Goal: Task Accomplishment & Management: Manage account settings

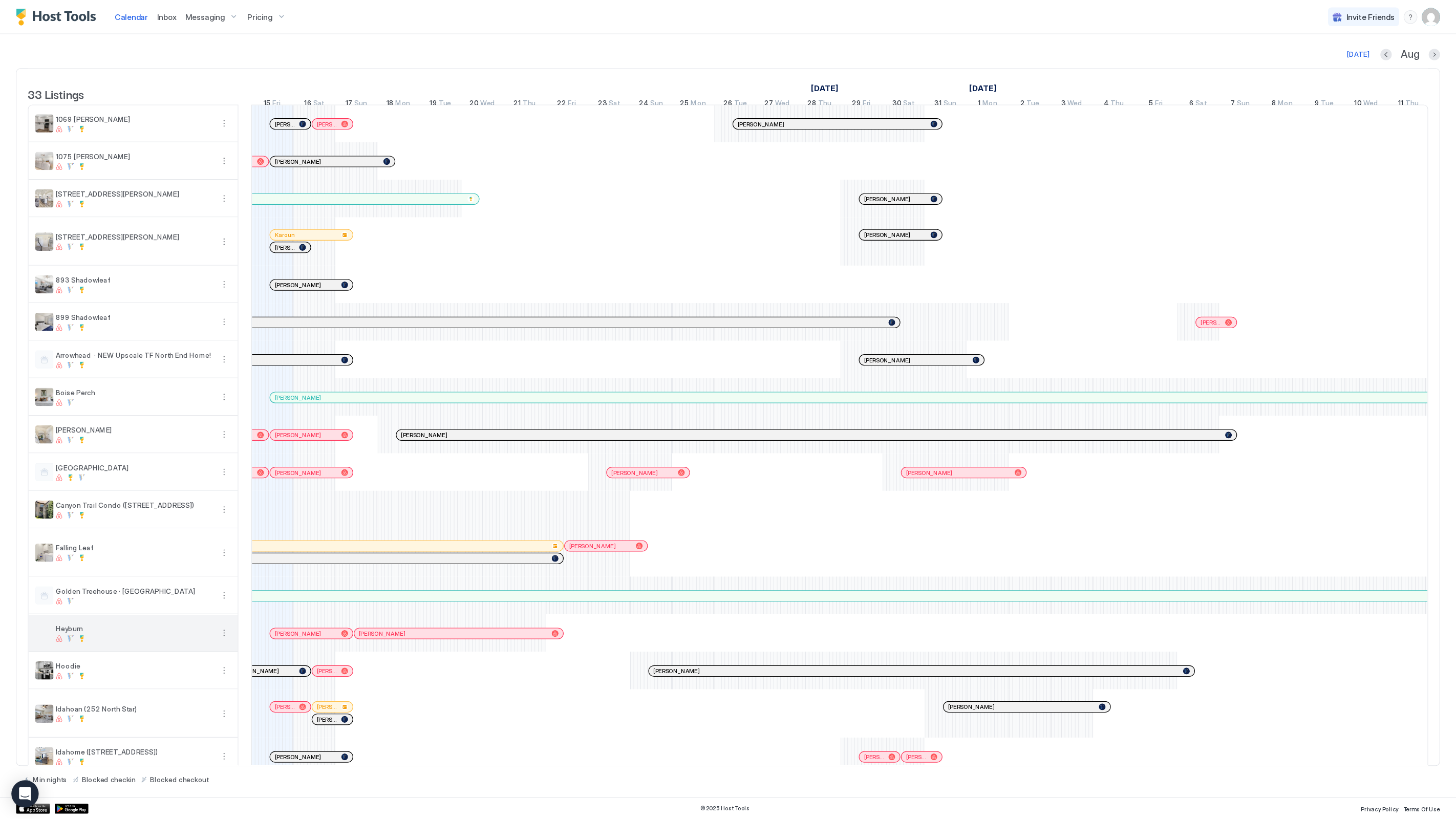
scroll to position [2, 0]
click at [307, 637] on div at bounding box center [310, 634] width 6 height 6
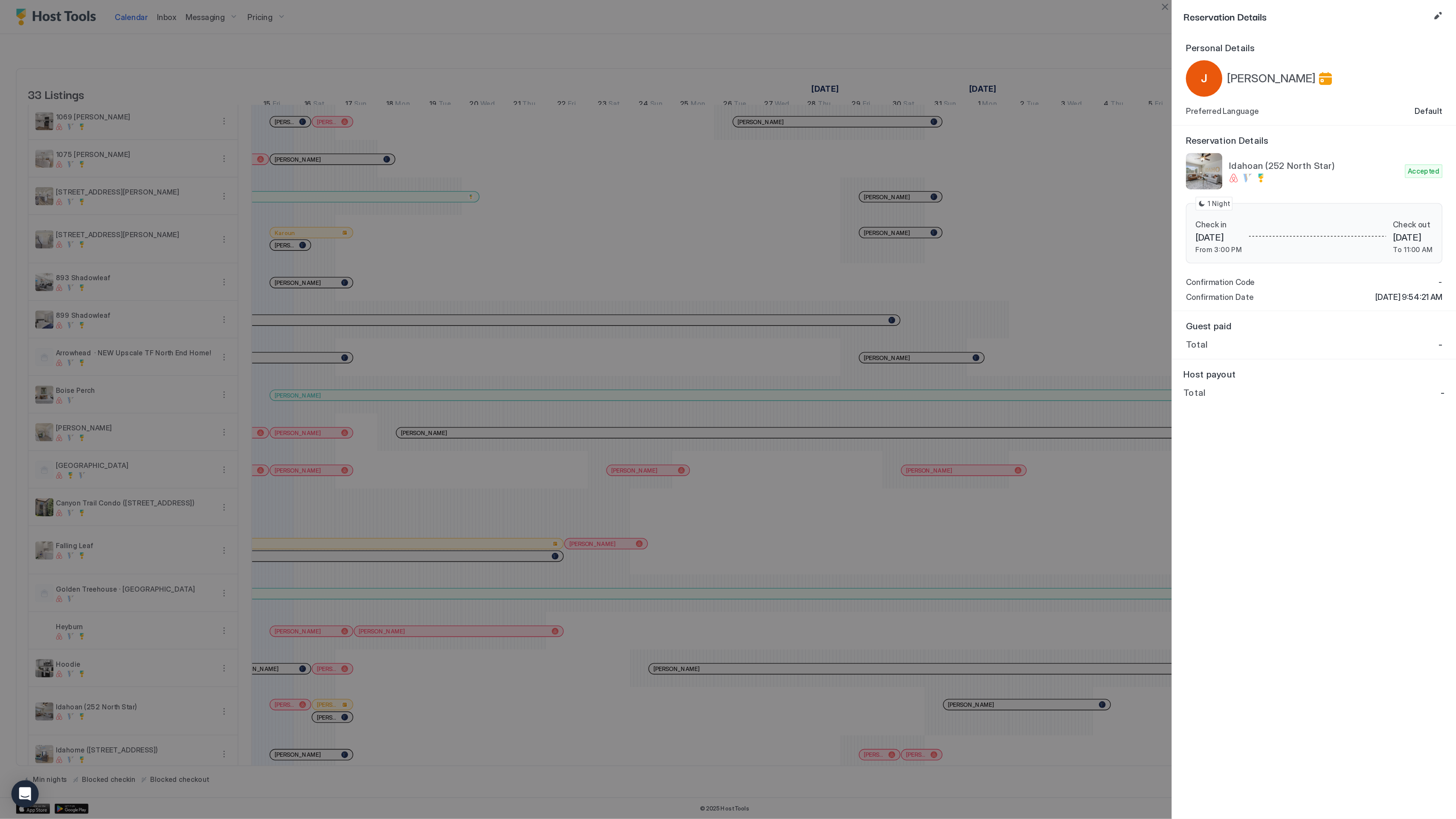
scroll to position [0, 474]
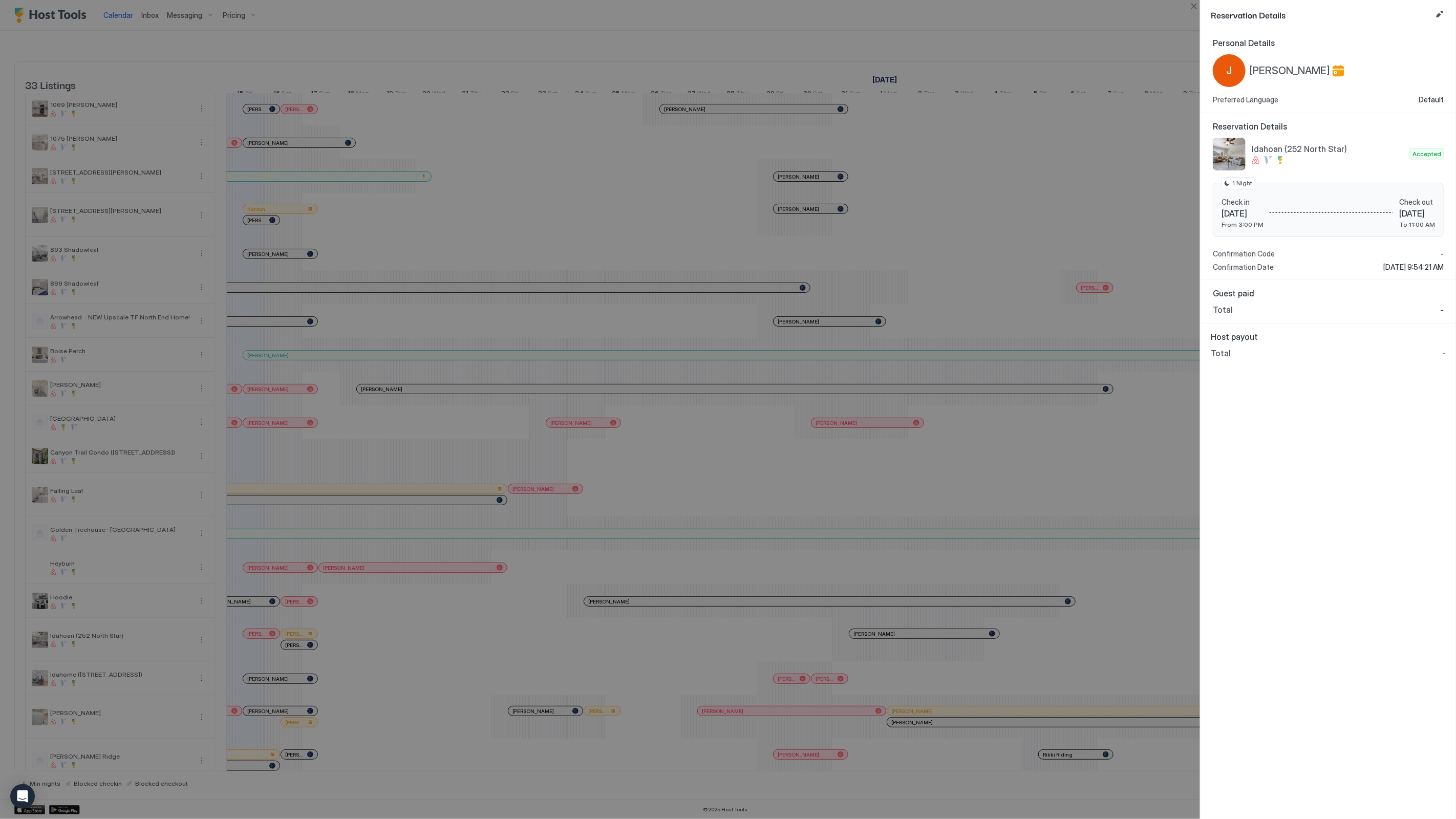
click at [1310, 0] on div "Reservation Details" at bounding box center [1328, 15] width 256 height 30
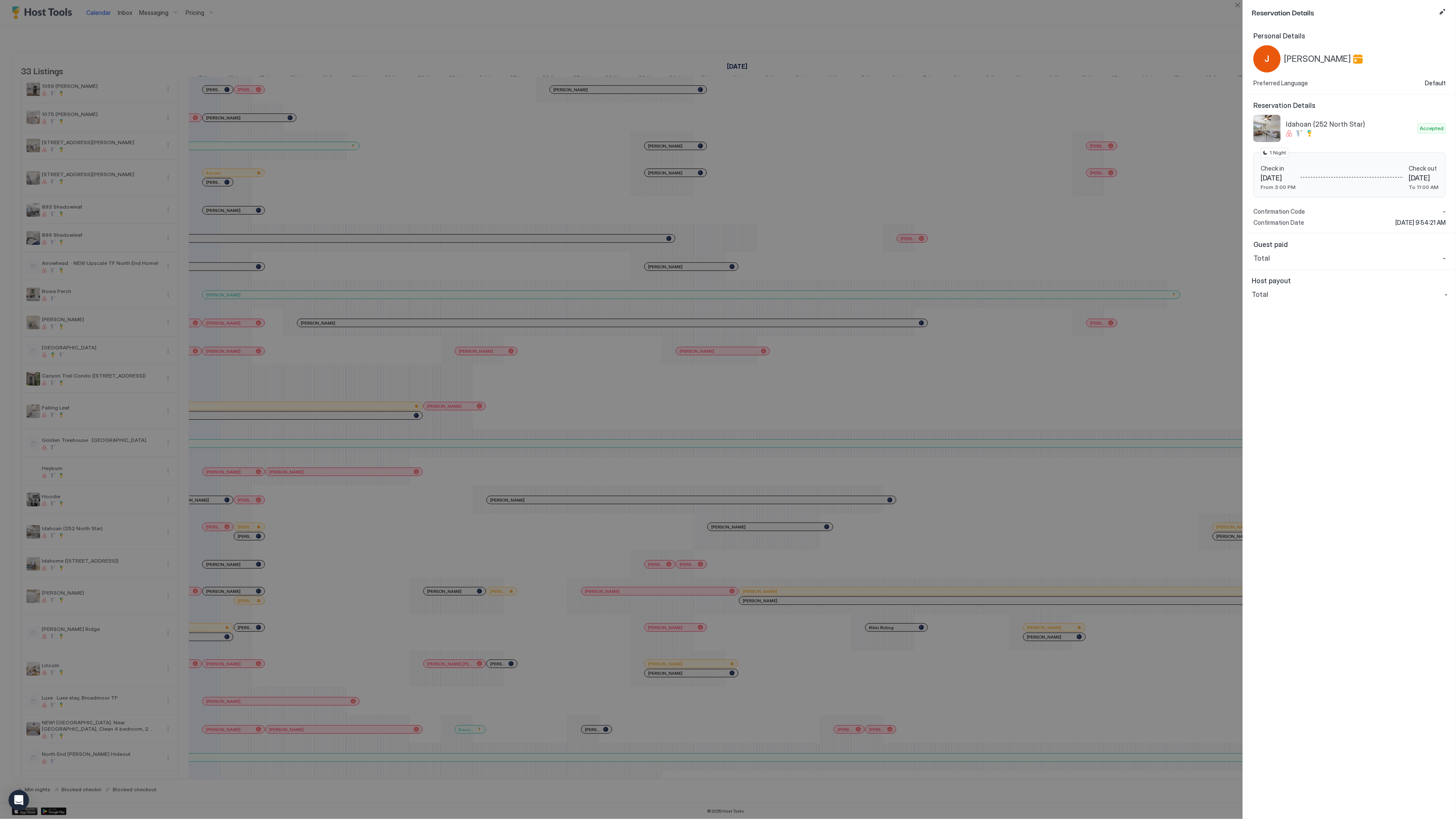
click at [1091, 417] on div at bounding box center [728, 409] width 1456 height 819
click at [1010, 483] on div at bounding box center [728, 409] width 1456 height 819
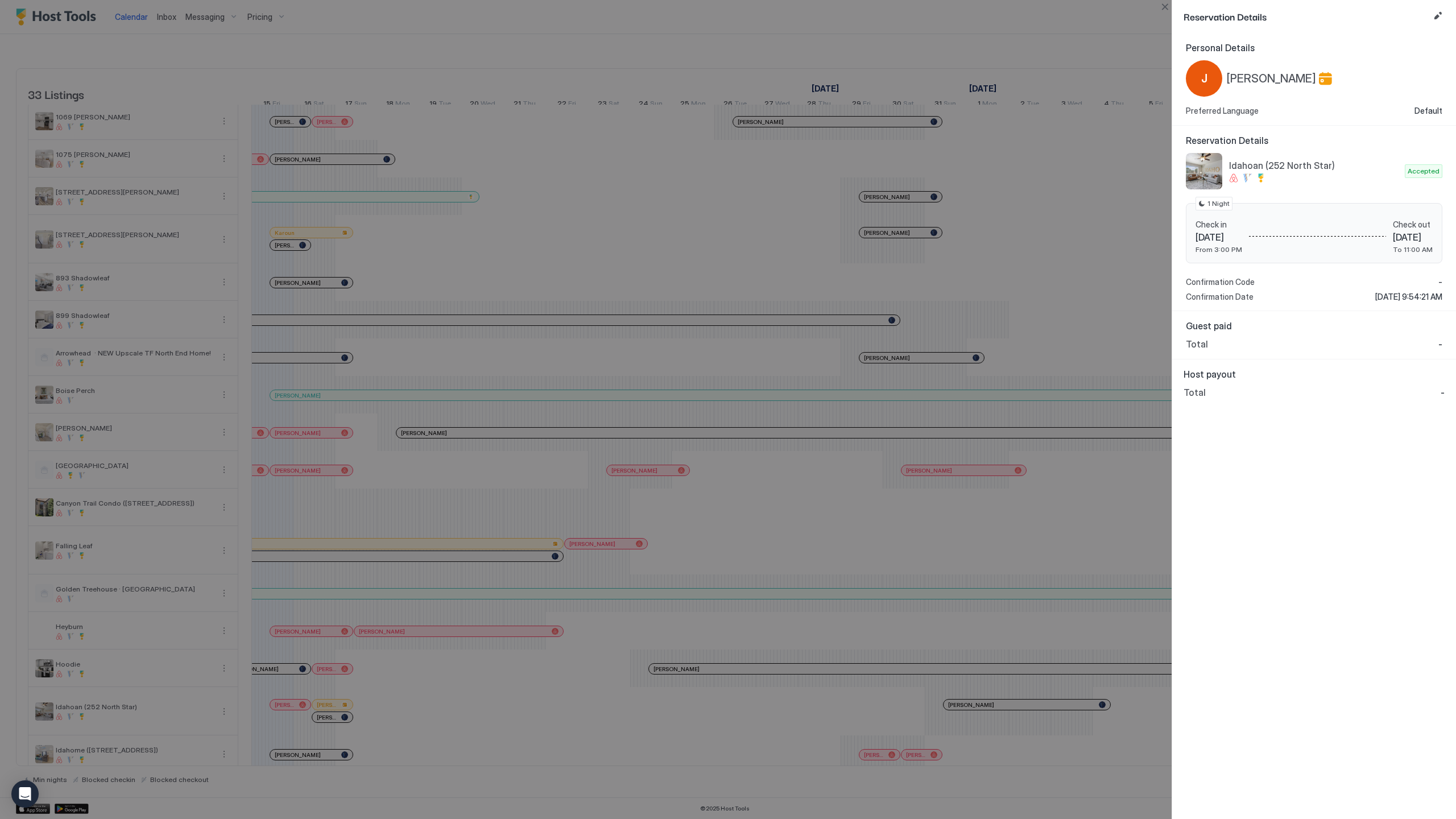
click at [862, 654] on div at bounding box center [728, 409] width 1456 height 819
click at [494, 636] on div at bounding box center [728, 409] width 1456 height 819
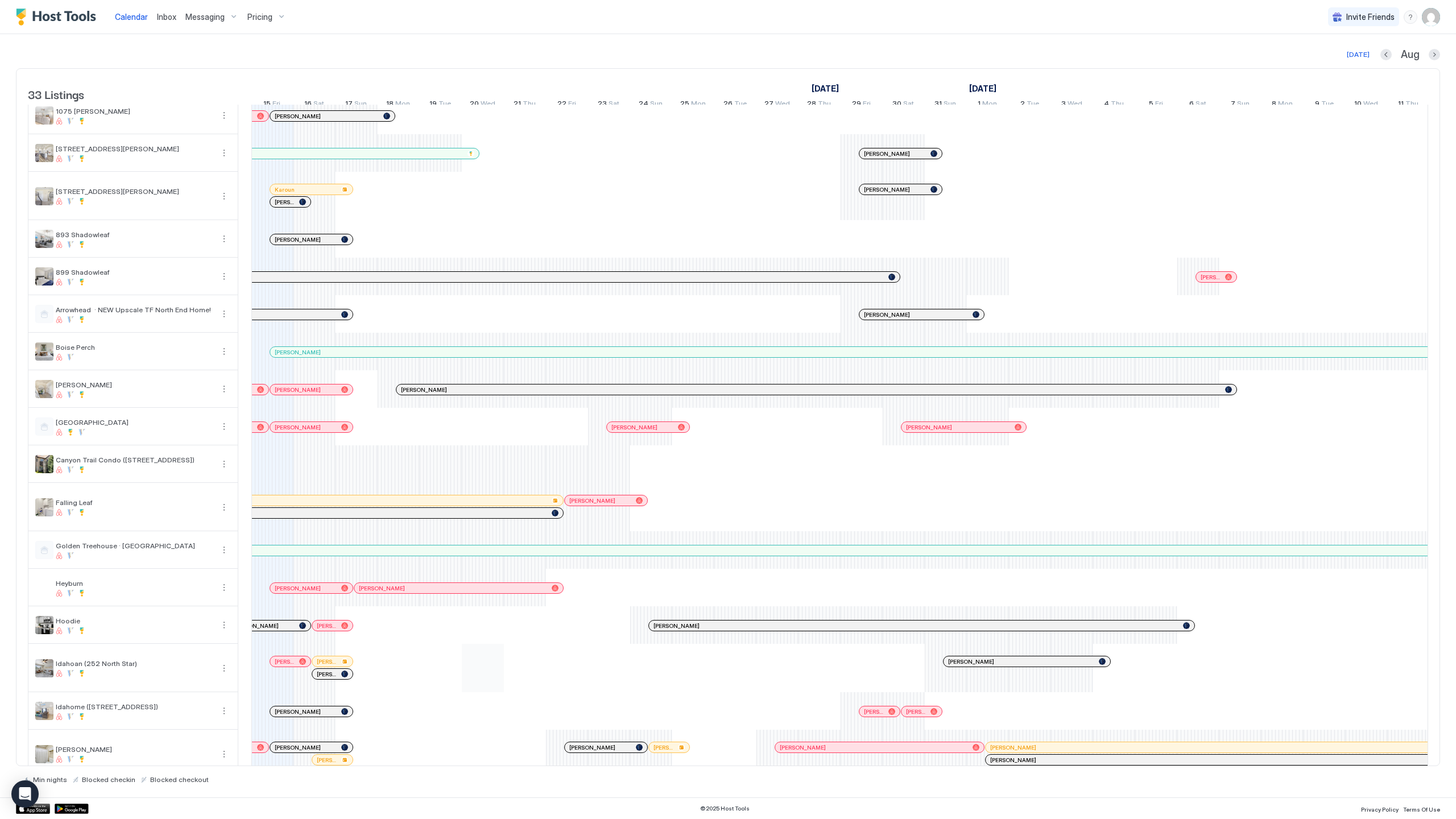
scroll to position [110, 0]
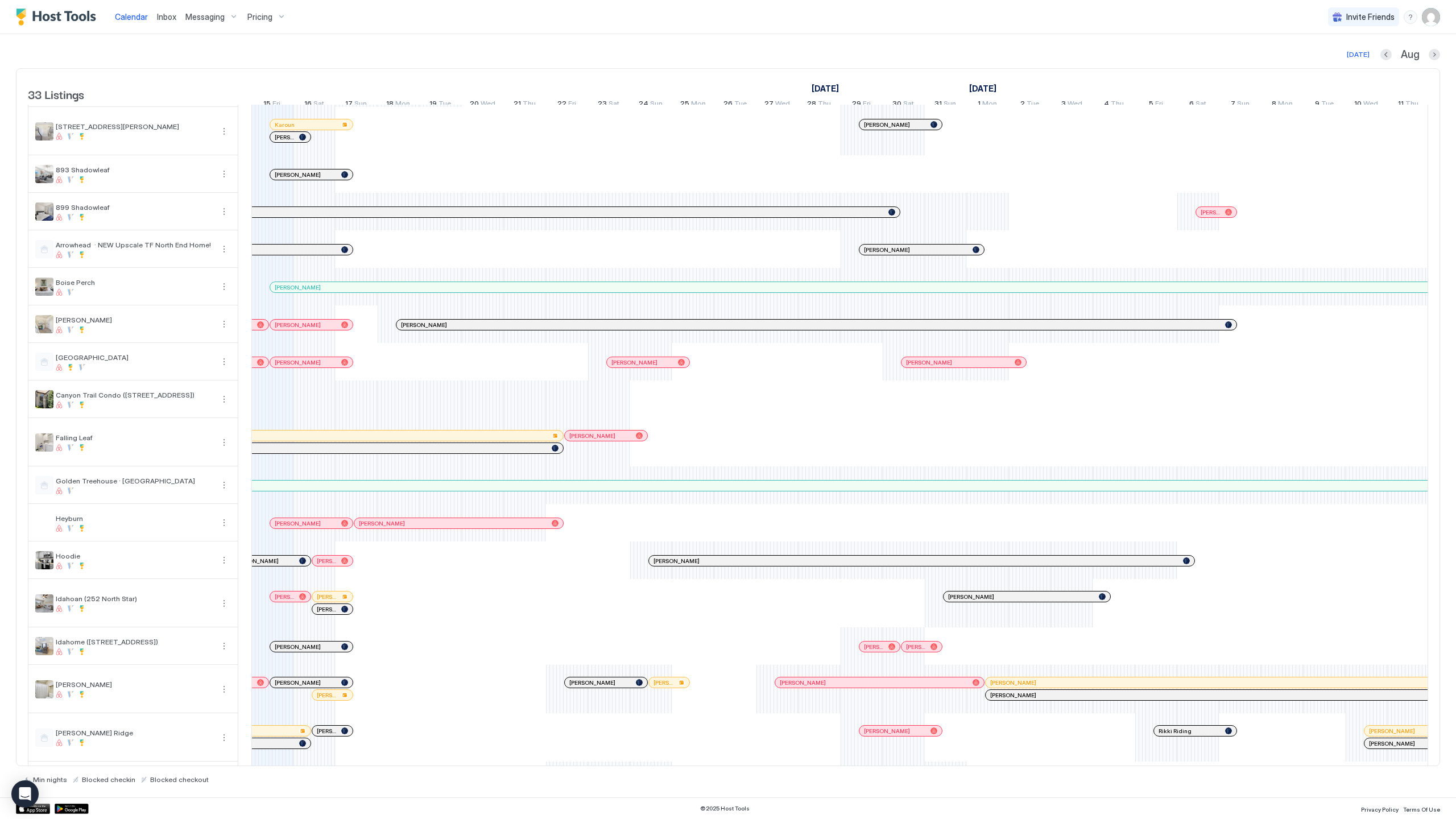
click at [317, 440] on div at bounding box center [316, 435] width 9 height 9
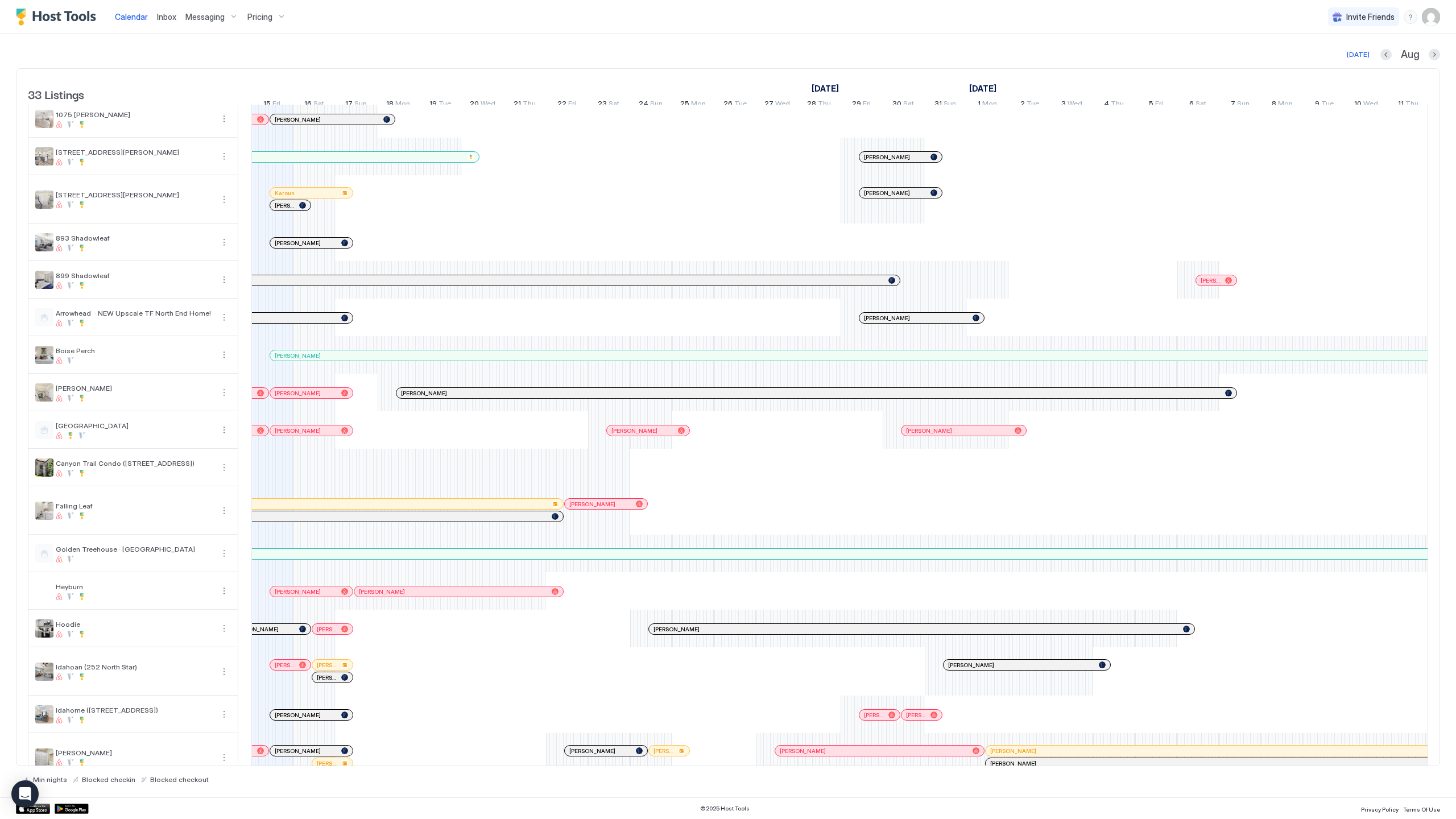
scroll to position [0, 0]
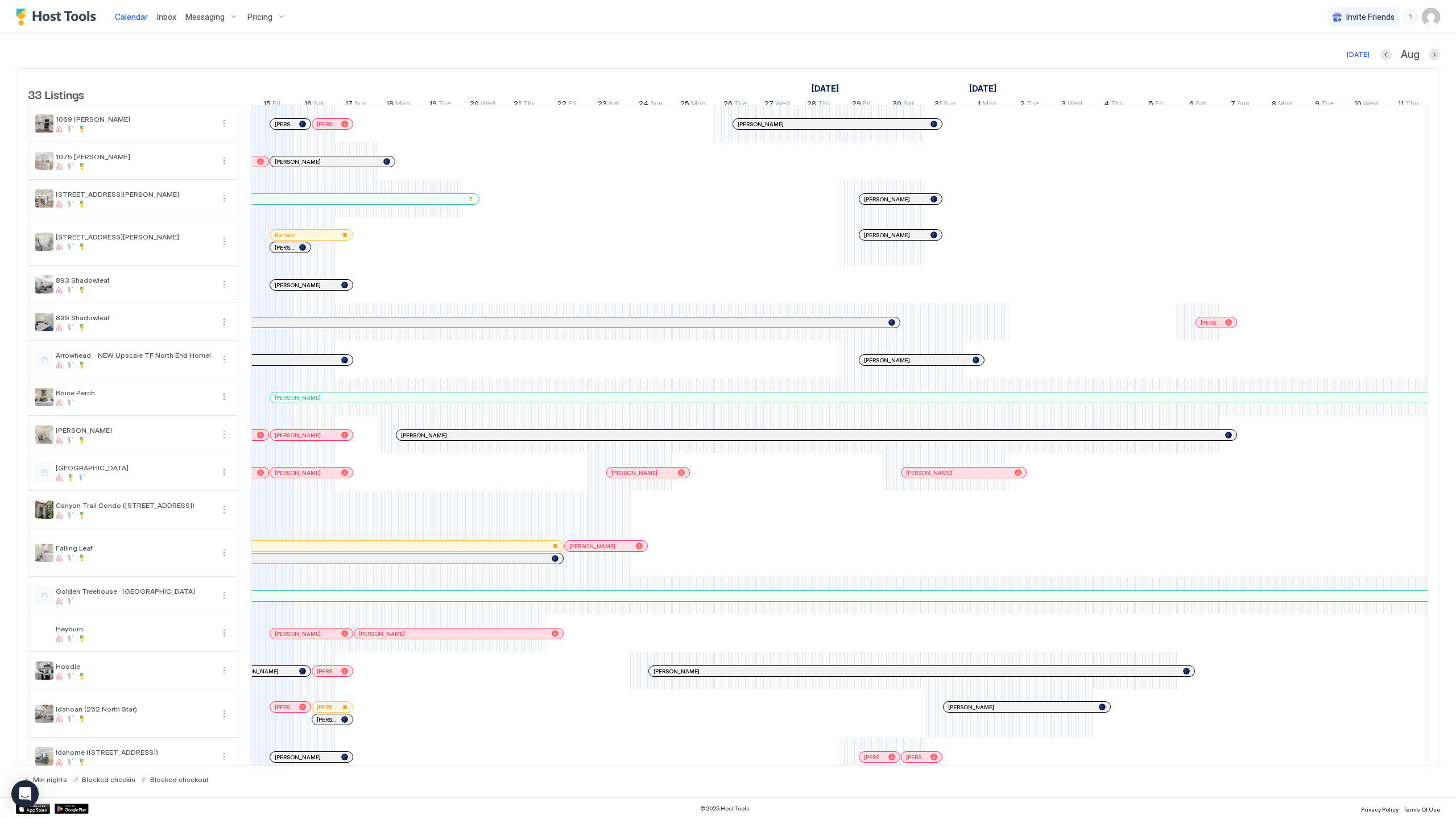
click at [1439, 17] on img "User profile" at bounding box center [1431, 17] width 18 height 18
click at [1387, 69] on div "Settings" at bounding box center [1368, 64] width 145 height 20
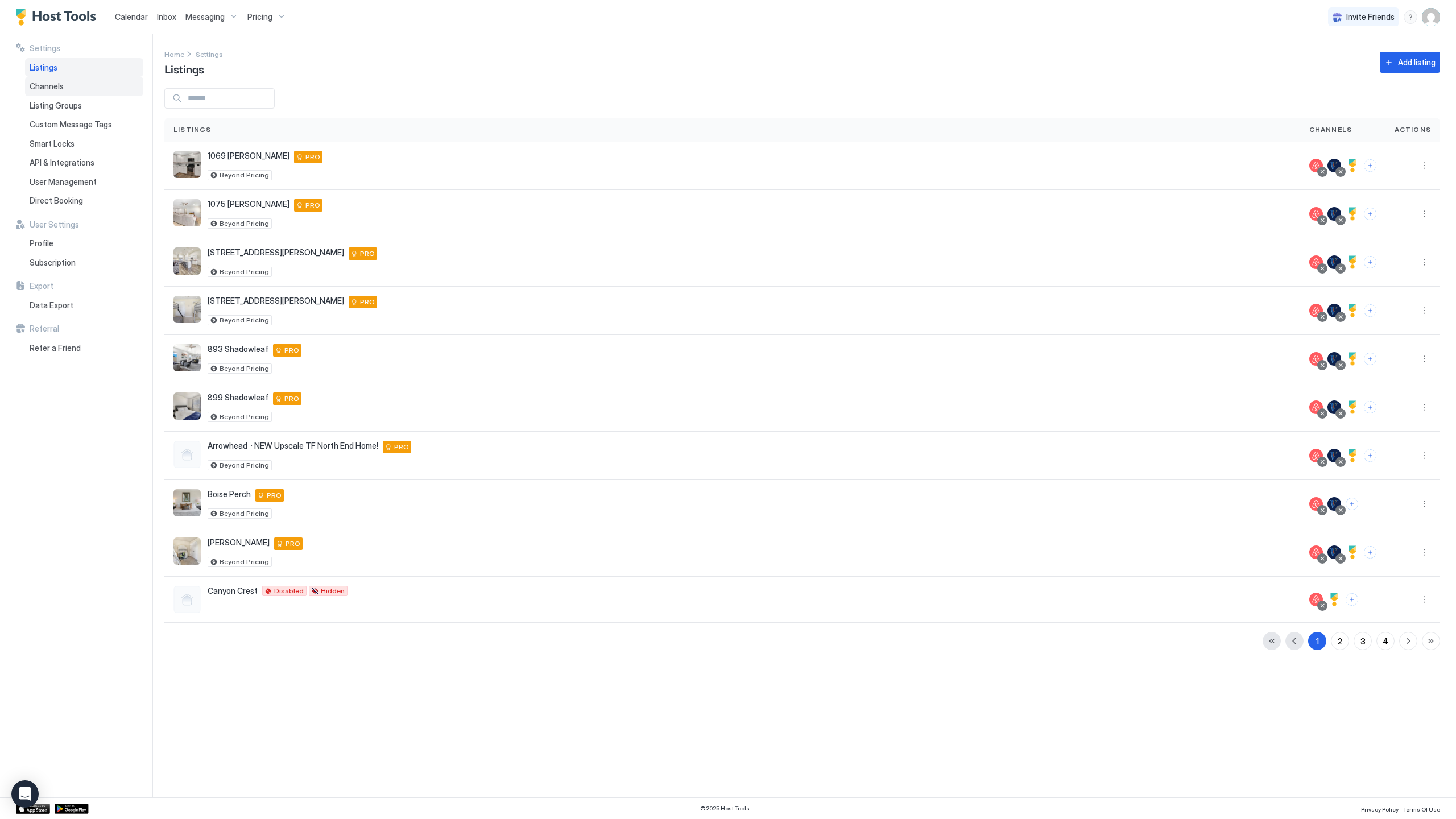
click at [72, 89] on div "Channels" at bounding box center [84, 87] width 118 height 20
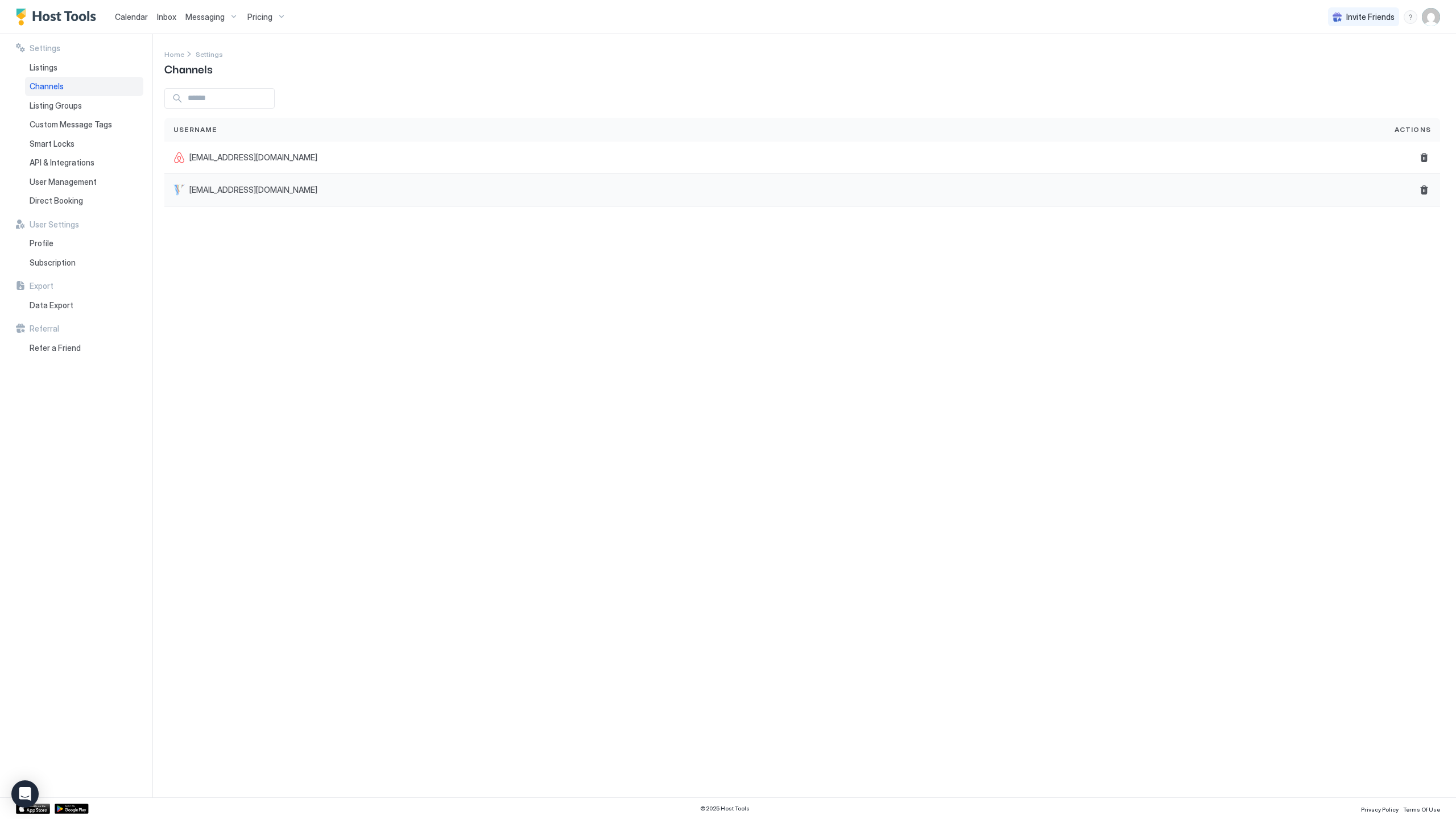
click at [280, 196] on div "ryleighsvacationrentals@gmail.com" at bounding box center [775, 190] width 1221 height 32
click at [280, 191] on span "ryleighsvacationrentals@gmail.com" at bounding box center [253, 190] width 128 height 11
click at [291, 167] on div "ryleighsvacationrentals@gmail.com" at bounding box center [775, 157] width 1221 height 32
click at [69, 103] on span "Listing Groups" at bounding box center [55, 106] width 52 height 11
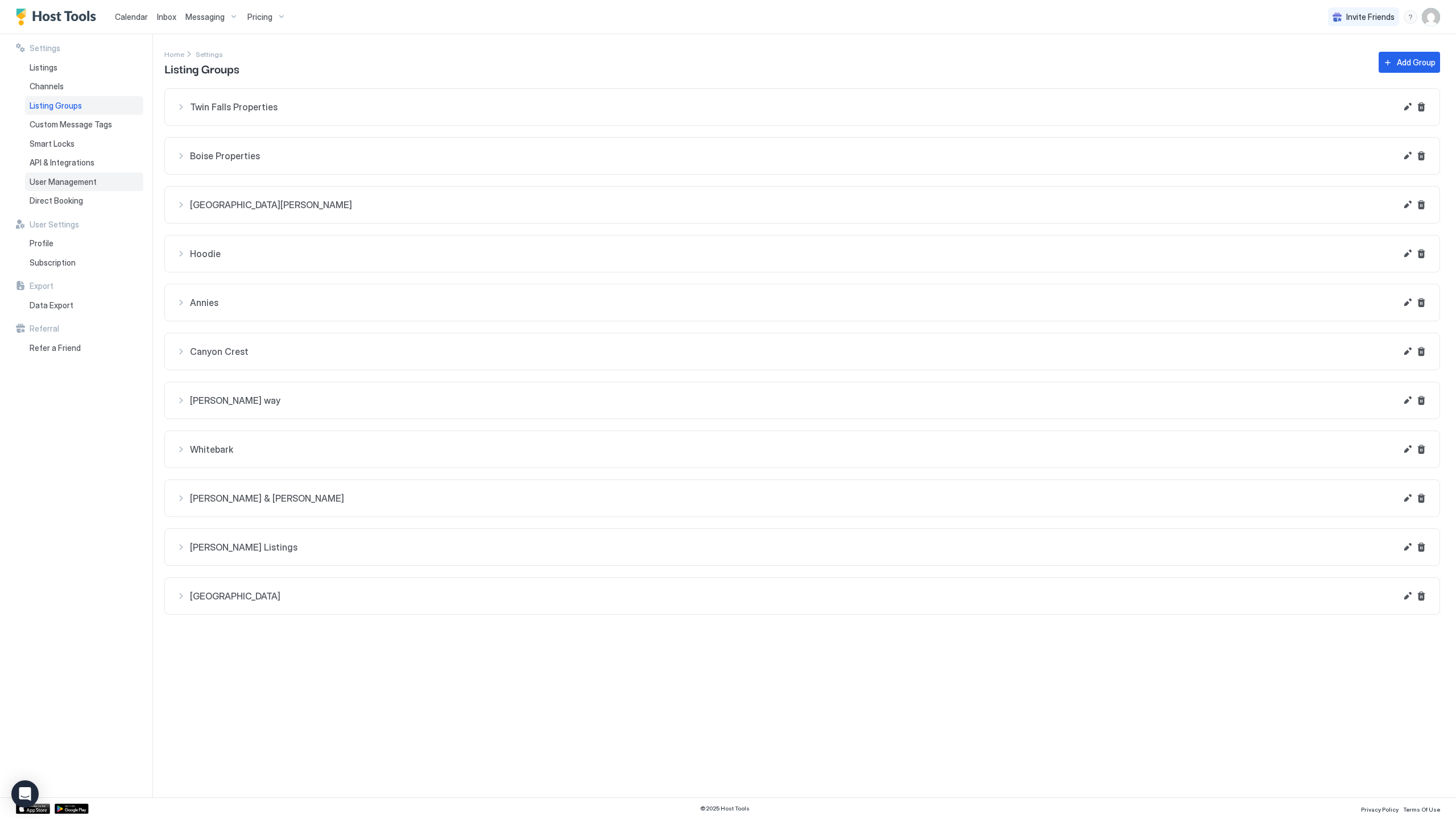
click at [87, 188] on div "User Management" at bounding box center [84, 182] width 118 height 20
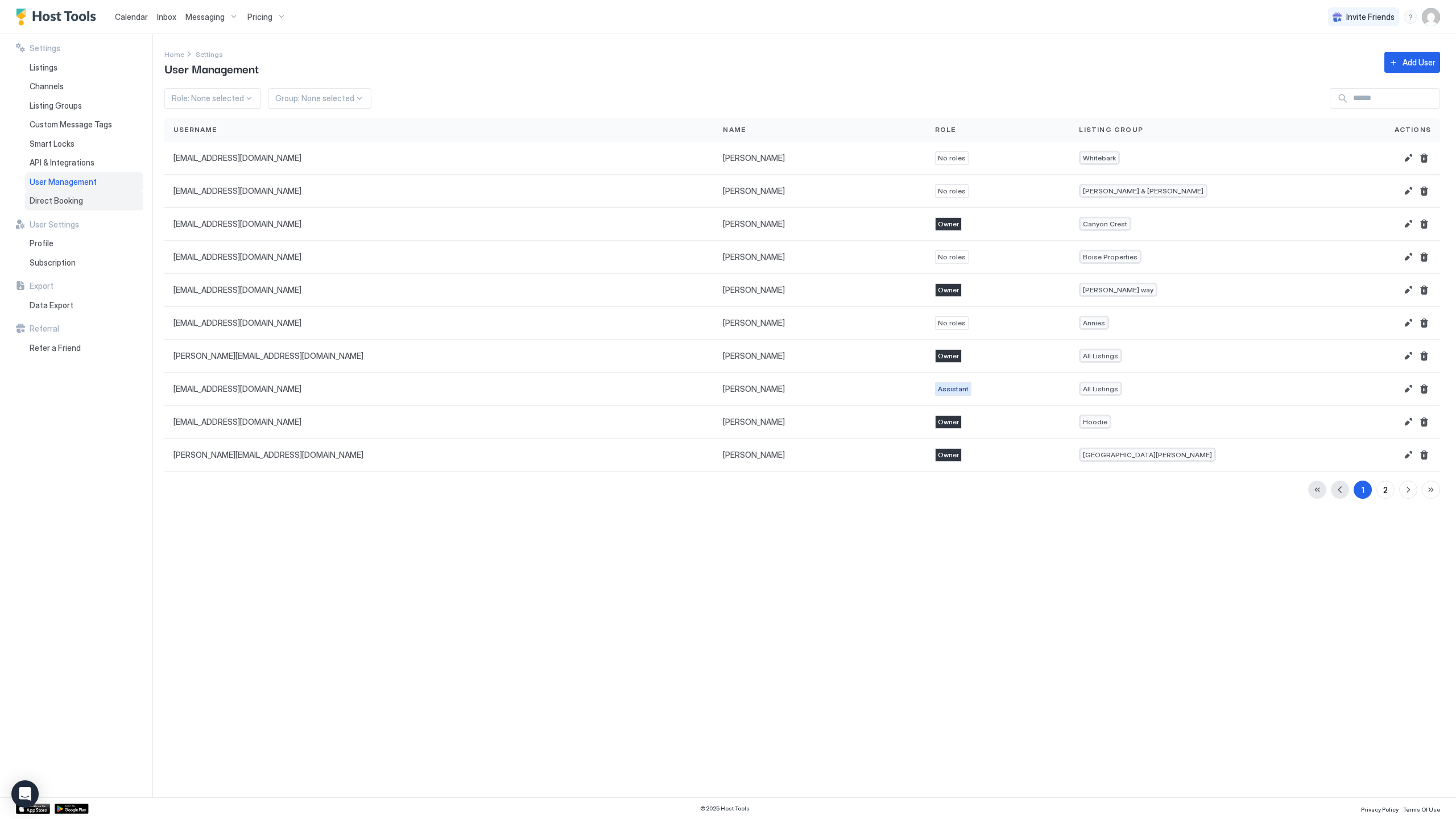
click at [78, 204] on span "Direct Booking" at bounding box center [56, 201] width 54 height 11
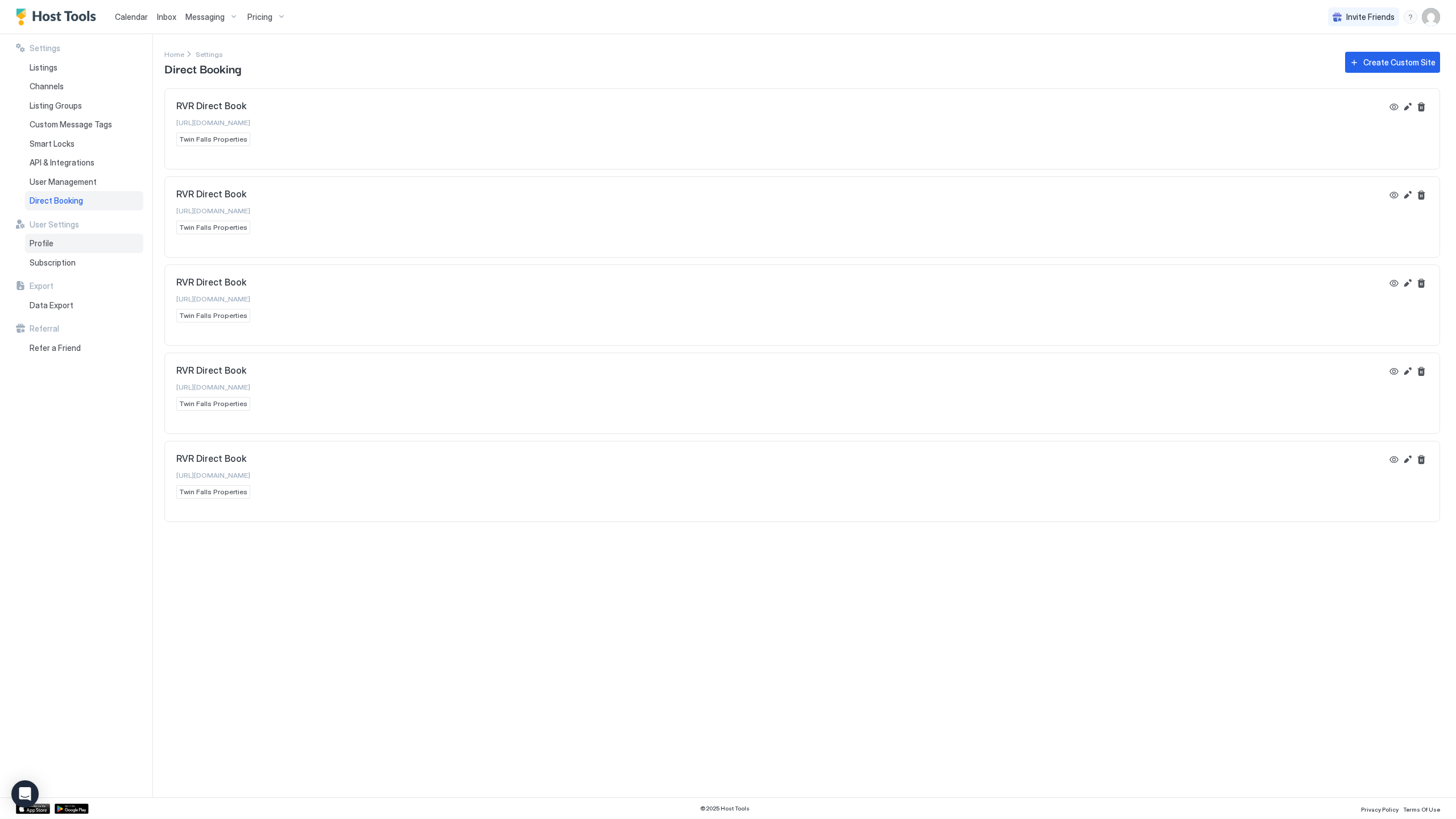
click at [66, 237] on div "Profile" at bounding box center [84, 243] width 118 height 20
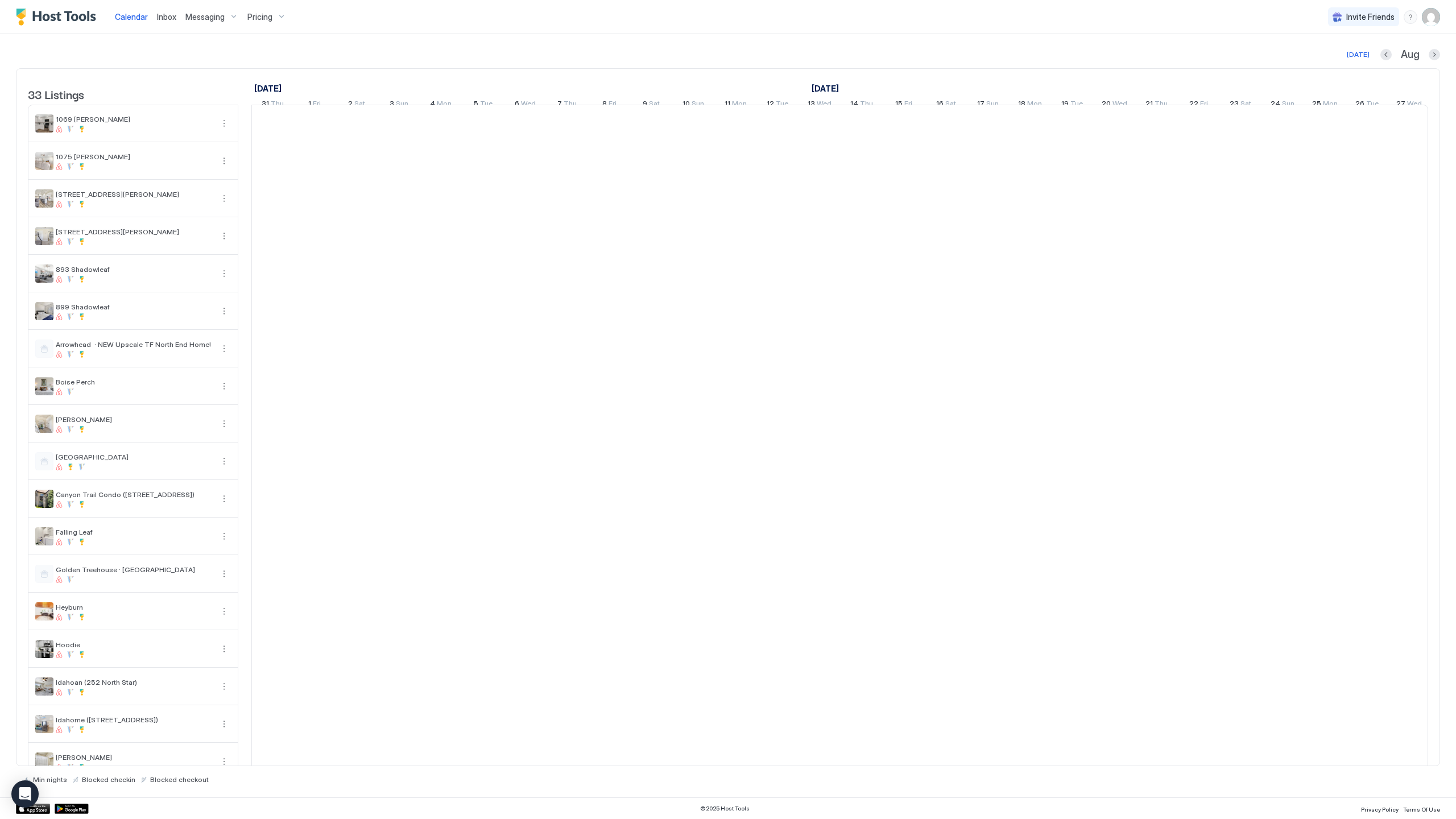
scroll to position [0, 632]
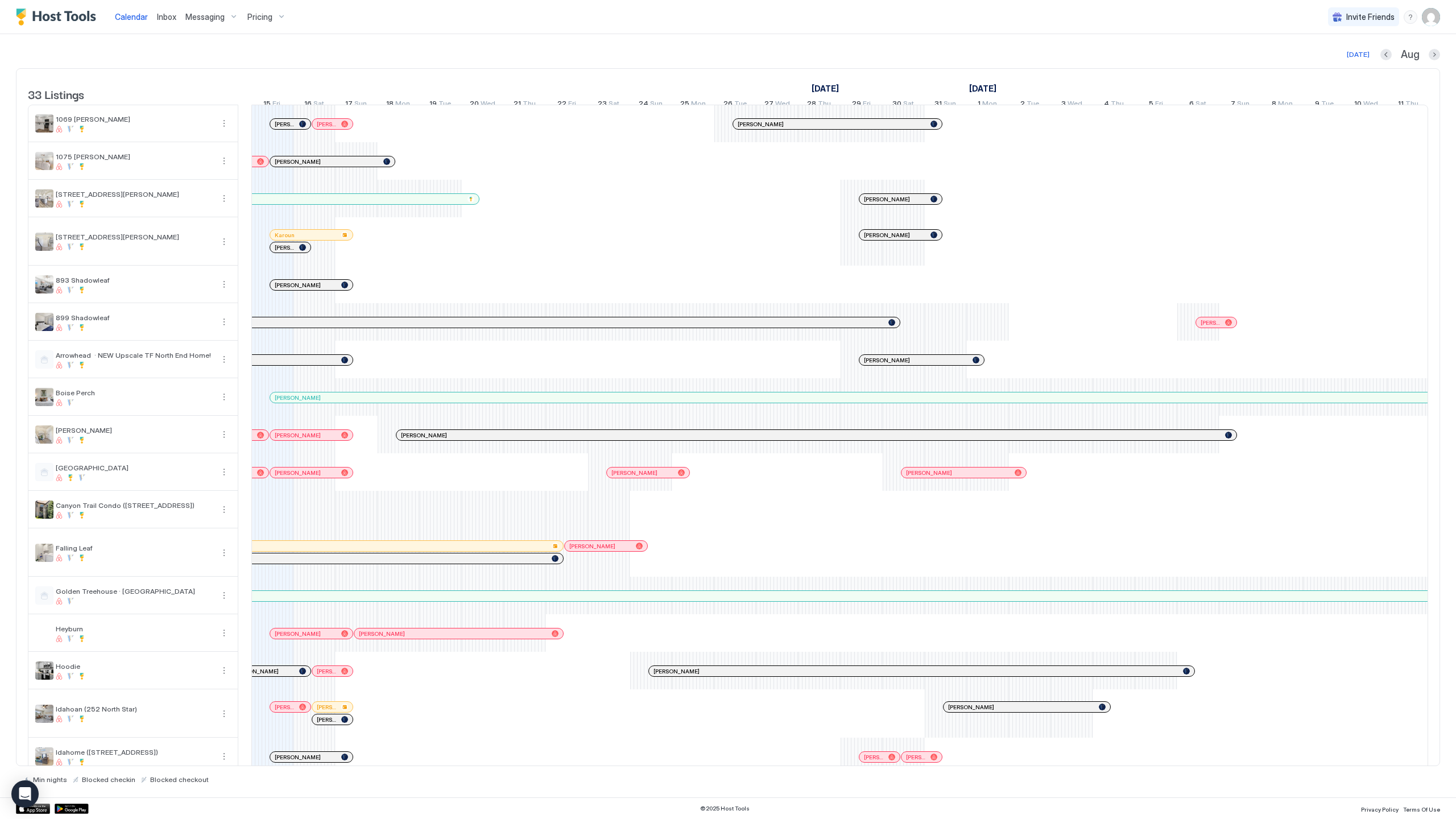
click at [1430, 19] on img "User profile" at bounding box center [1431, 17] width 18 height 18
click at [1352, 62] on div "Settings" at bounding box center [1368, 64] width 145 height 20
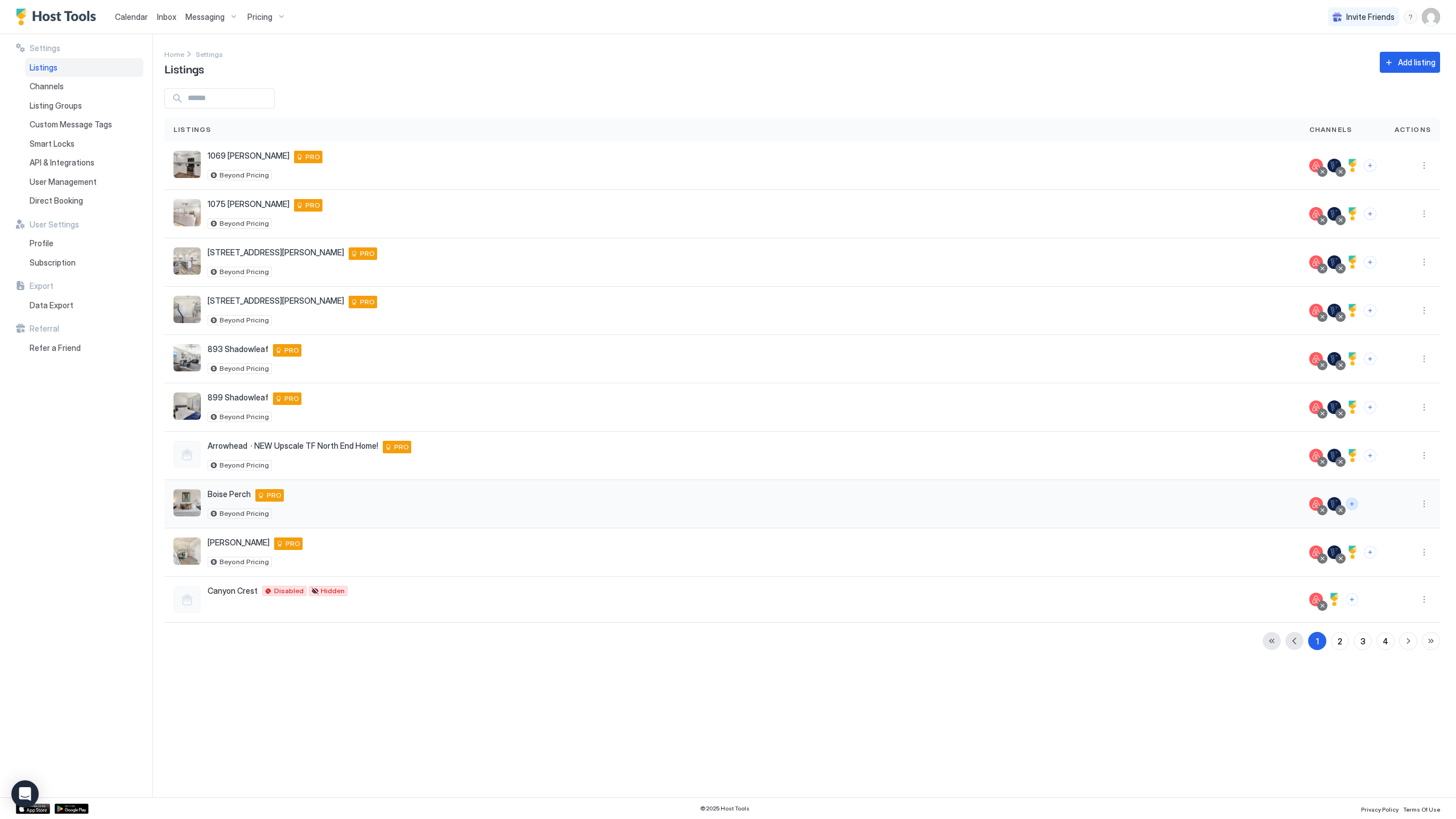
click at [1354, 500] on button "Connect channels" at bounding box center [1352, 503] width 13 height 13
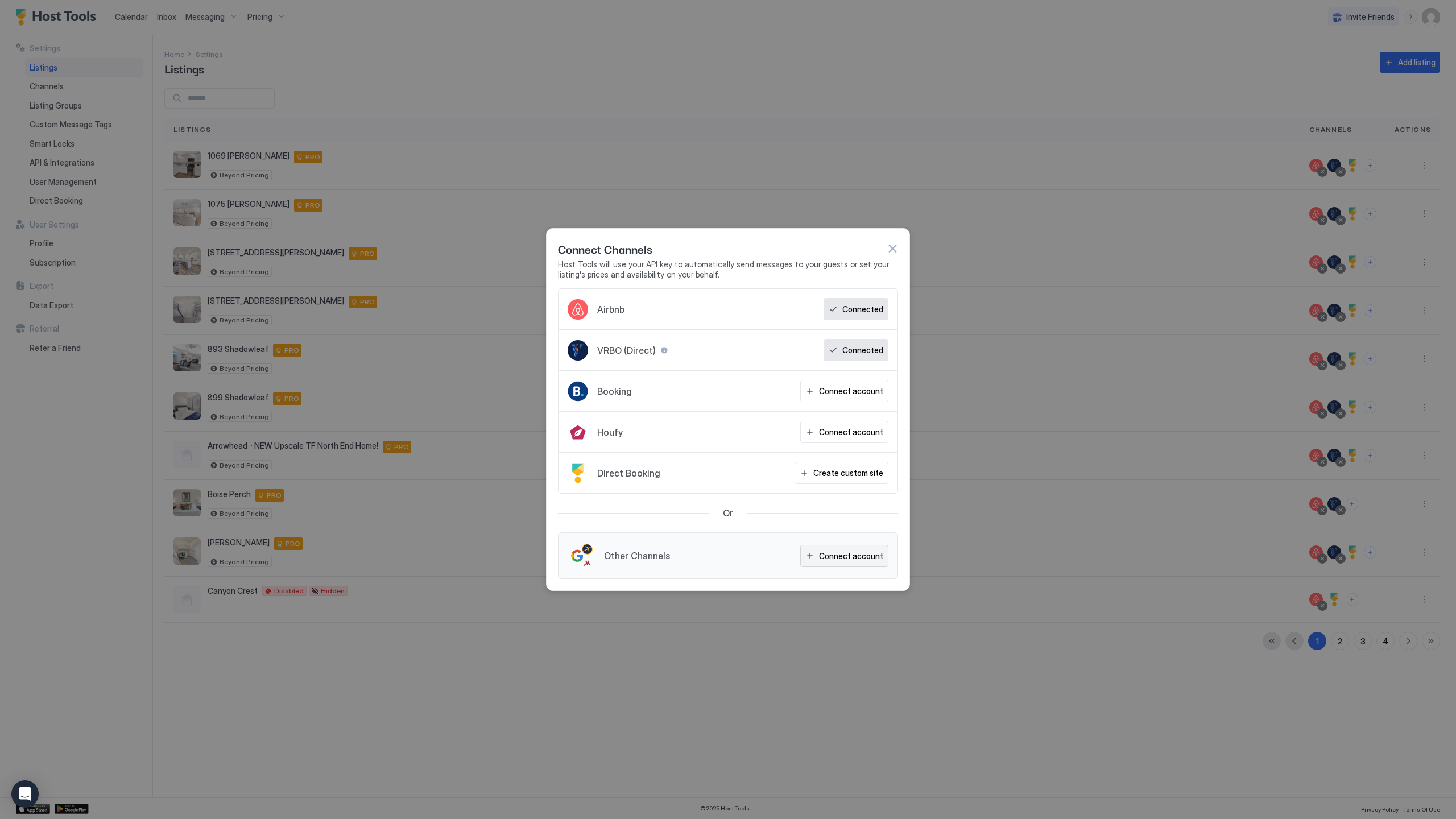
click at [840, 552] on div "Connect account" at bounding box center [851, 556] width 64 height 12
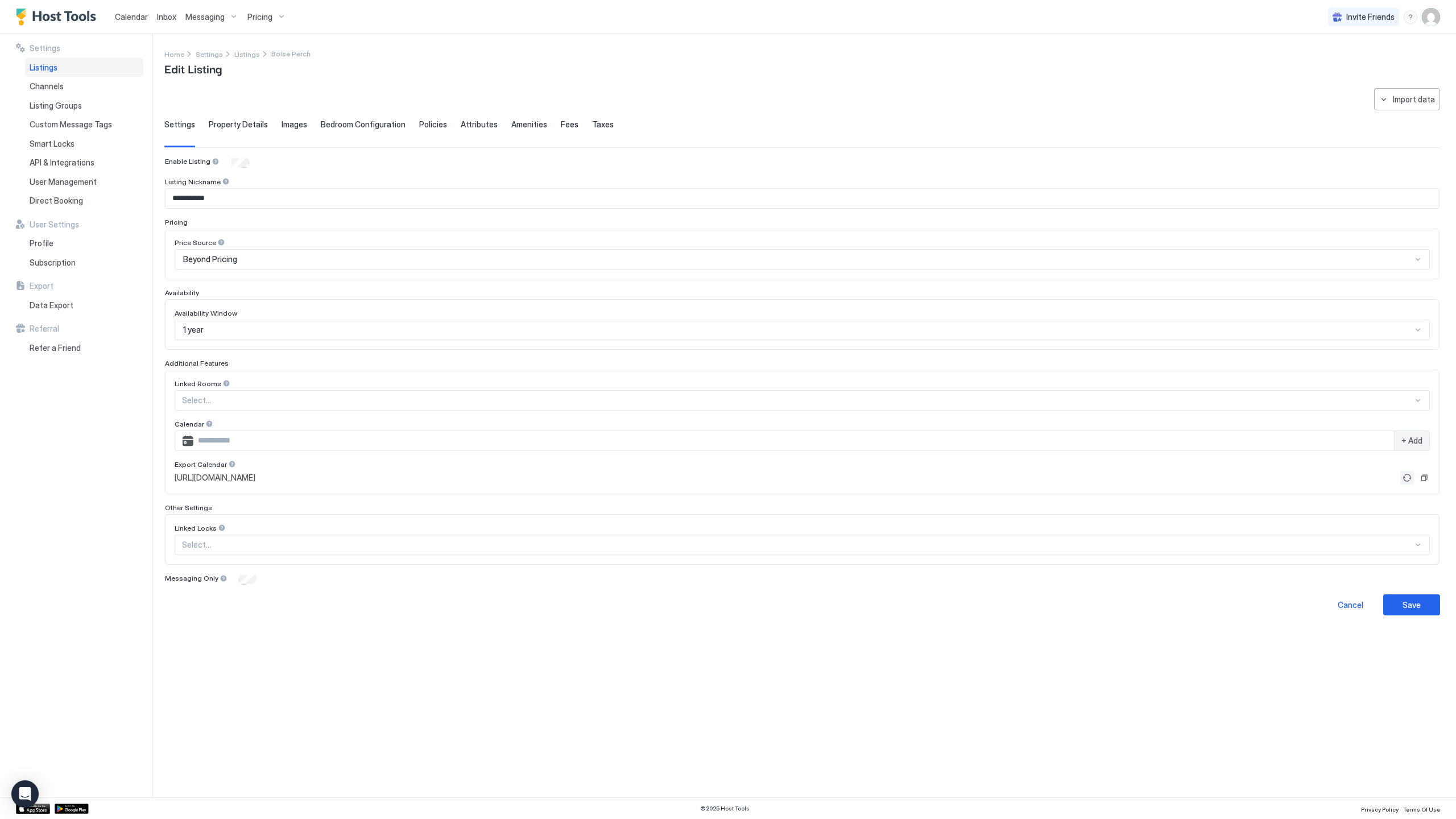
click at [1407, 478] on button "Refresh" at bounding box center [1407, 478] width 14 height 14
click at [62, 84] on span "Channels" at bounding box center [46, 87] width 34 height 11
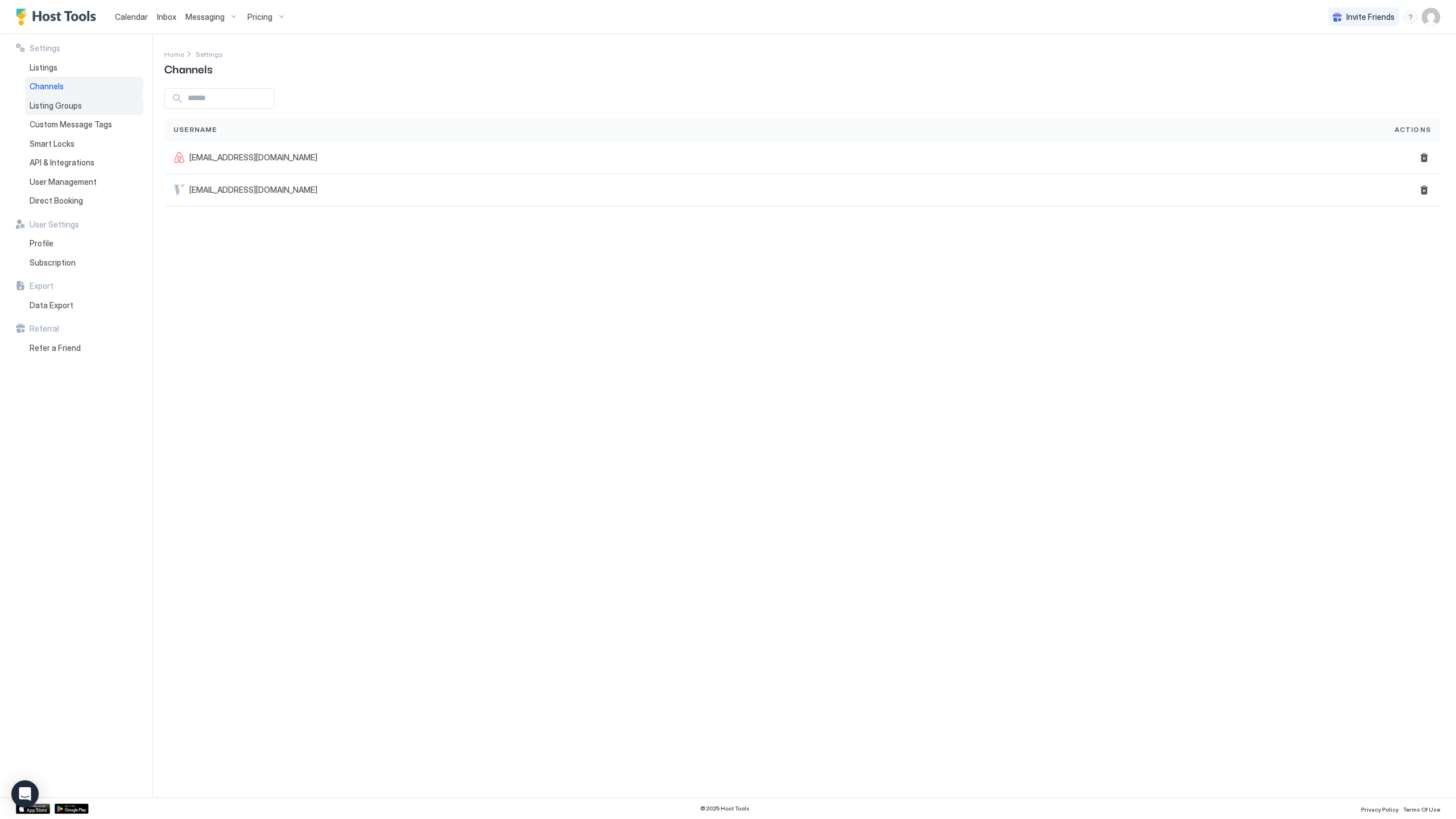
click at [60, 108] on span "Listing Groups" at bounding box center [55, 106] width 52 height 11
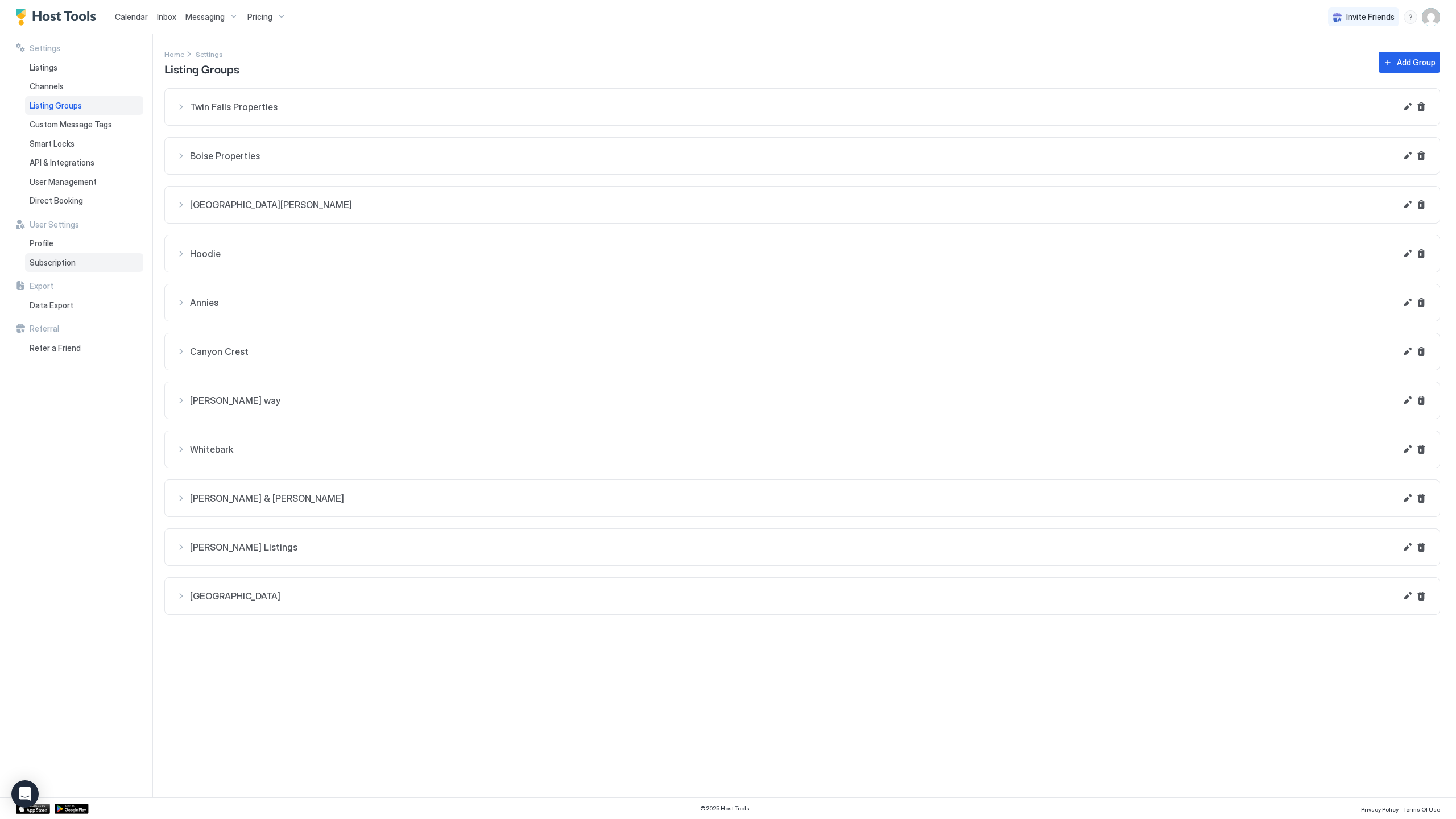
click at [80, 260] on div "Subscription" at bounding box center [84, 263] width 118 height 20
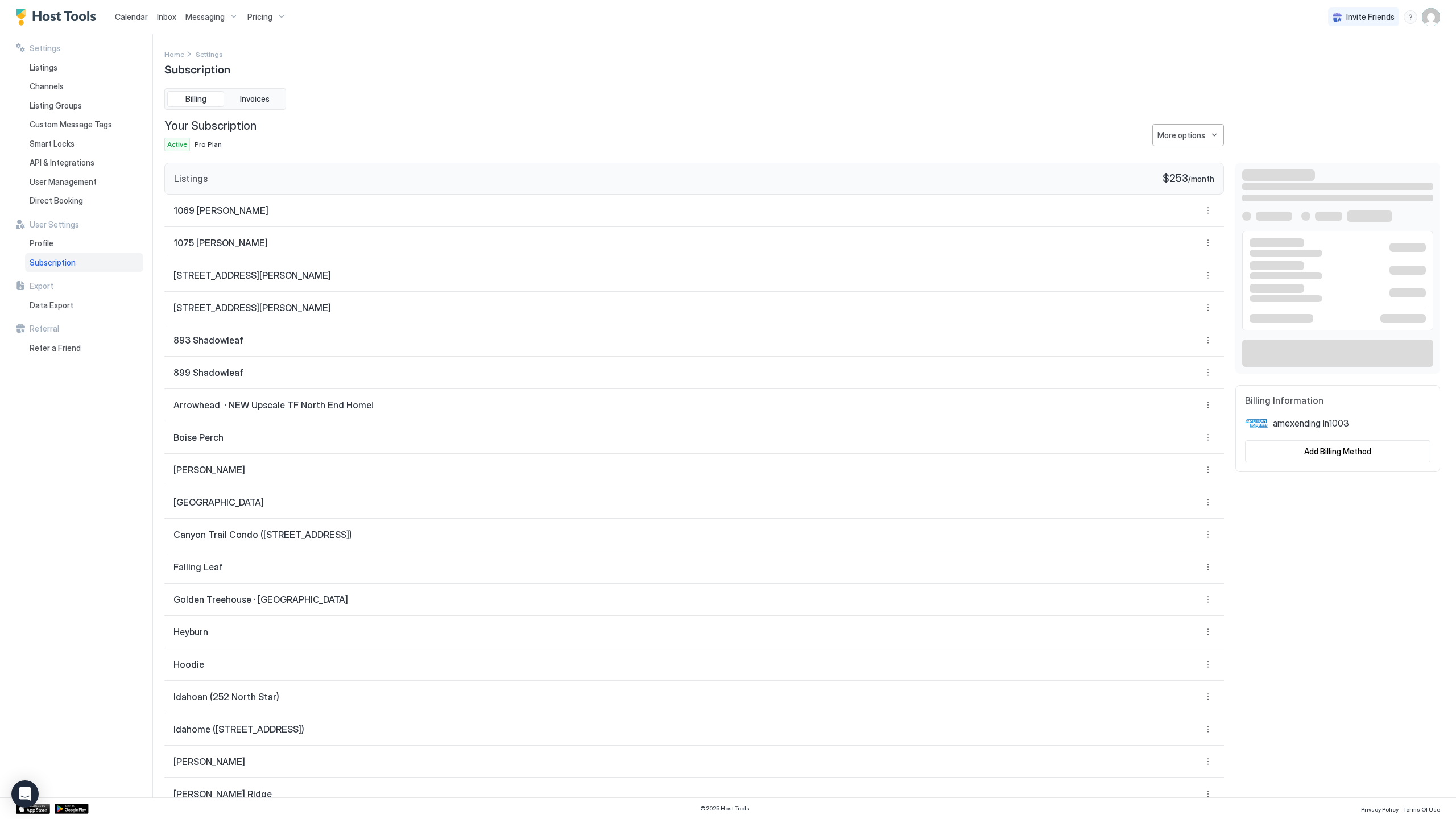
click at [126, 21] on span "Calendar" at bounding box center [131, 17] width 33 height 10
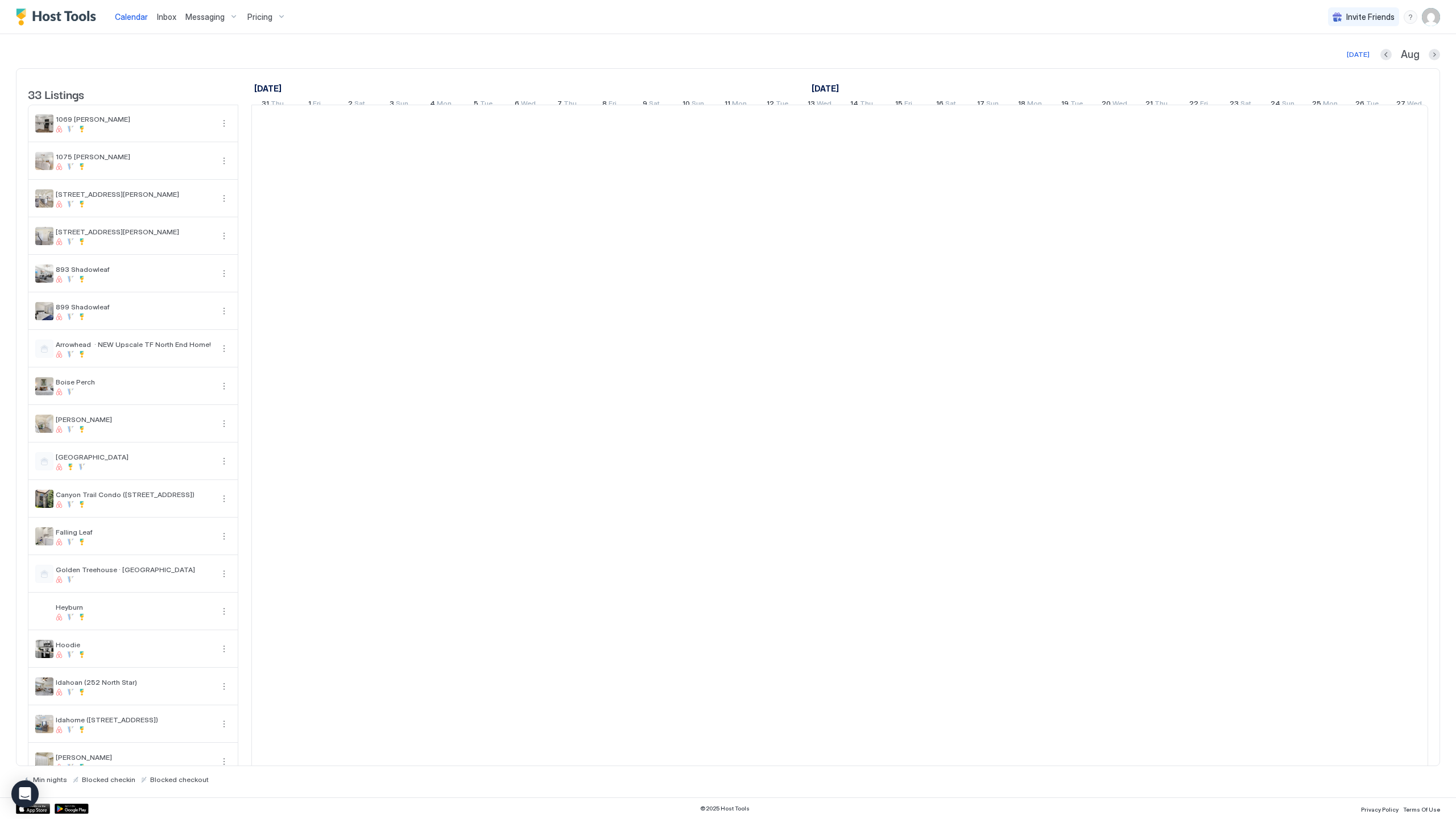
scroll to position [0, 632]
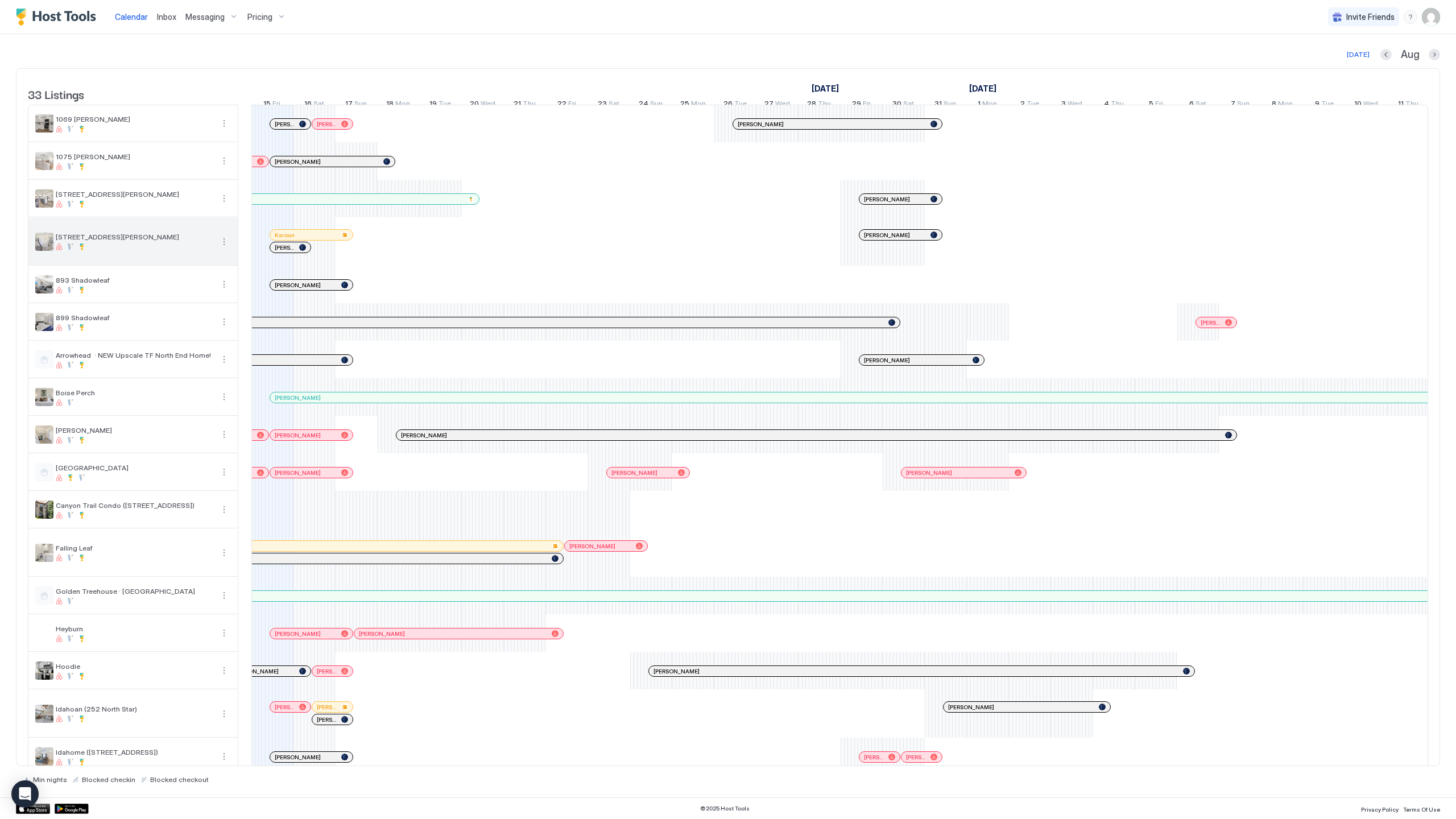
click at [223, 249] on button "More options" at bounding box center [224, 242] width 14 height 14
click at [207, 299] on span "Listing Settings" at bounding box center [204, 301] width 50 height 8
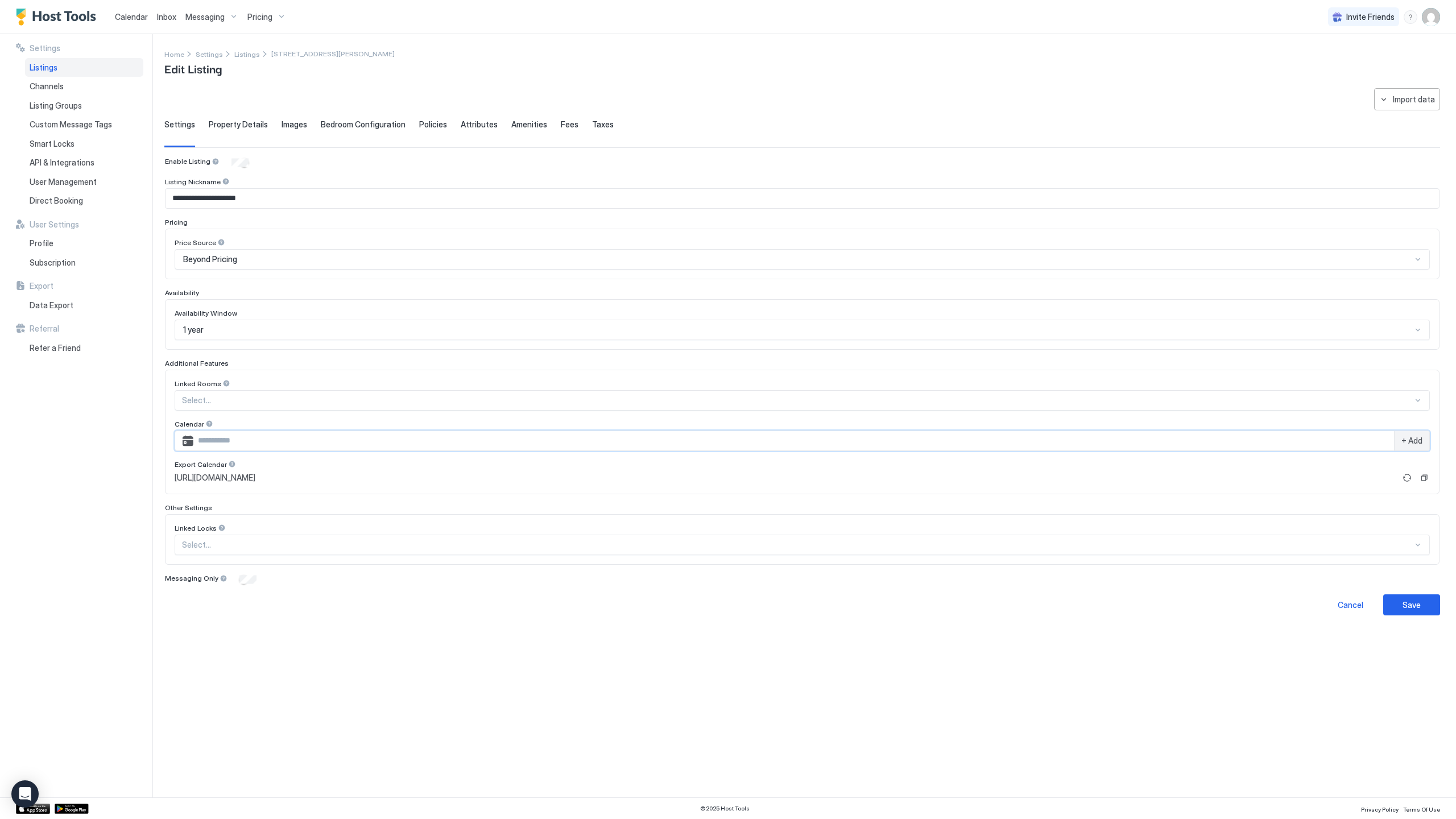
click at [239, 437] on input "Input Field" at bounding box center [794, 441] width 1201 height 20
paste input "**********"
type input "**********"
click at [1421, 441] on span "+ Add" at bounding box center [1412, 441] width 21 height 11
click at [1412, 502] on button "Refresh" at bounding box center [1407, 502] width 14 height 14
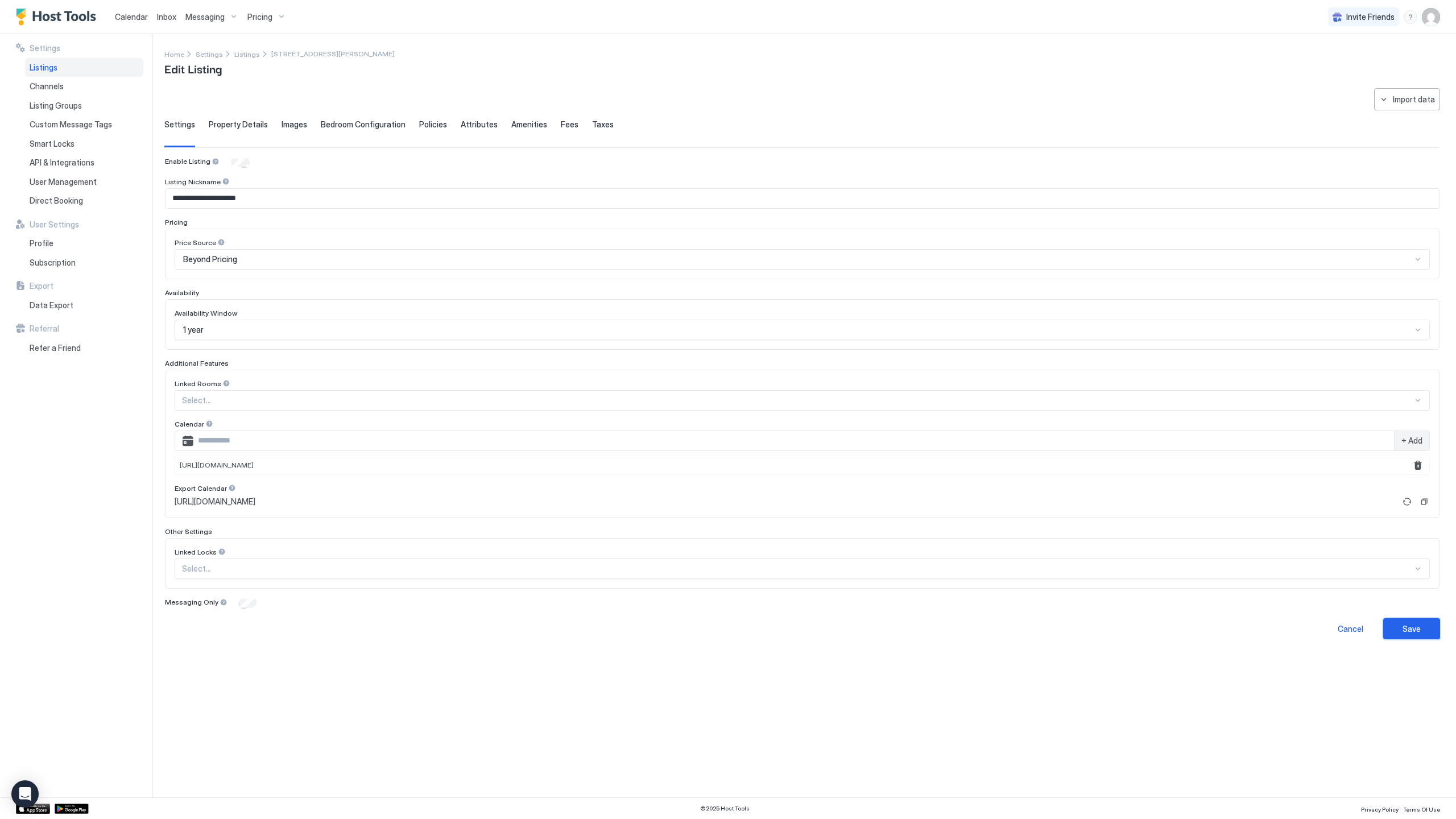
click at [1418, 632] on div "Save" at bounding box center [1412, 628] width 18 height 12
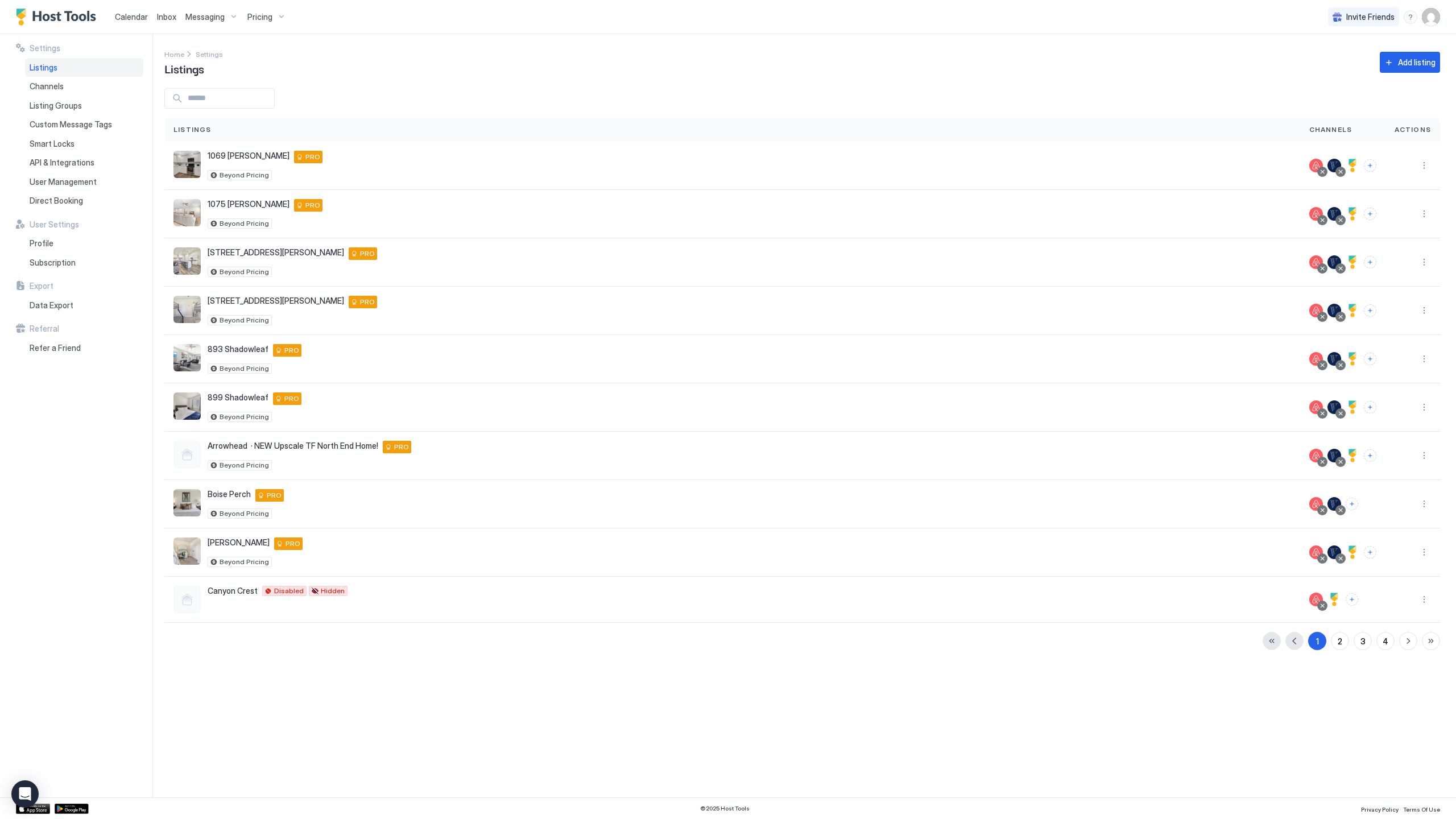
click at [133, 15] on span "Calendar" at bounding box center [131, 17] width 33 height 10
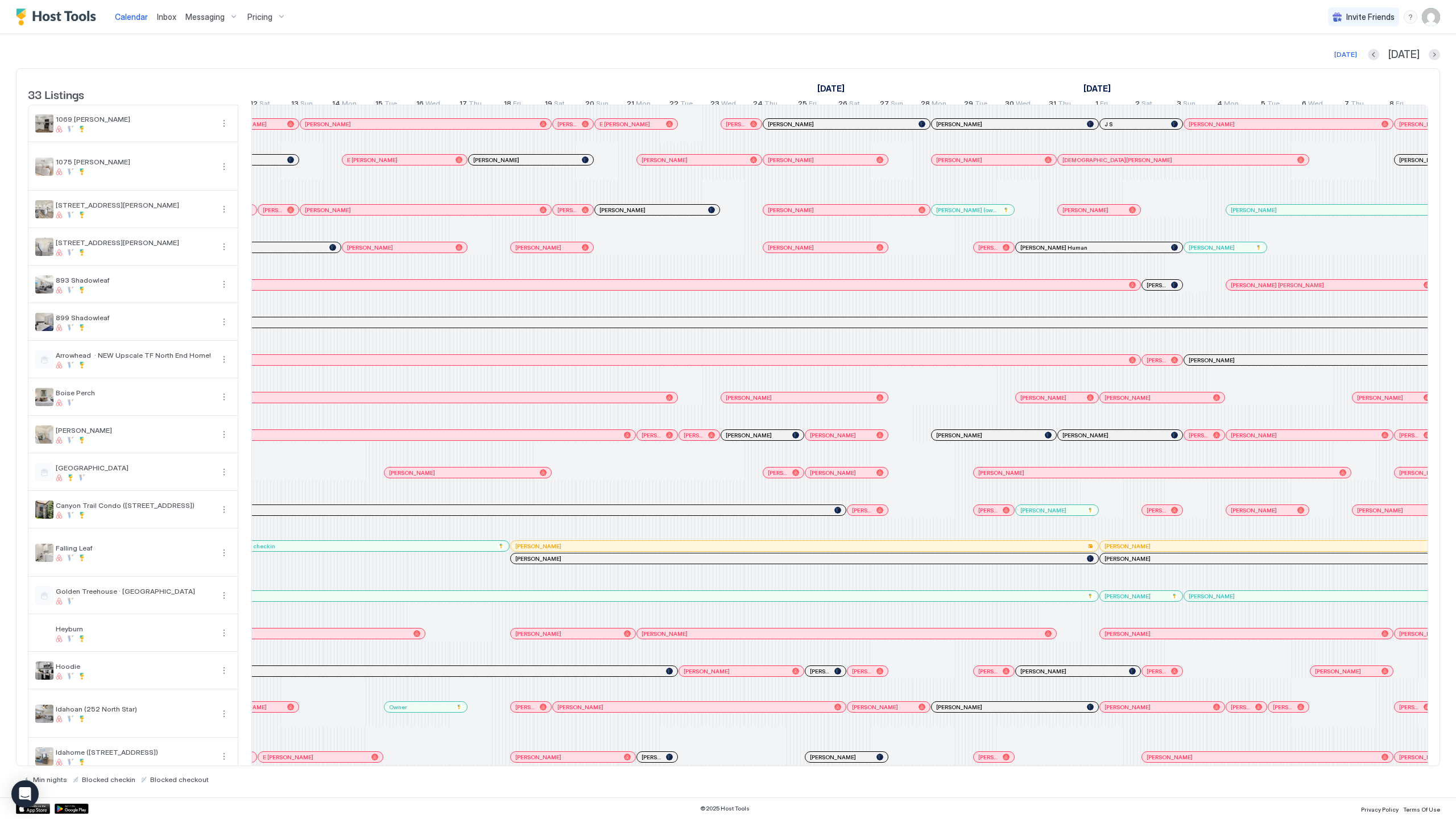
scroll to position [0, 1694]
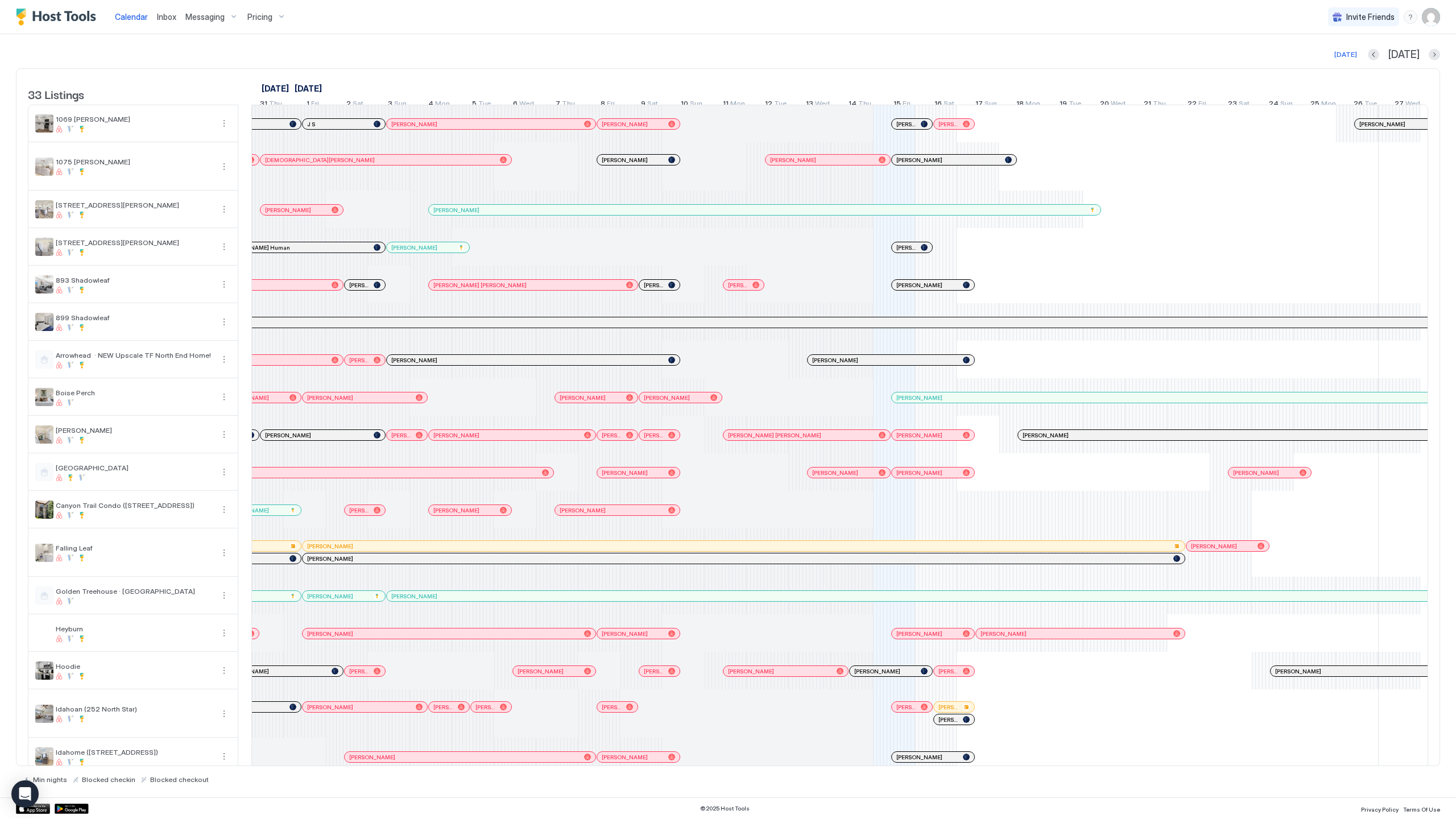
drag, startPoint x: 781, startPoint y: 762, endPoint x: 405, endPoint y: 741, distance: 376.6
click at [1382, 683] on table "33 Listings June 2025 July 2025 August 2025 21 Sat 22 Sun 23 Mon 24 Tue 25 Wed …" at bounding box center [728, 761] width 1400 height 1386
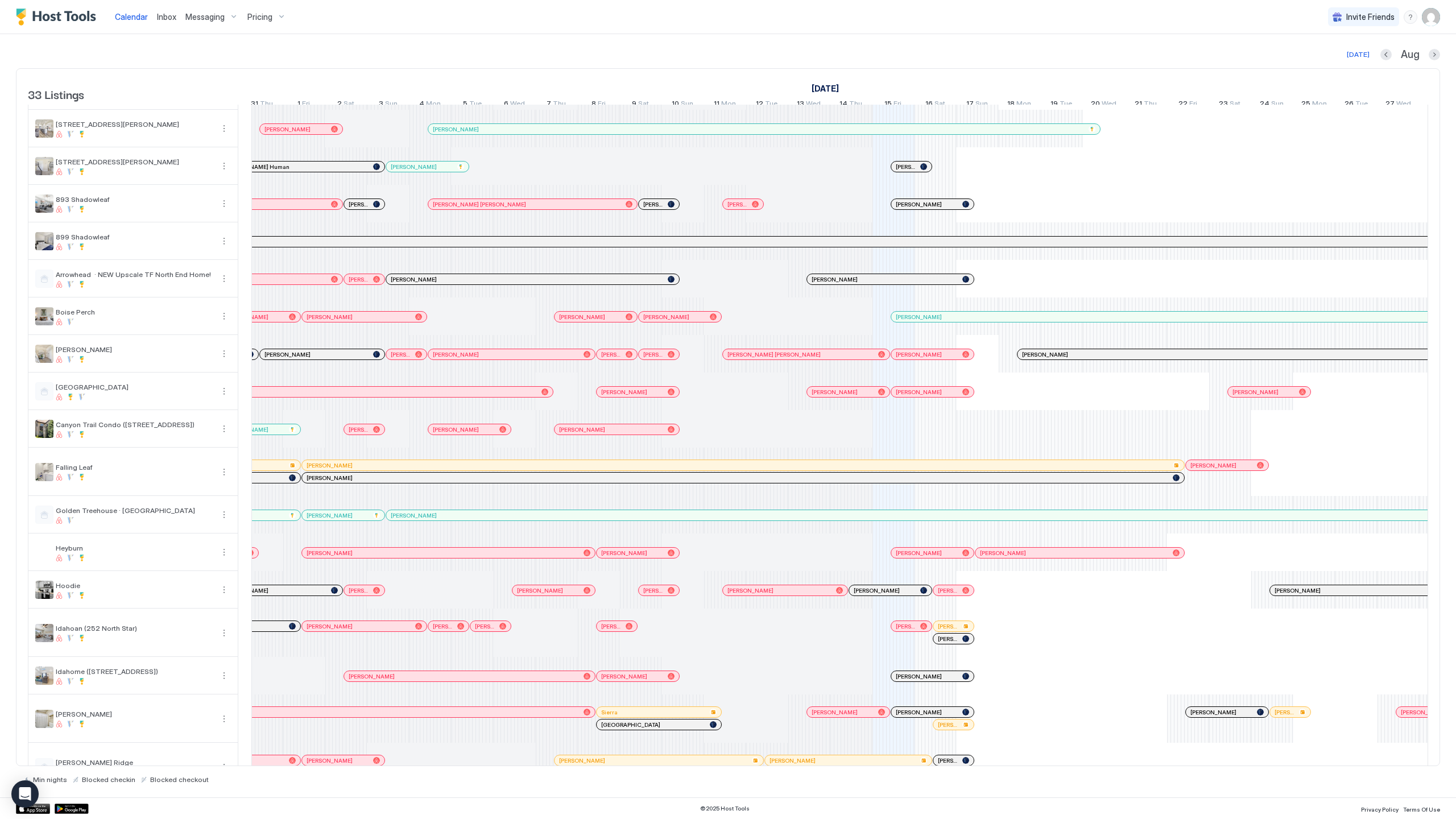
scroll to position [93, 0]
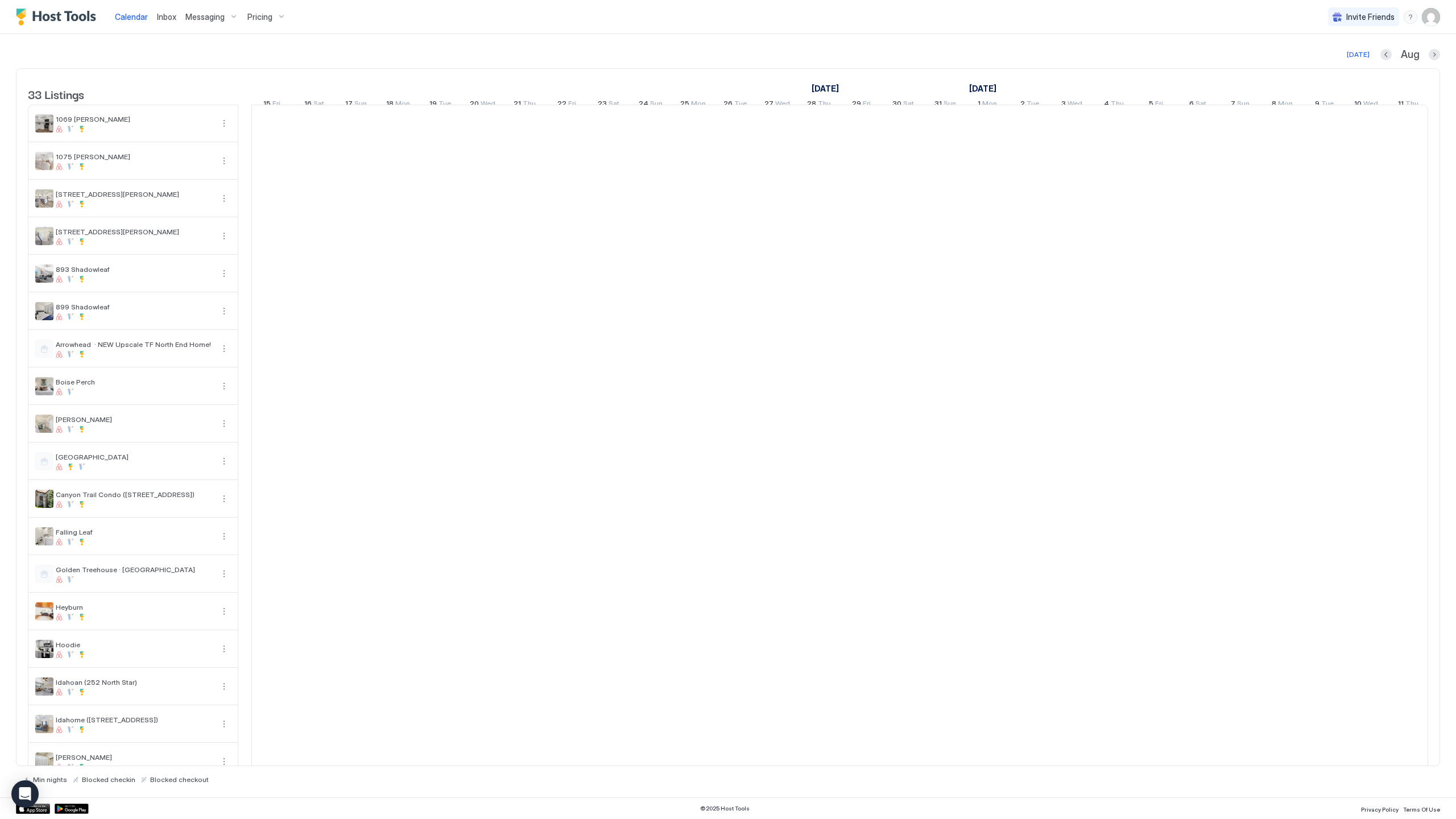
scroll to position [0, 632]
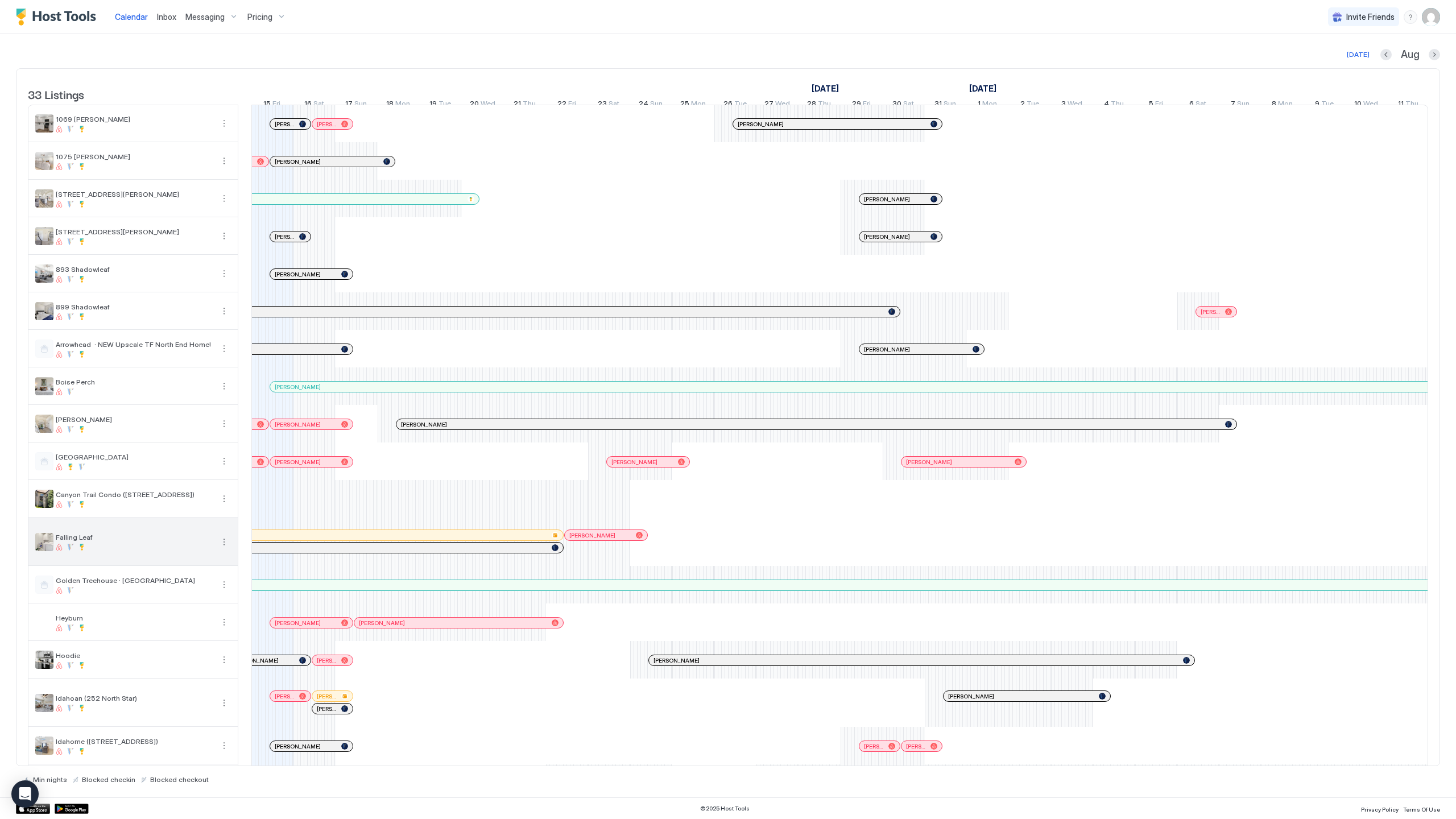
click at [228, 549] on button "More options" at bounding box center [224, 542] width 14 height 14
click at [213, 604] on span "Listing Settings" at bounding box center [204, 602] width 50 height 8
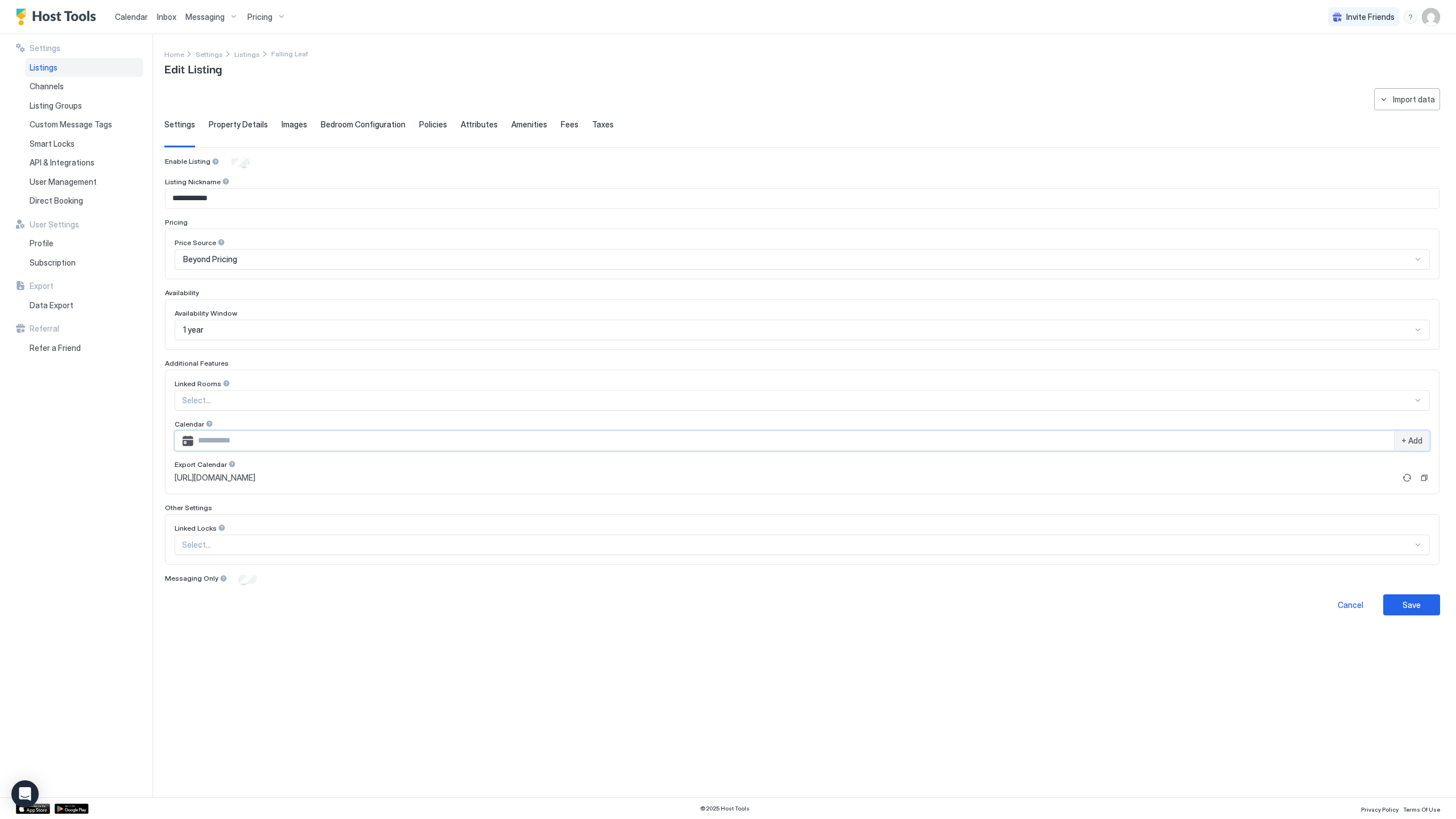
click at [304, 436] on input "Input Field" at bounding box center [794, 441] width 1201 height 20
paste input "**********"
type input "**********"
click at [1415, 604] on div "Save" at bounding box center [1412, 605] width 18 height 12
click at [1411, 602] on div "Save" at bounding box center [1412, 605] width 18 height 12
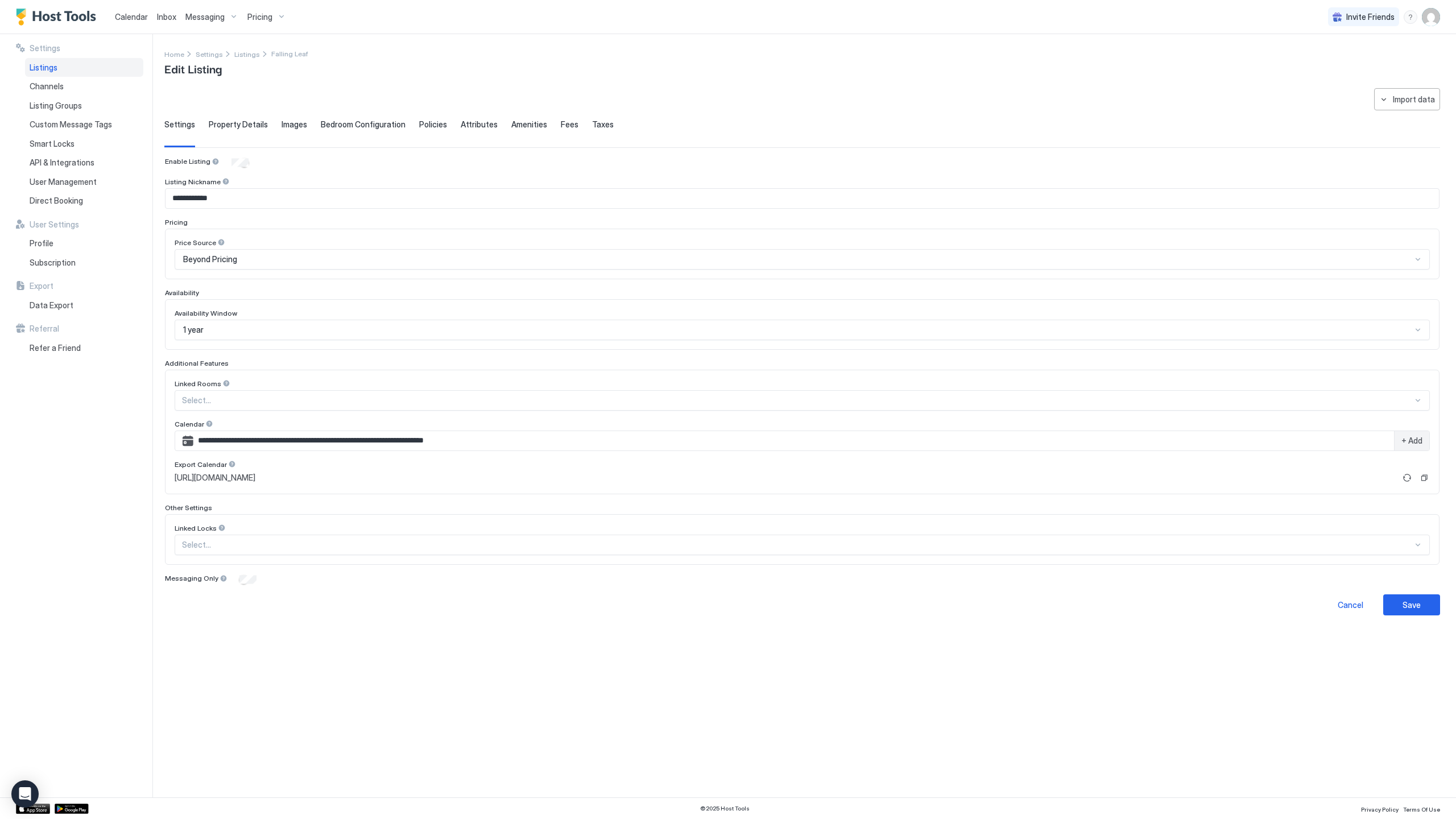
click at [1417, 634] on div "**********" at bounding box center [802, 435] width 1276 height 695
click at [1424, 607] on button "Save" at bounding box center [1412, 605] width 57 height 21
click at [1390, 88] on button "Import data" at bounding box center [1408, 99] width 66 height 22
click at [1421, 142] on div "VRBO" at bounding box center [1417, 141] width 33 height 11
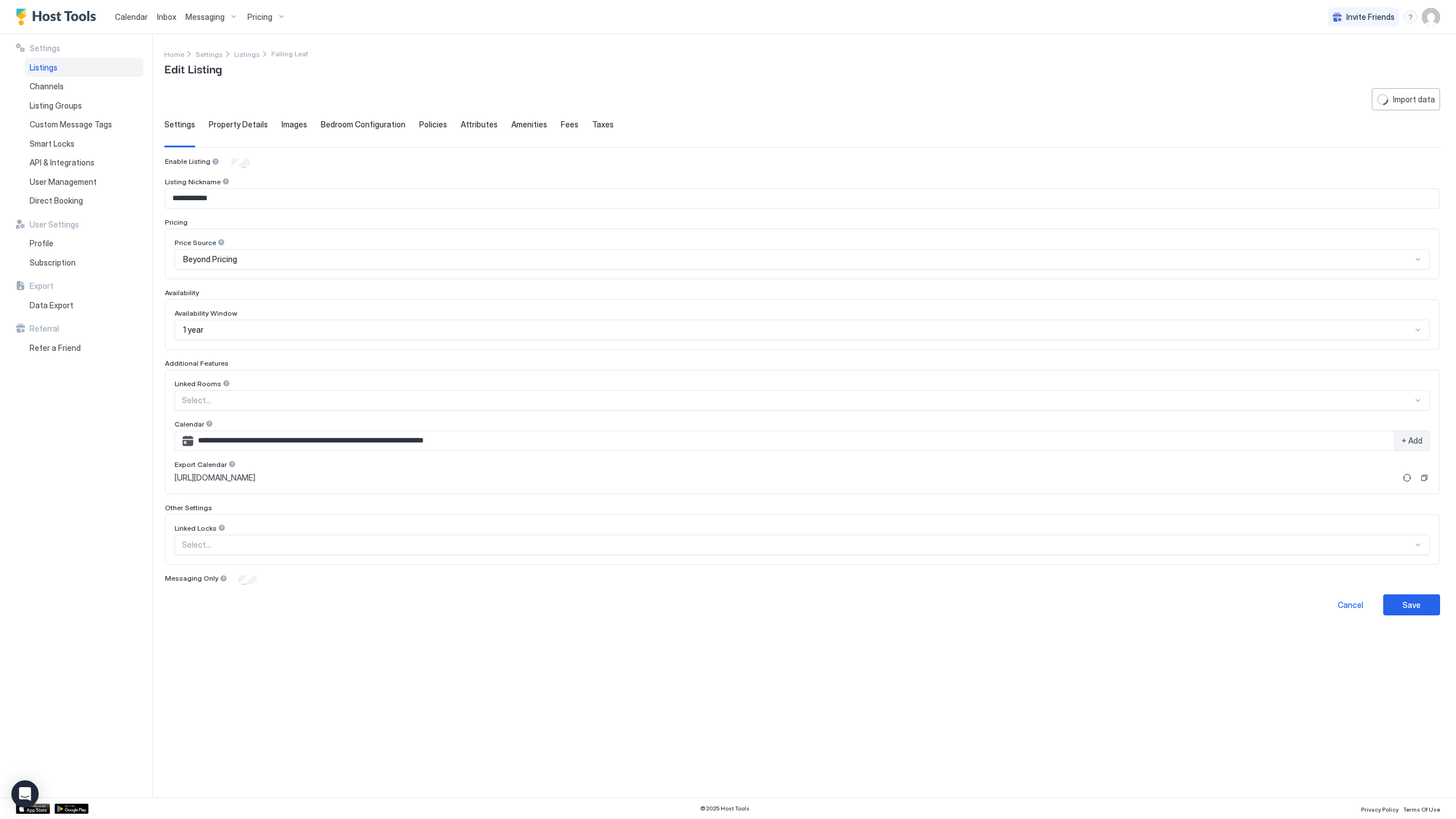
type input "*"
type input "*****"
click at [1408, 607] on div "Save" at bounding box center [1412, 605] width 18 height 12
click at [1355, 604] on div "Cancel" at bounding box center [1350, 605] width 26 height 12
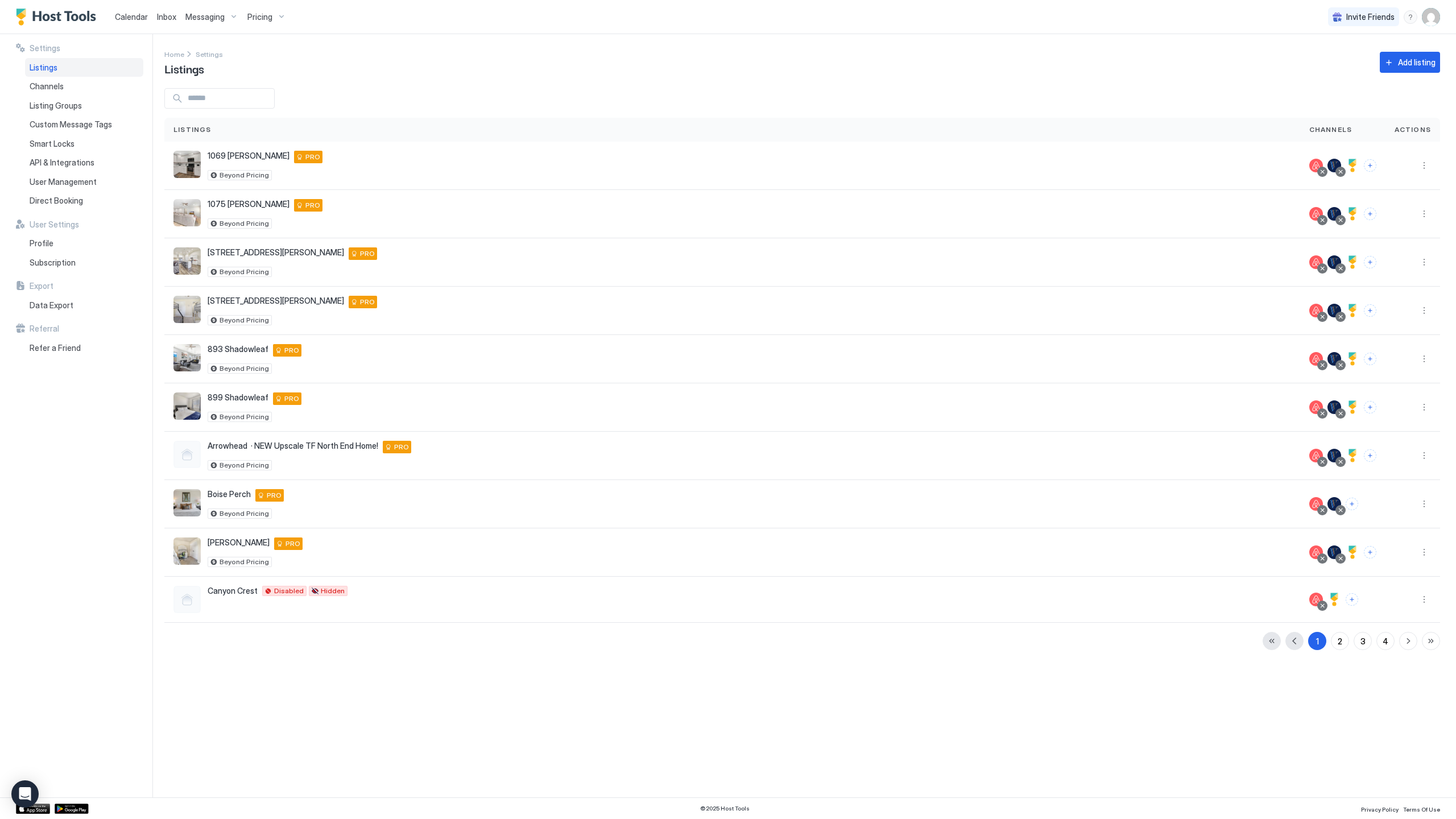
click at [136, 19] on span "Calendar" at bounding box center [131, 17] width 33 height 10
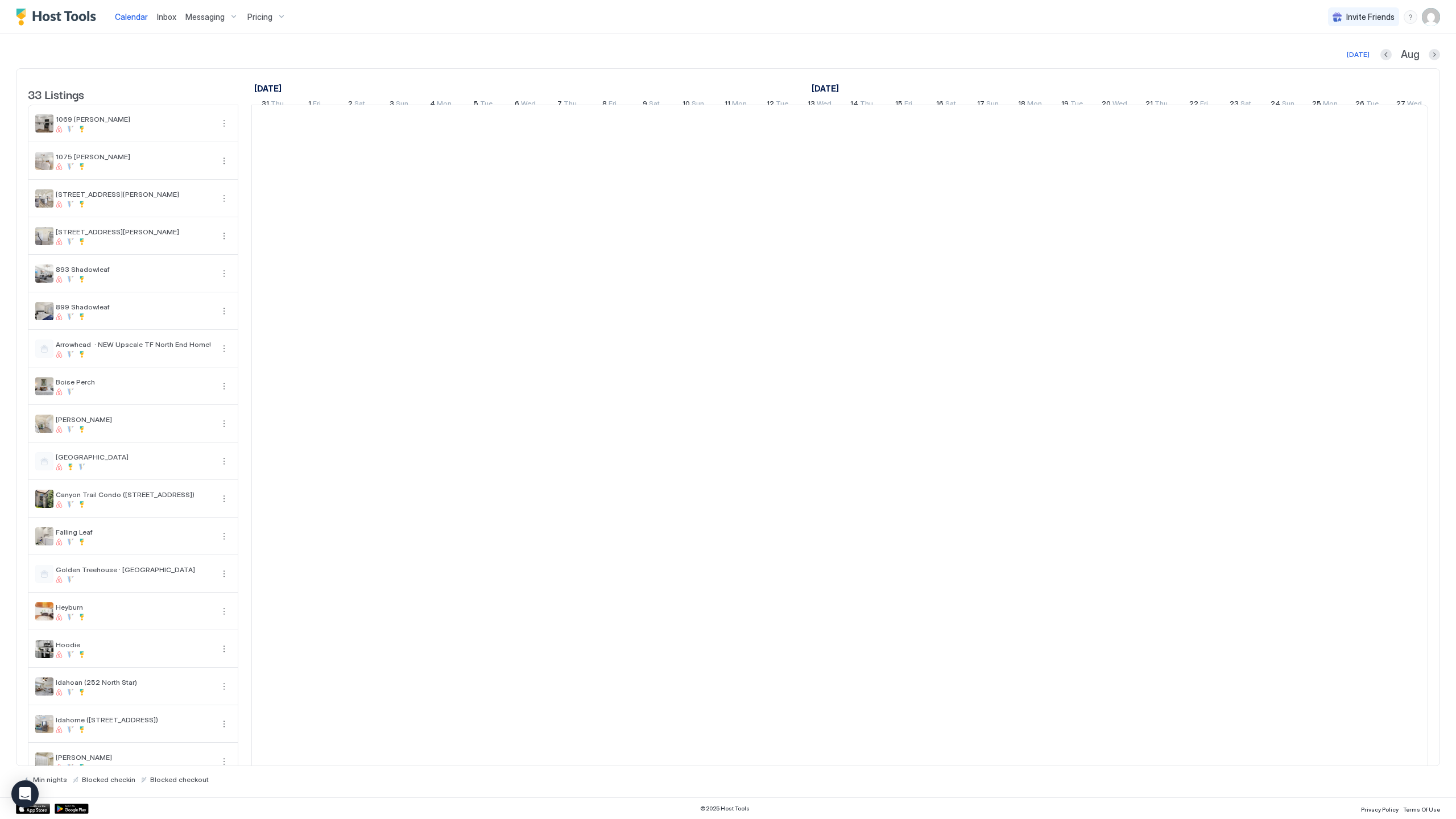
scroll to position [0, 632]
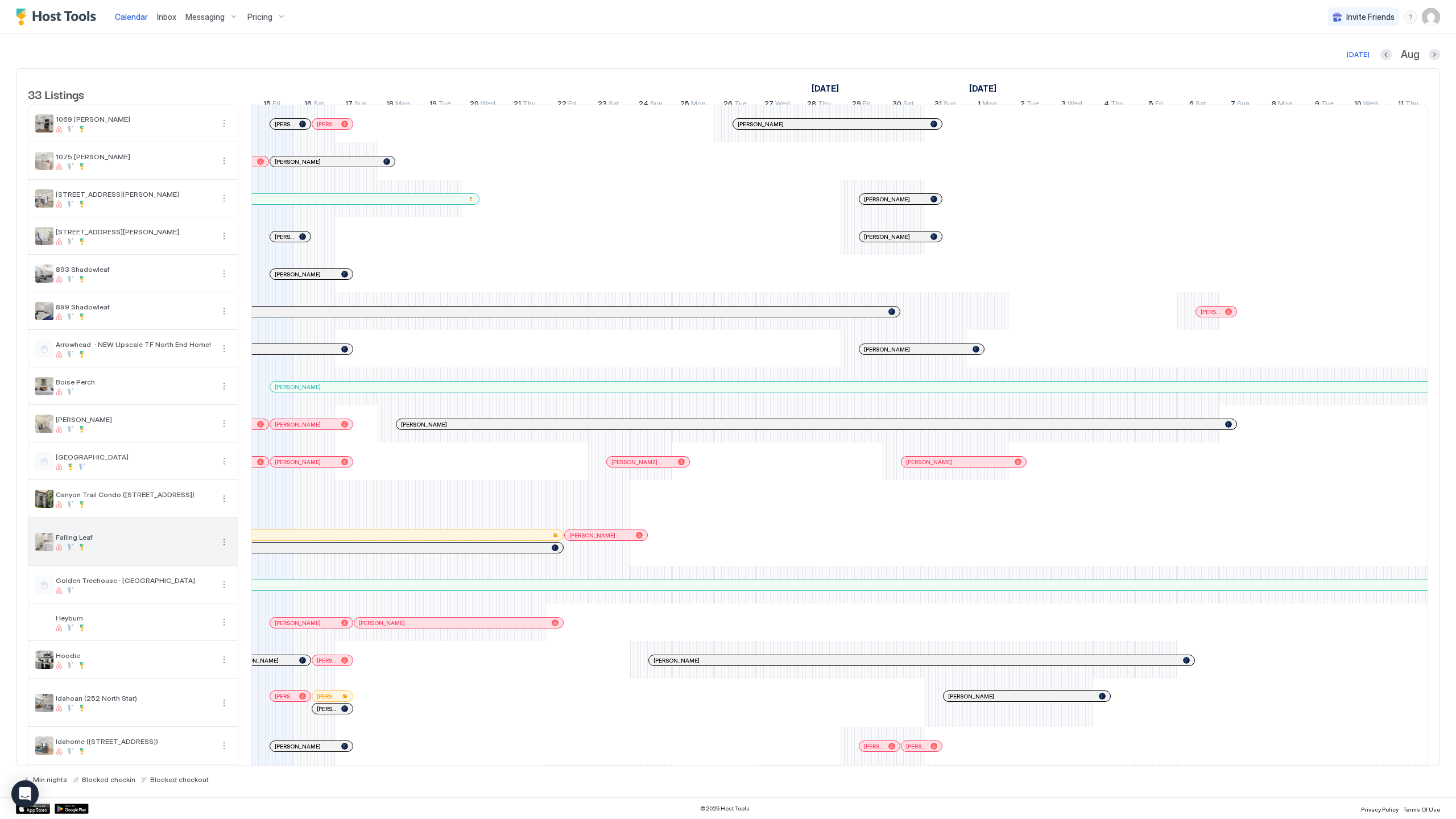
click at [219, 549] on button "More options" at bounding box center [224, 542] width 14 height 14
click at [207, 607] on div "Listing Settings" at bounding box center [198, 603] width 72 height 18
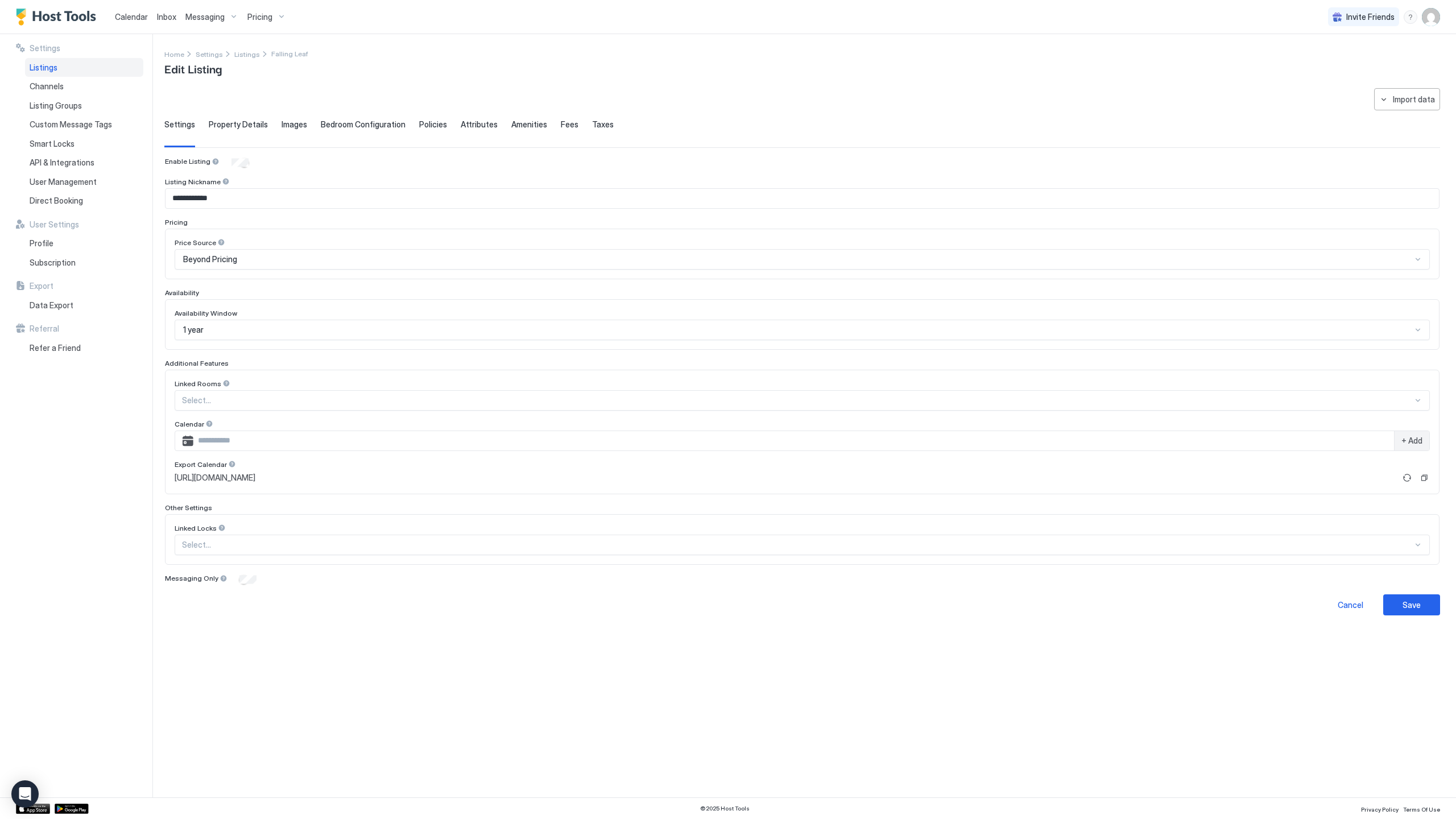
click at [261, 447] on input "Input Field" at bounding box center [794, 441] width 1201 height 20
paste input "**********"
type input "**********"
click at [1423, 436] on div "+ Add" at bounding box center [1412, 441] width 35 height 20
click at [1417, 628] on div "Save" at bounding box center [1412, 628] width 18 height 12
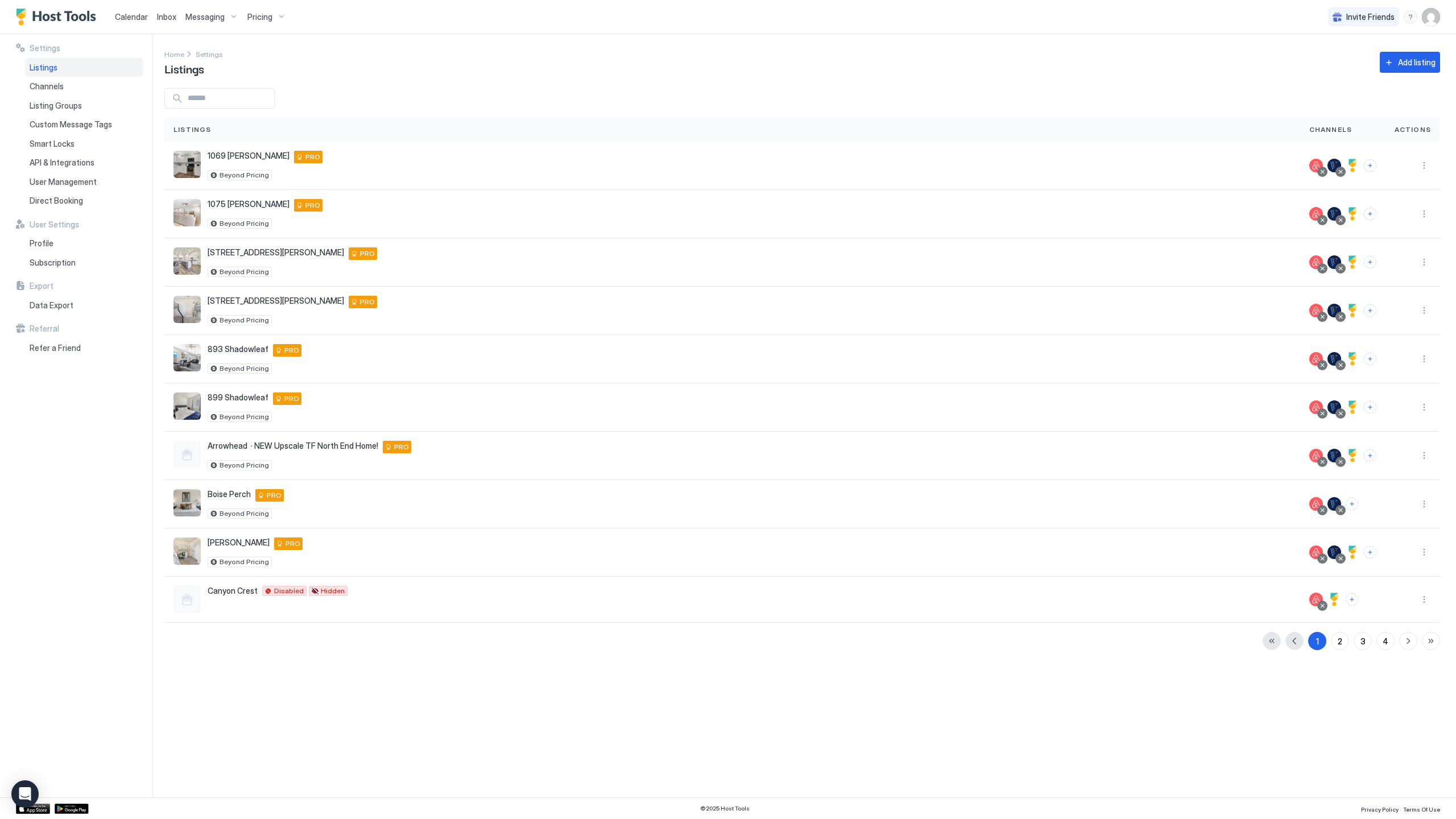
click at [127, 20] on span "Calendar" at bounding box center [131, 17] width 33 height 10
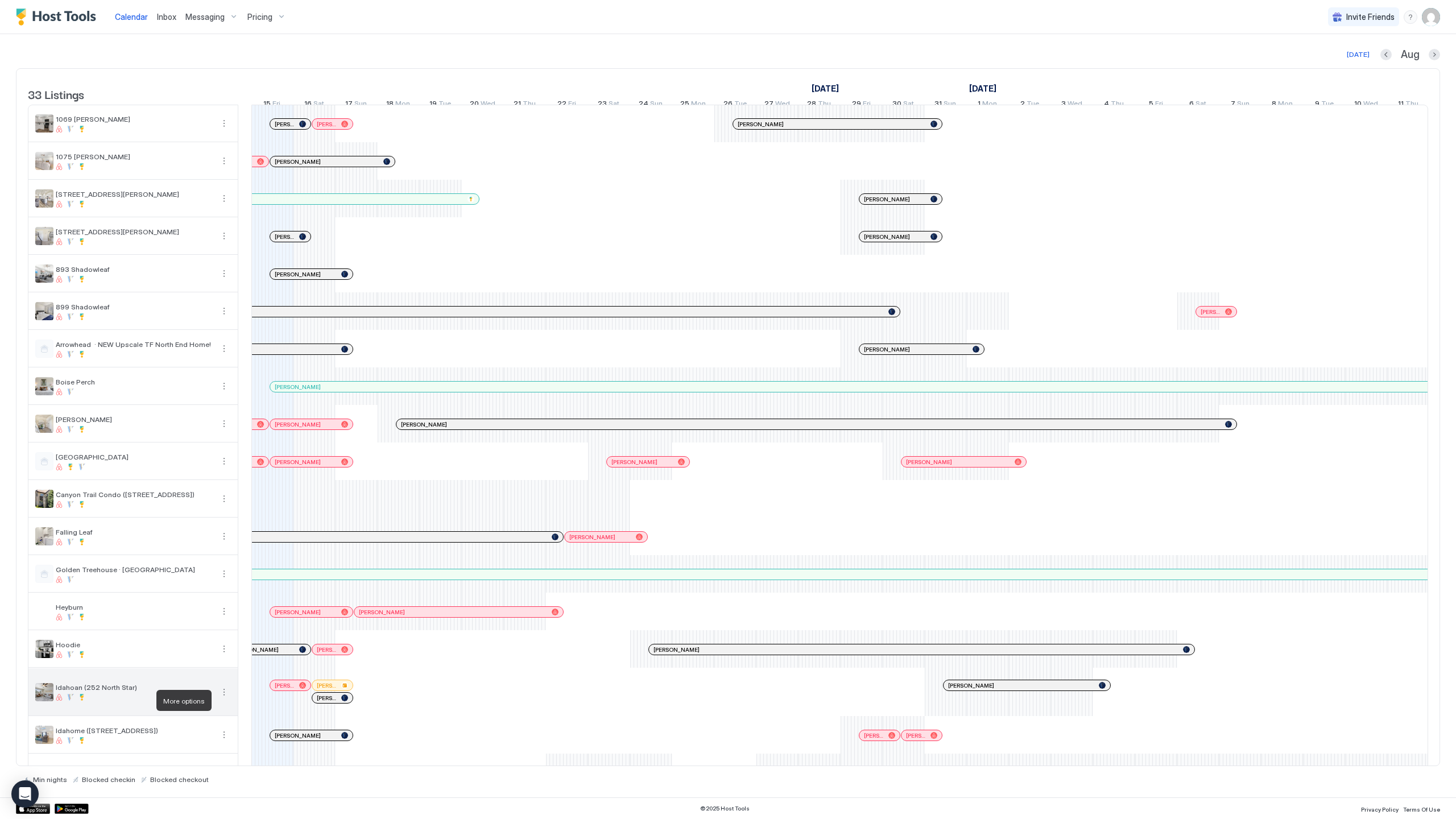
click at [222, 698] on button "More options" at bounding box center [224, 692] width 14 height 14
click at [208, 750] on span "Listing Settings" at bounding box center [204, 752] width 50 height 8
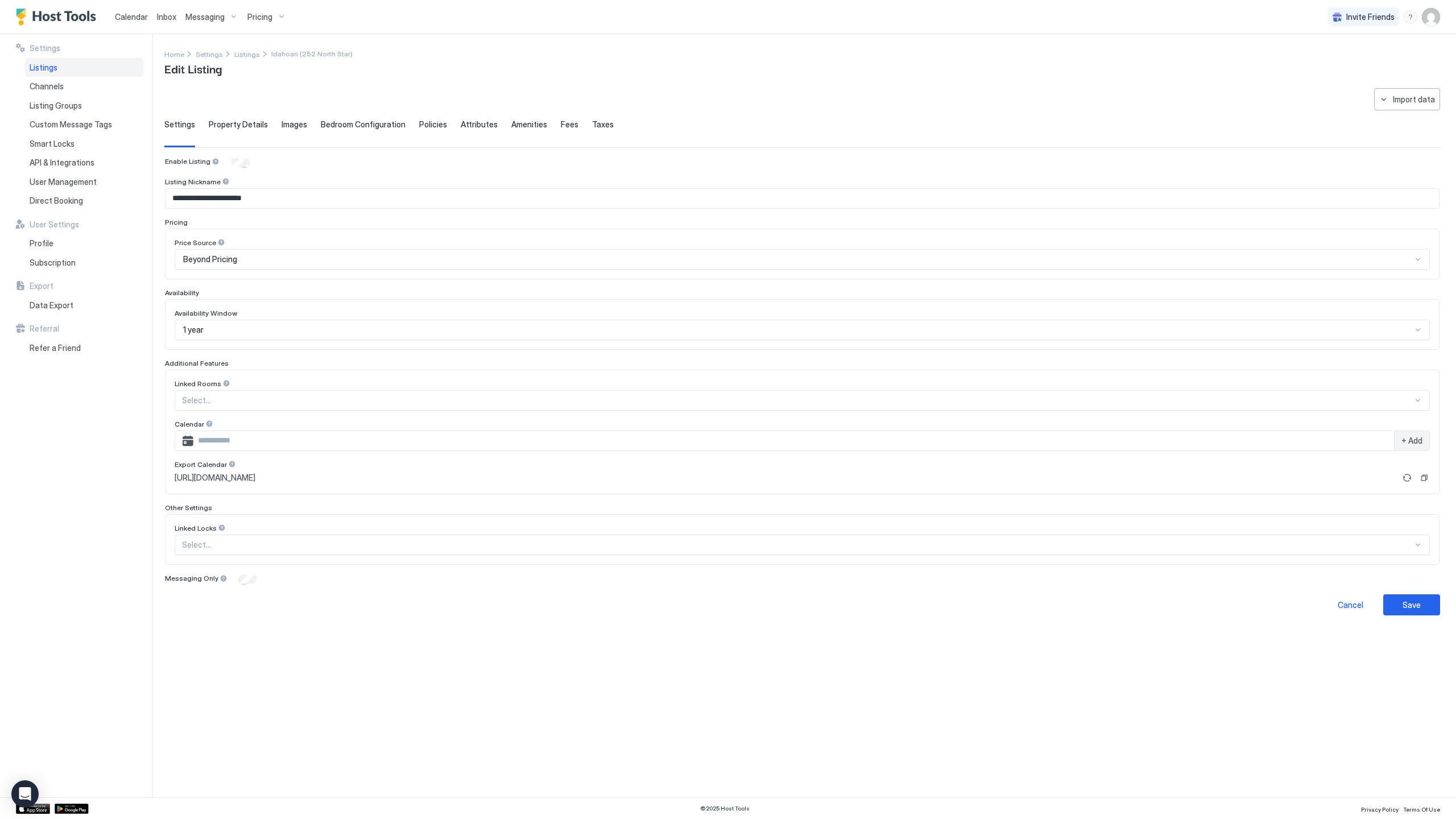
click at [242, 441] on input "Input Field" at bounding box center [794, 441] width 1201 height 20
paste input "**********"
type input "**********"
click at [1407, 443] on span "+ Add" at bounding box center [1412, 441] width 21 height 11
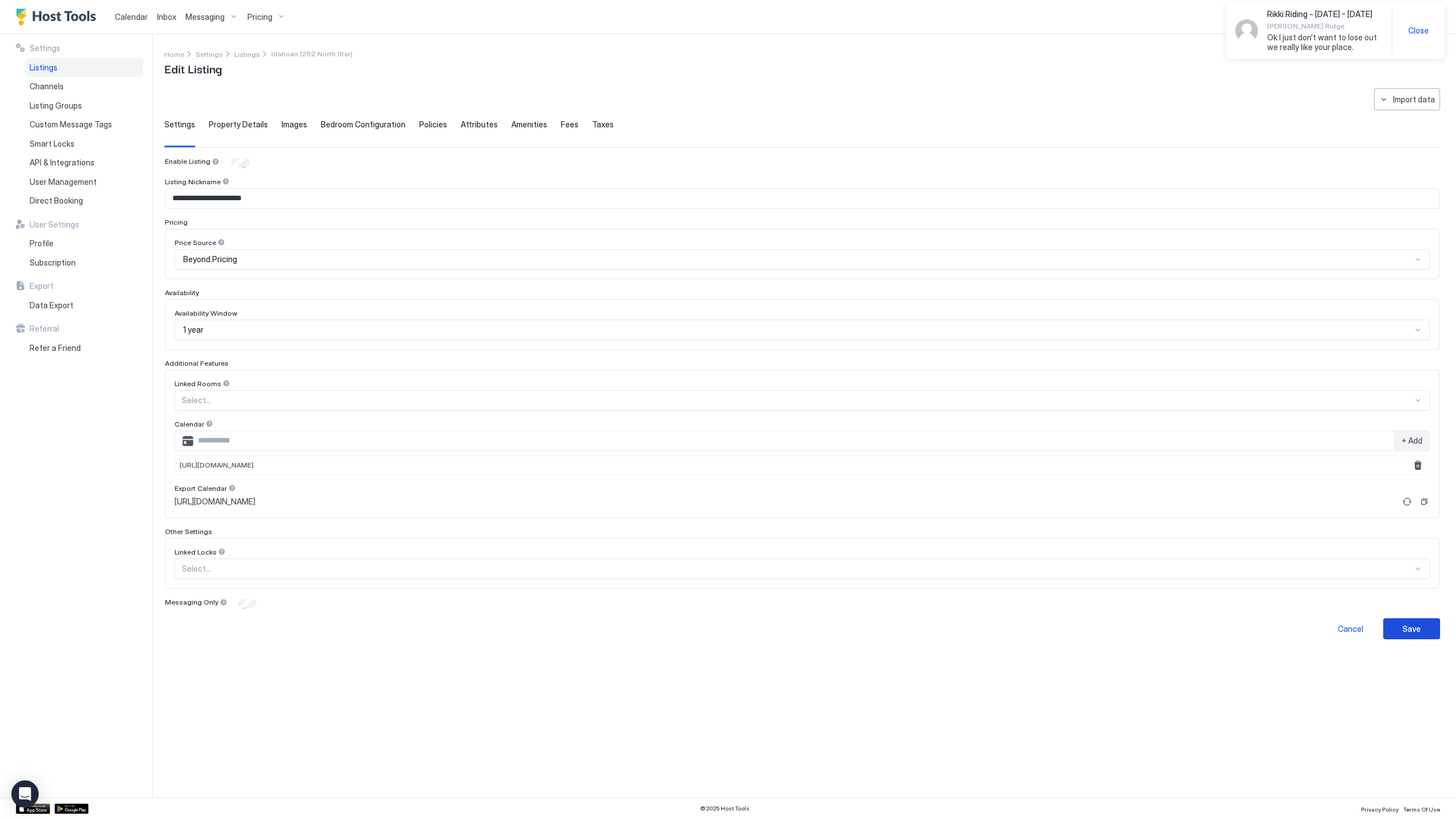
click at [1423, 633] on button "Save" at bounding box center [1412, 628] width 57 height 21
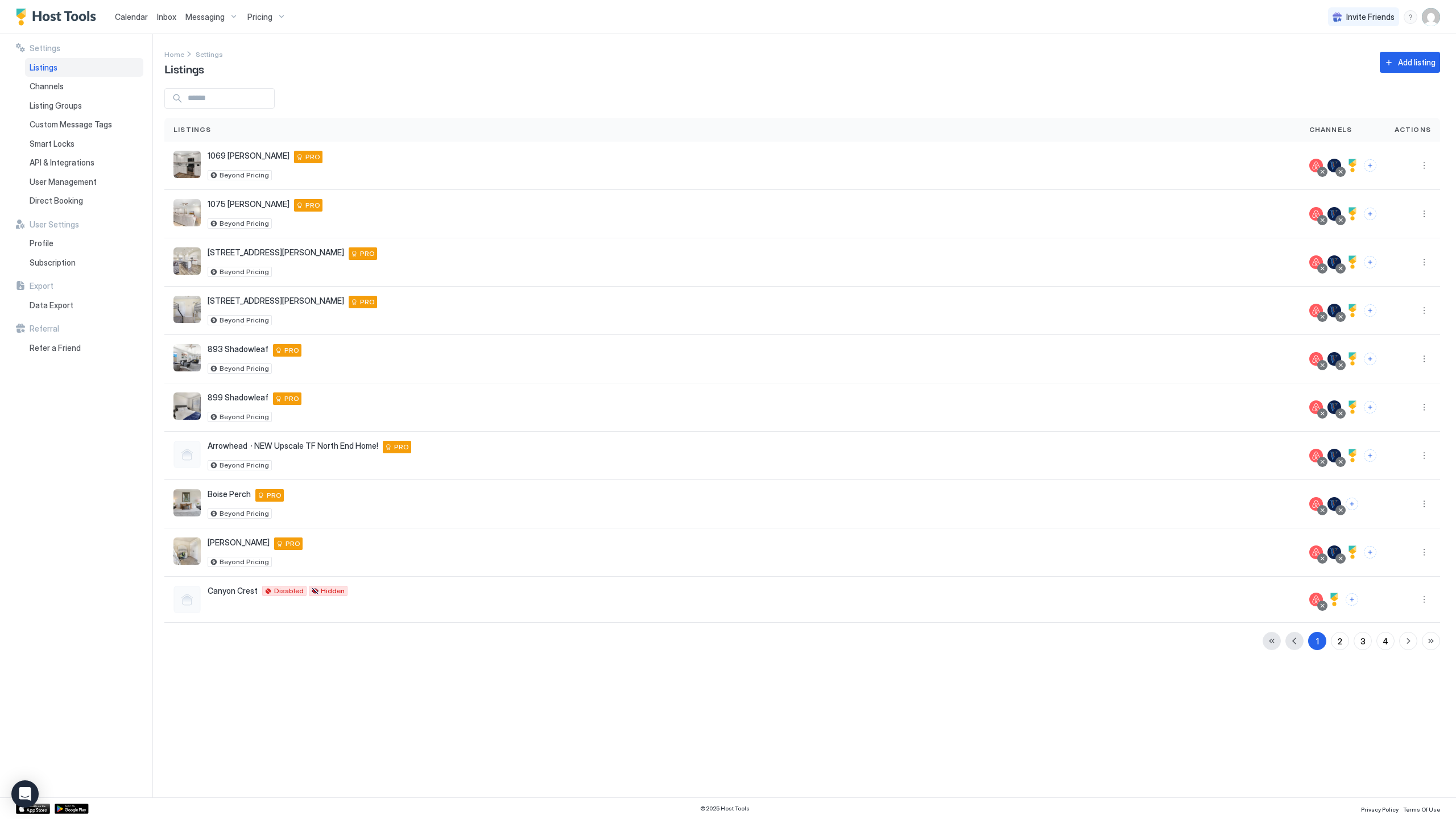
click at [134, 14] on span "Calendar" at bounding box center [131, 17] width 33 height 10
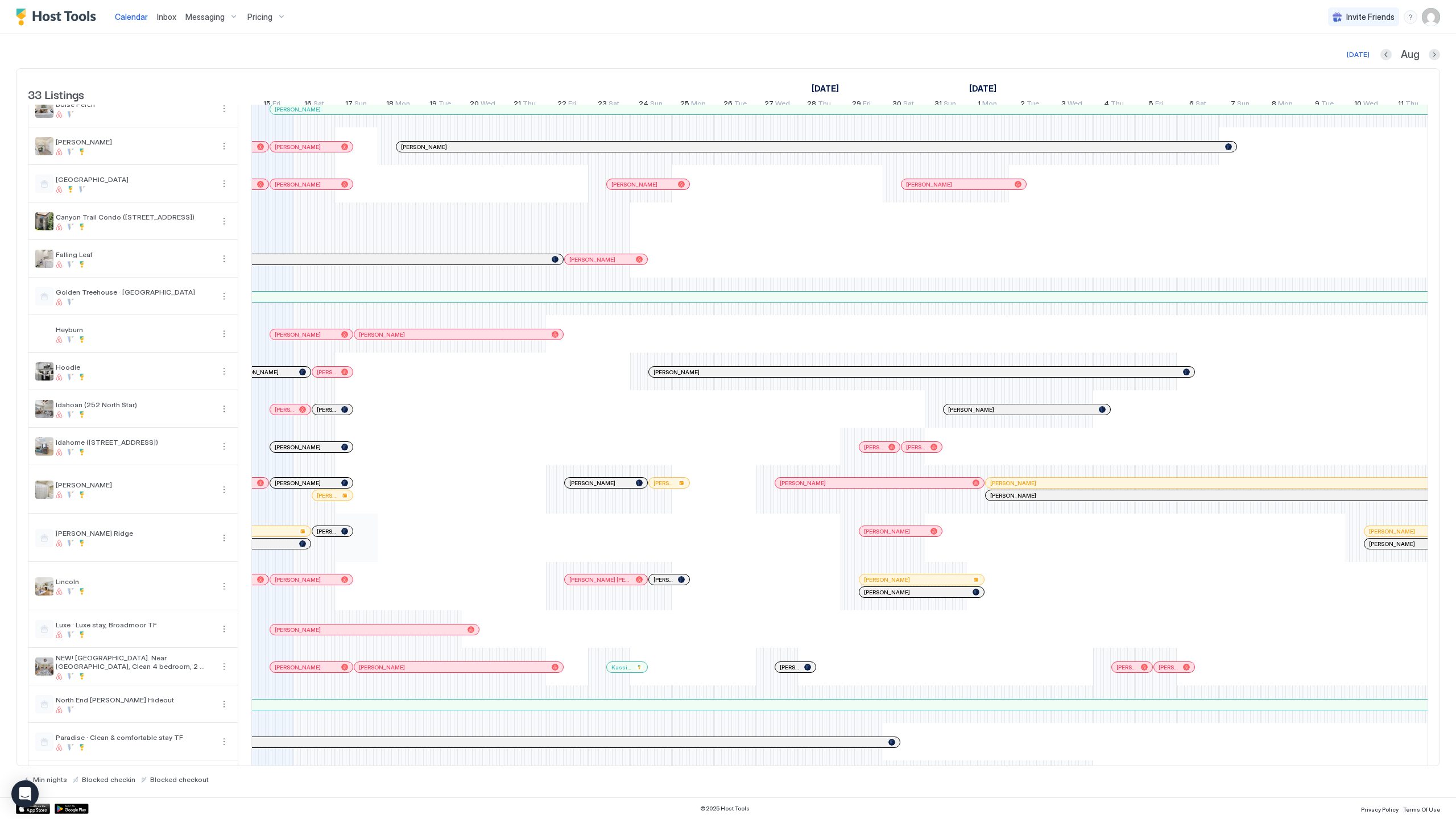
scroll to position [277, 0]
click at [225, 494] on button "More options" at bounding box center [224, 490] width 14 height 14
click at [204, 546] on span "Listing Settings" at bounding box center [204, 550] width 50 height 8
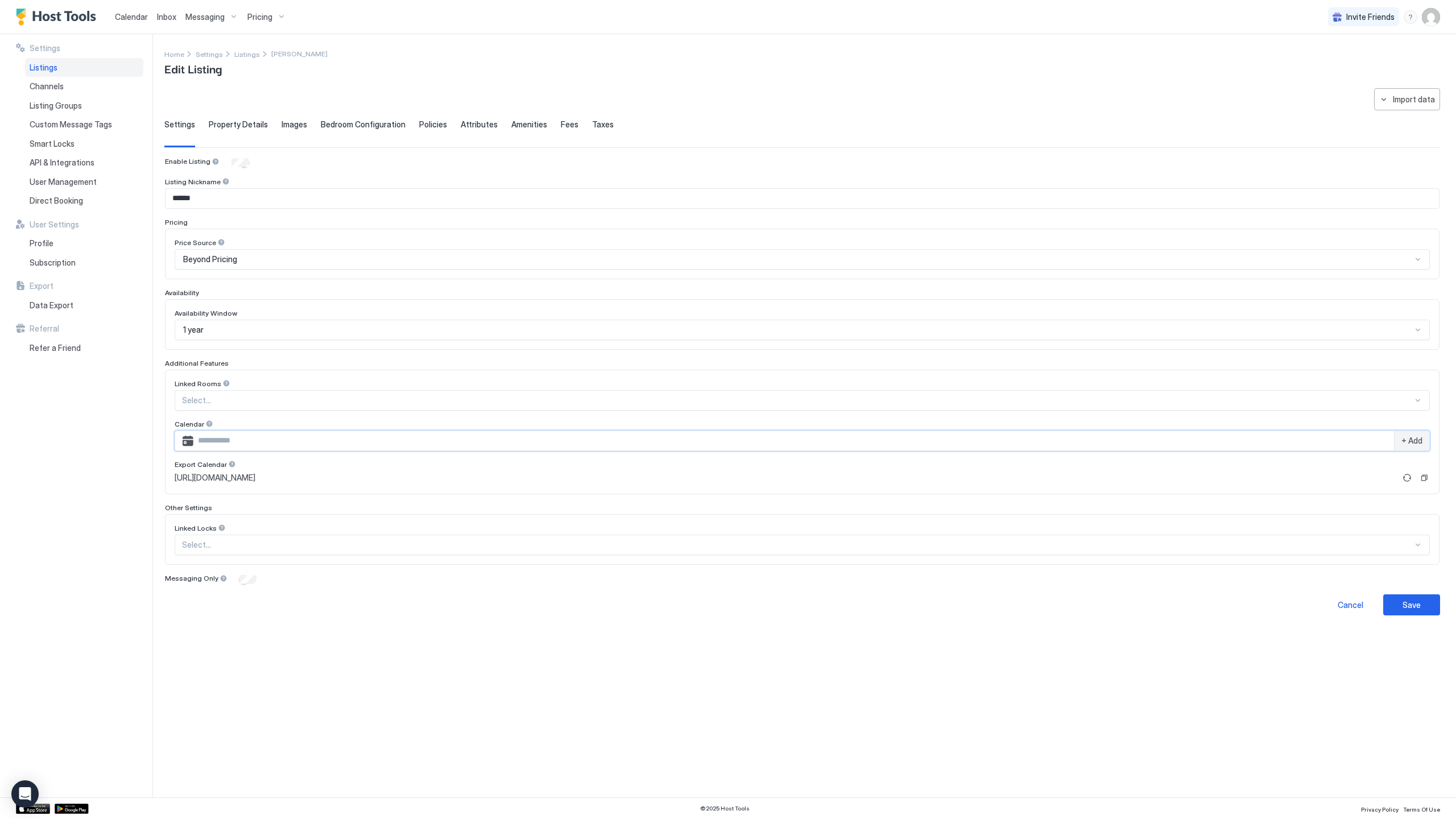
click at [261, 439] on input "Input Field" at bounding box center [794, 441] width 1201 height 20
paste input "**********"
type input "**********"
click at [1414, 439] on span "+ Add" at bounding box center [1412, 441] width 21 height 11
click at [1406, 625] on div "Save" at bounding box center [1412, 628] width 18 height 12
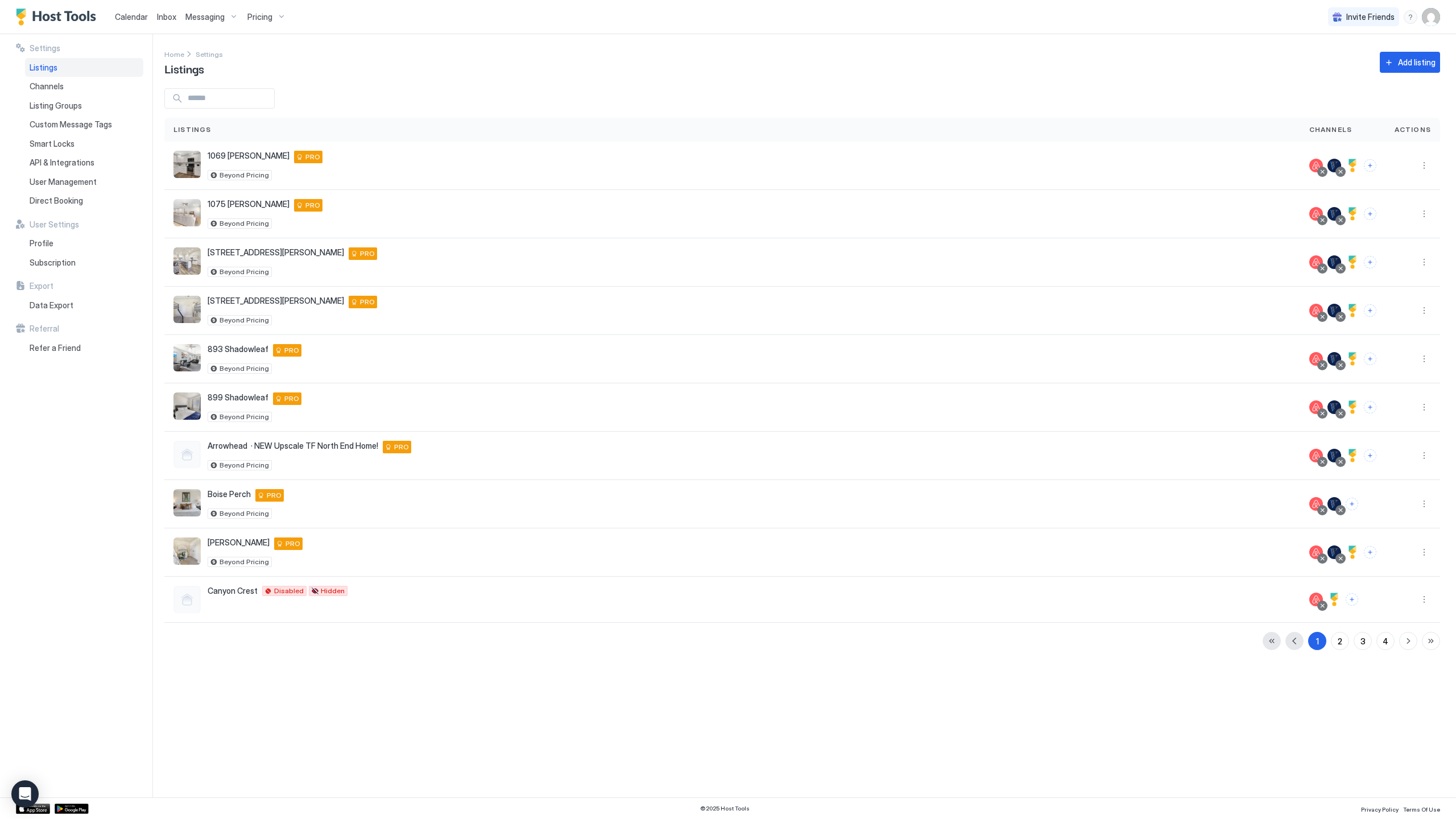
click at [144, 21] on span "Calendar" at bounding box center [131, 17] width 33 height 10
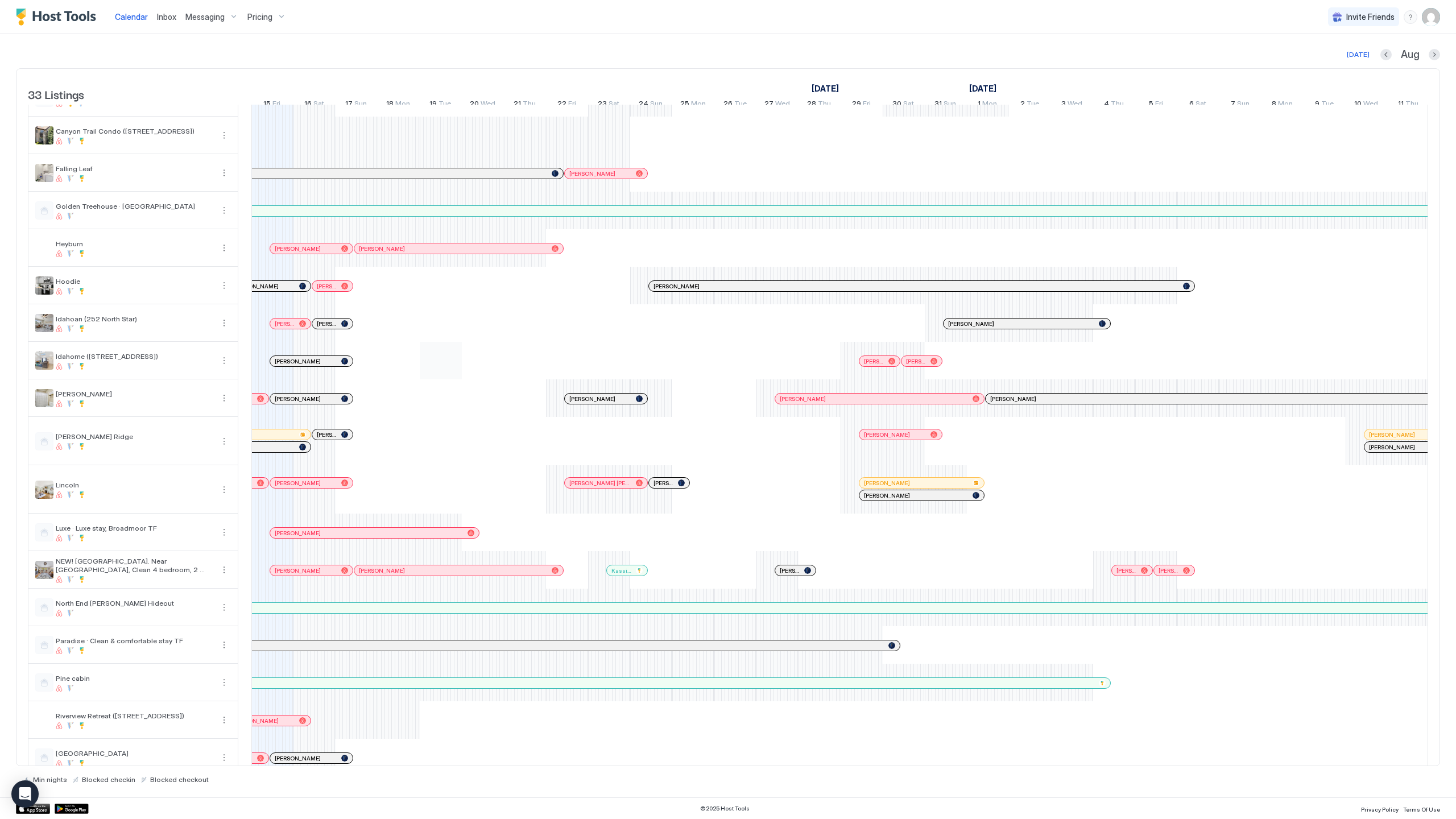
scroll to position [376, 0]
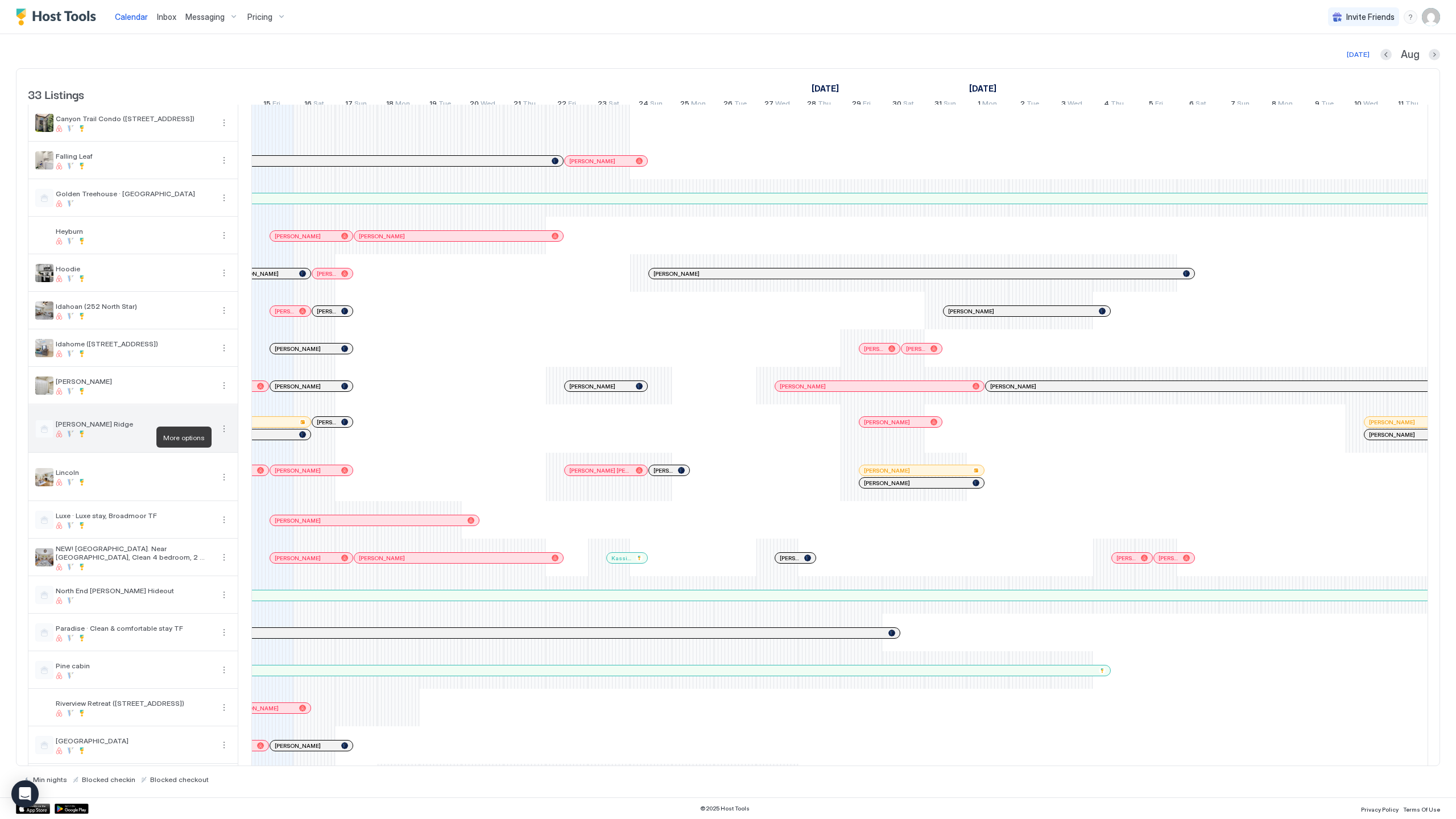
click at [224, 435] on button "More options" at bounding box center [224, 429] width 14 height 14
click at [211, 489] on span "Listing Settings" at bounding box center [204, 489] width 50 height 8
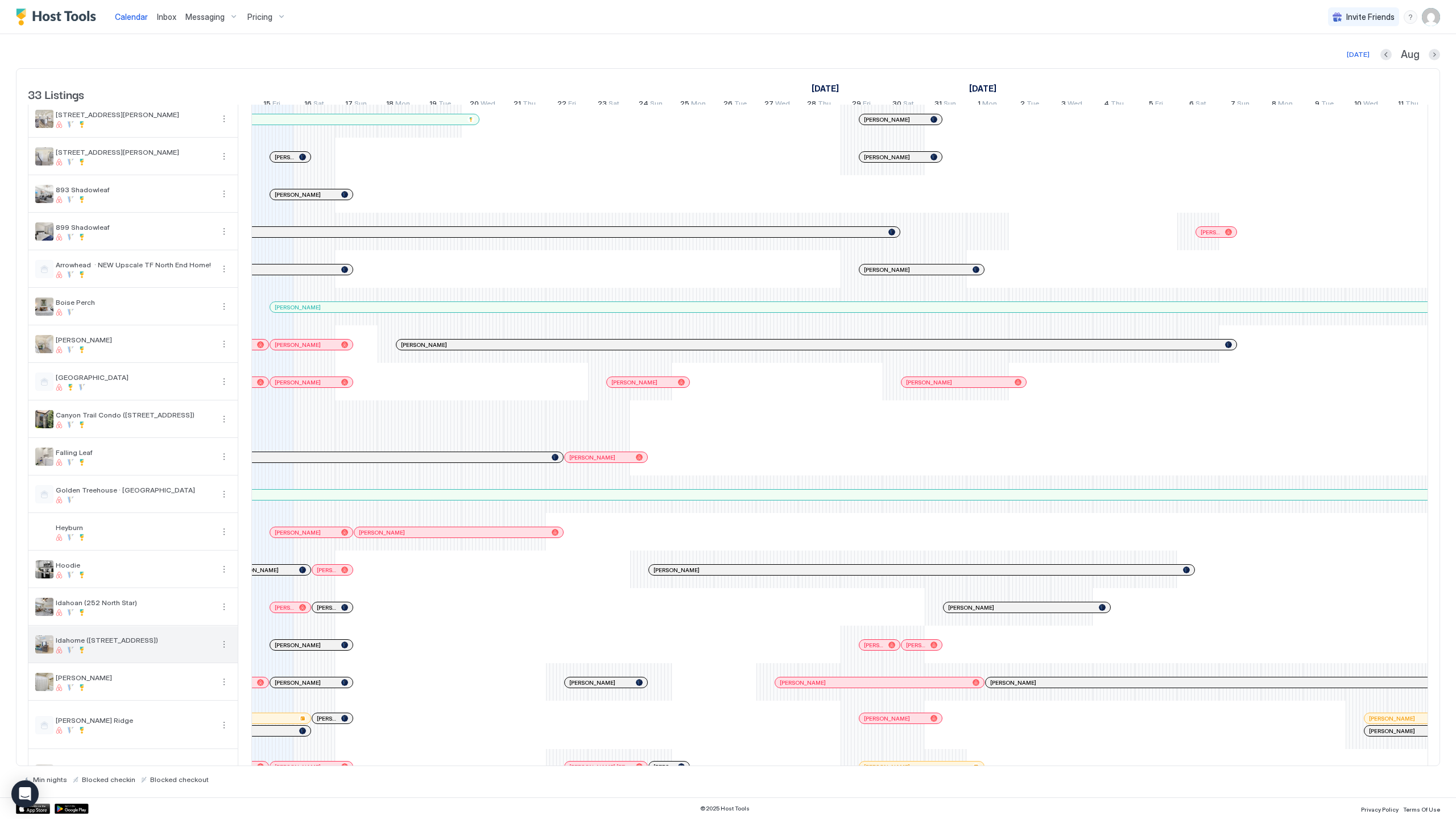
scroll to position [251, 0]
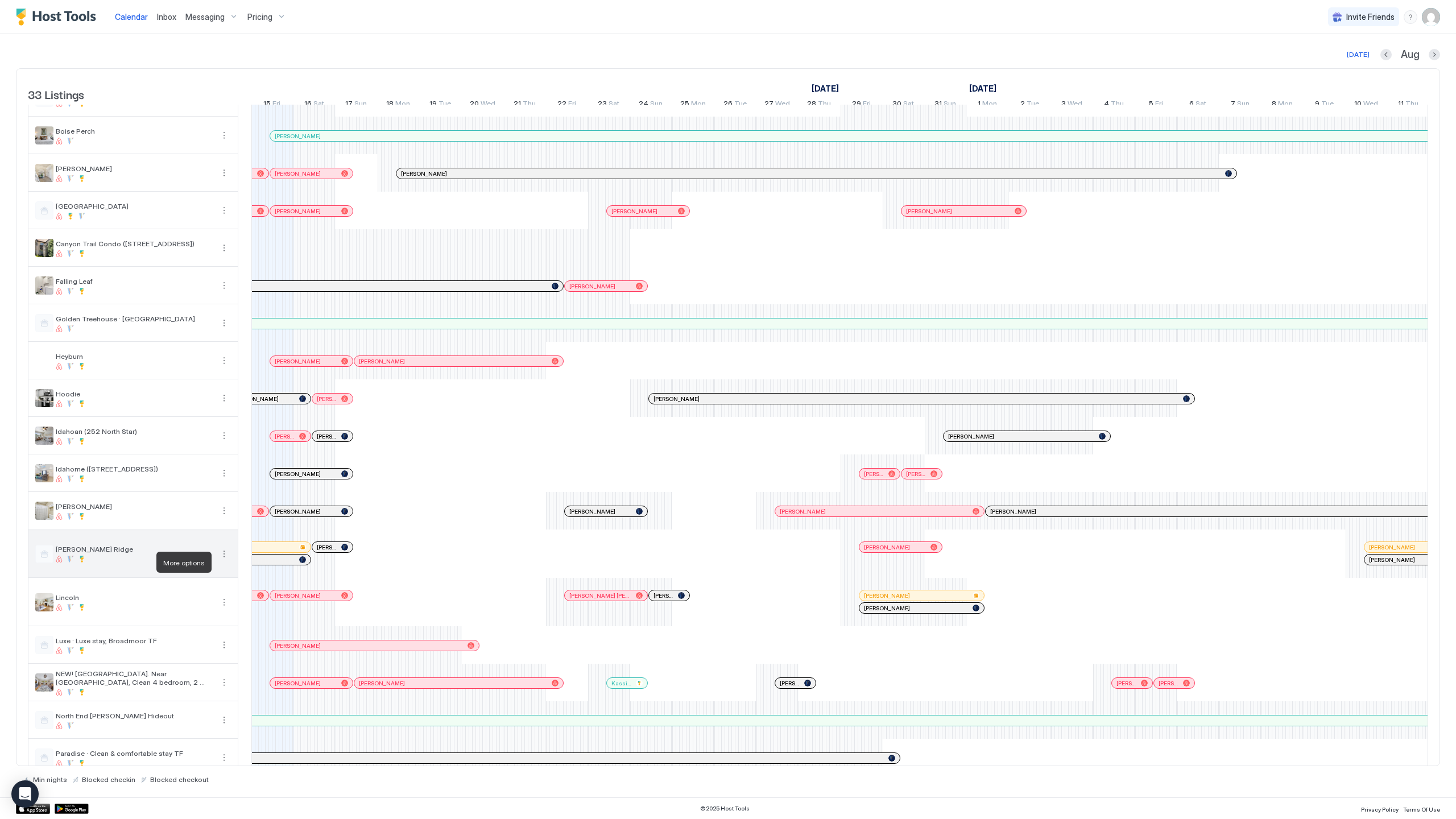
click at [227, 561] on button "More options" at bounding box center [224, 554] width 14 height 14
click at [210, 615] on span "Listing Settings" at bounding box center [204, 614] width 50 height 8
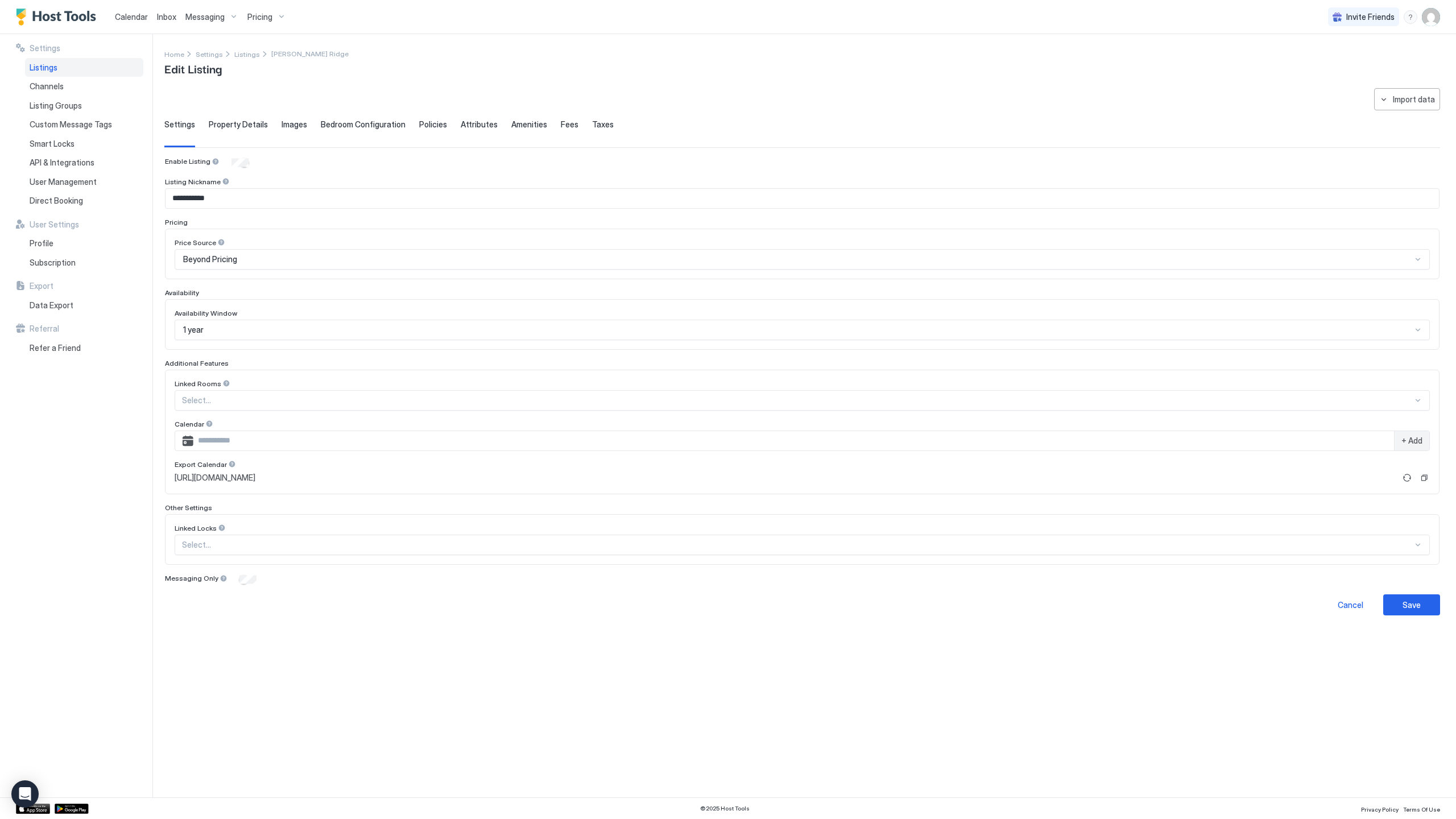
click at [272, 442] on input "Input Field" at bounding box center [794, 441] width 1201 height 20
paste input "**********"
type input "**********"
click at [1417, 434] on div "+ Add" at bounding box center [1412, 441] width 35 height 20
click at [1417, 625] on div "Save" at bounding box center [1412, 628] width 18 height 12
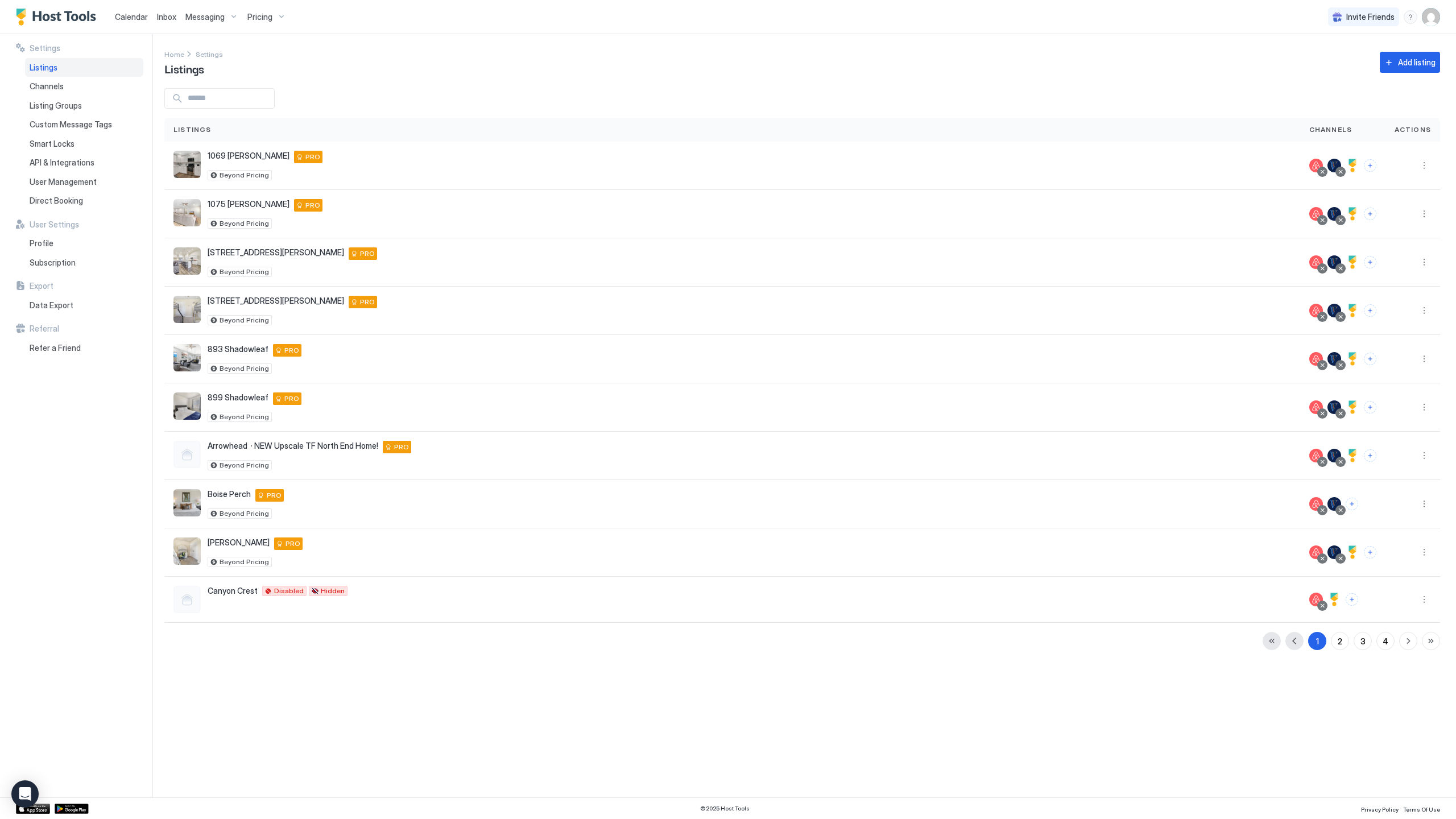
click at [142, 20] on span "Calendar" at bounding box center [131, 17] width 33 height 10
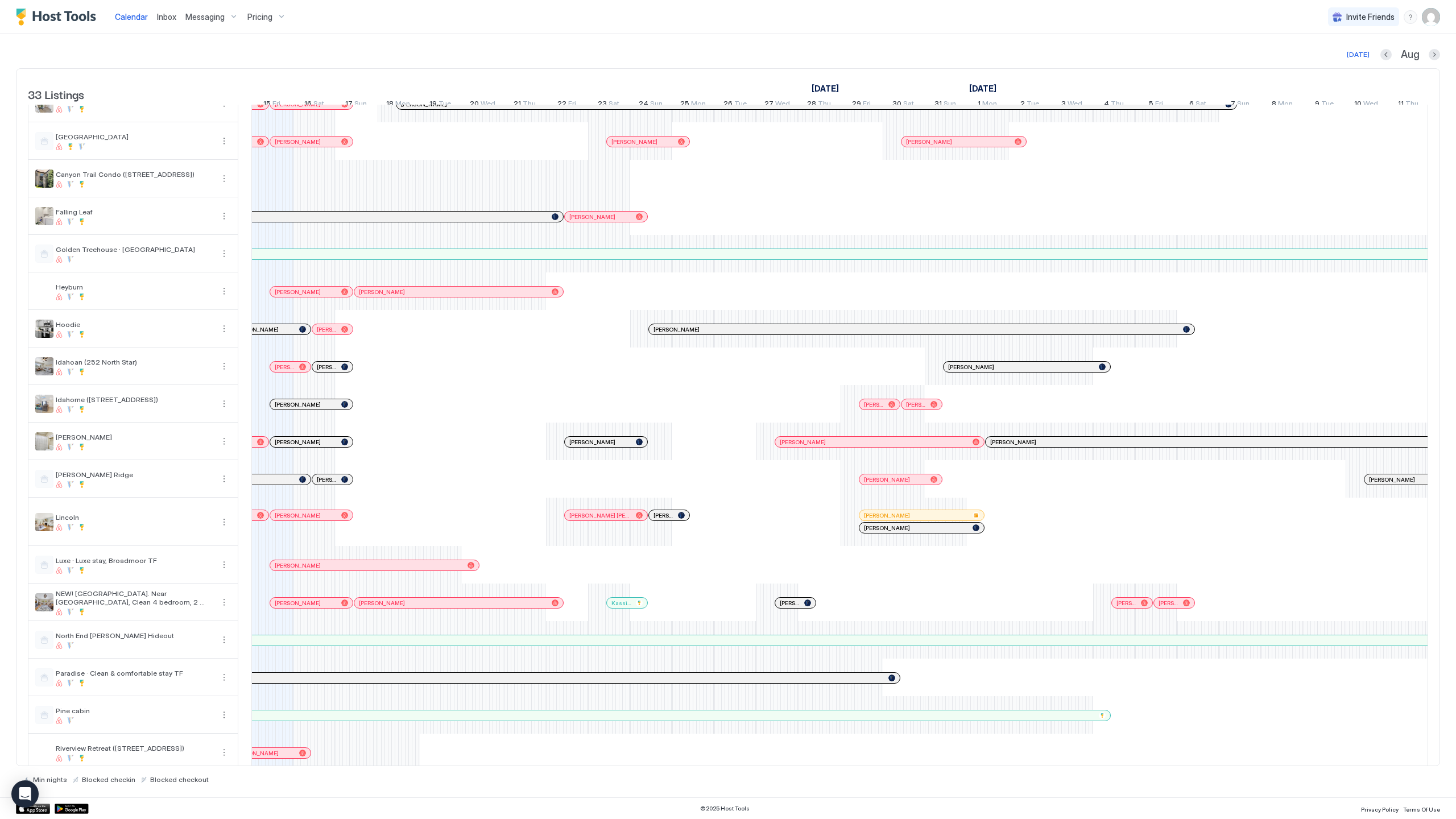
scroll to position [617, 0]
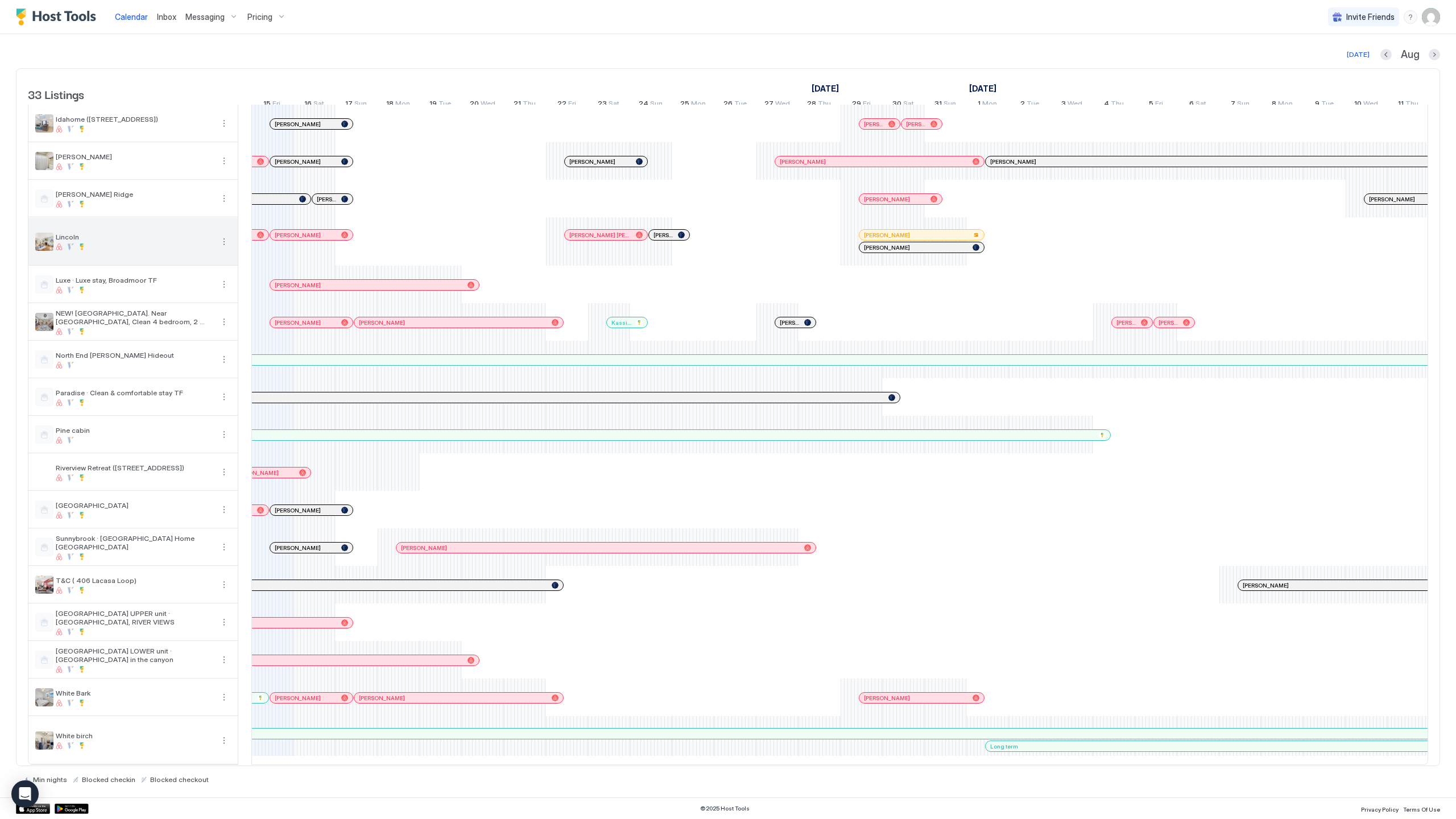
click at [223, 235] on button "More options" at bounding box center [224, 242] width 14 height 14
click at [203, 286] on span "Listing Settings" at bounding box center [204, 286] width 50 height 8
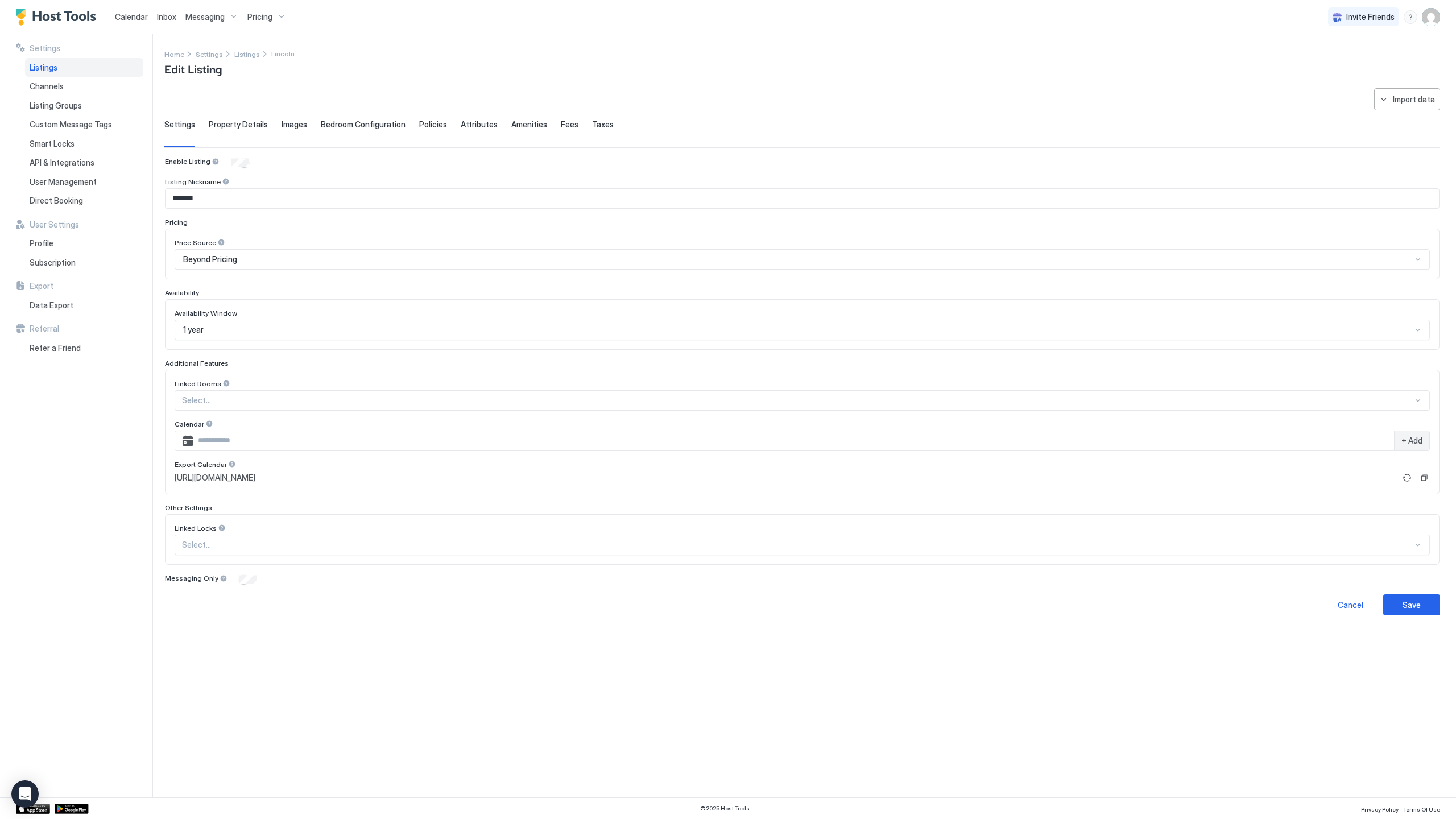
click at [254, 440] on input "Input Field" at bounding box center [794, 441] width 1201 height 20
paste input "**********"
type input "**********"
click at [1419, 445] on span "+ Add" at bounding box center [1412, 441] width 21 height 11
click at [1418, 618] on button "Save" at bounding box center [1412, 628] width 57 height 21
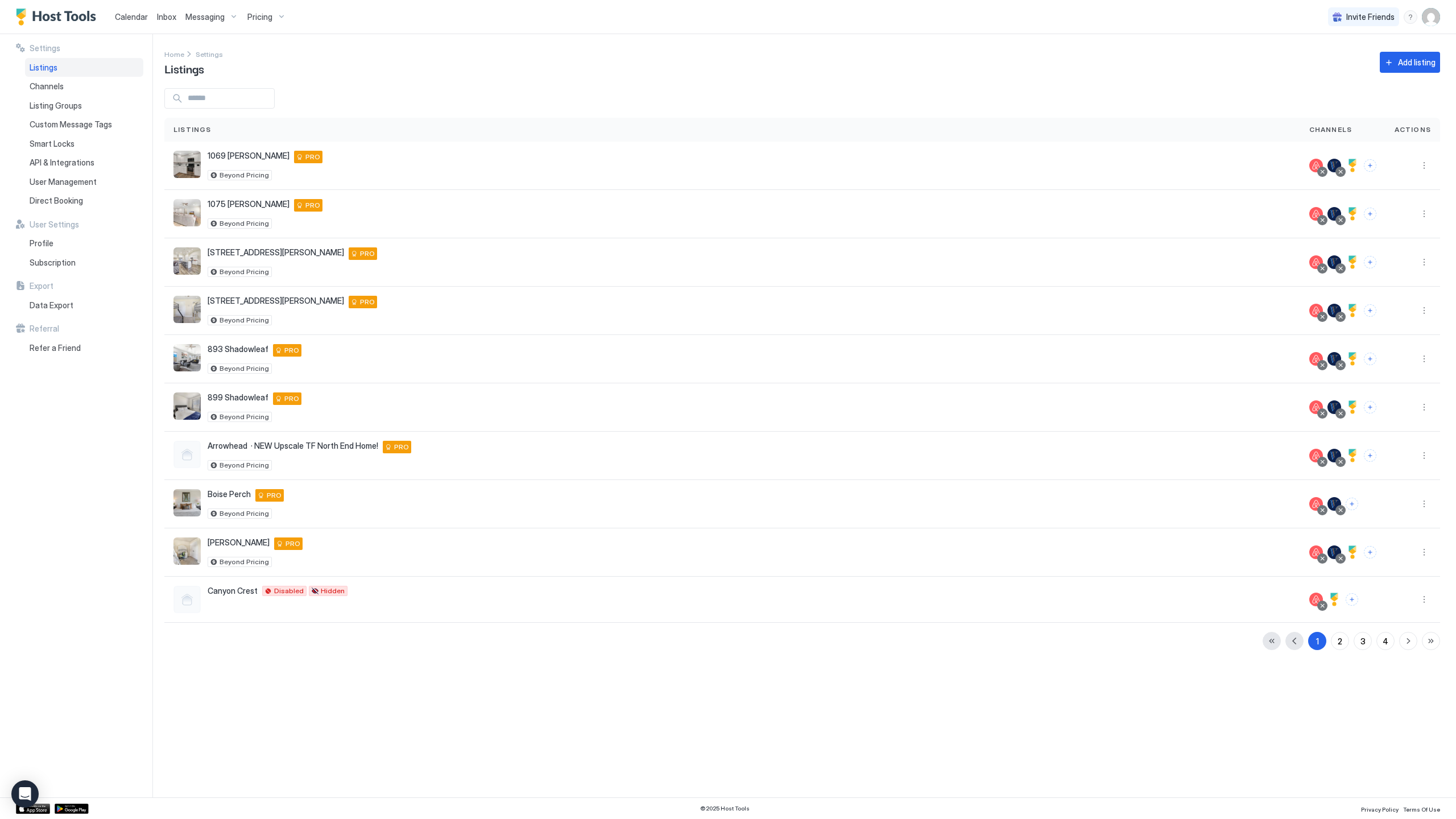
click at [139, 22] on link "Calendar" at bounding box center [131, 17] width 33 height 12
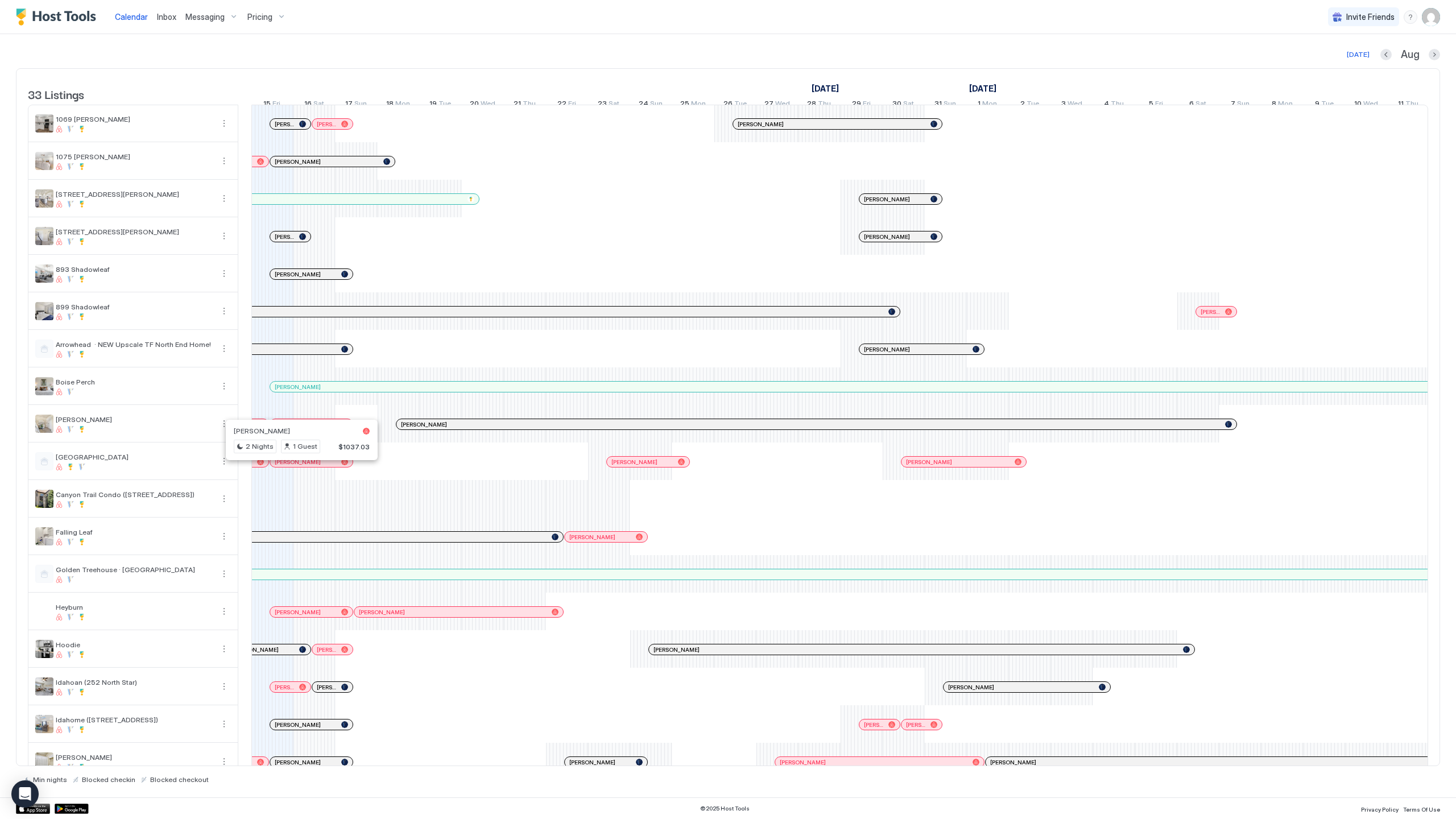
click at [298, 466] on div at bounding box center [298, 462] width 9 height 9
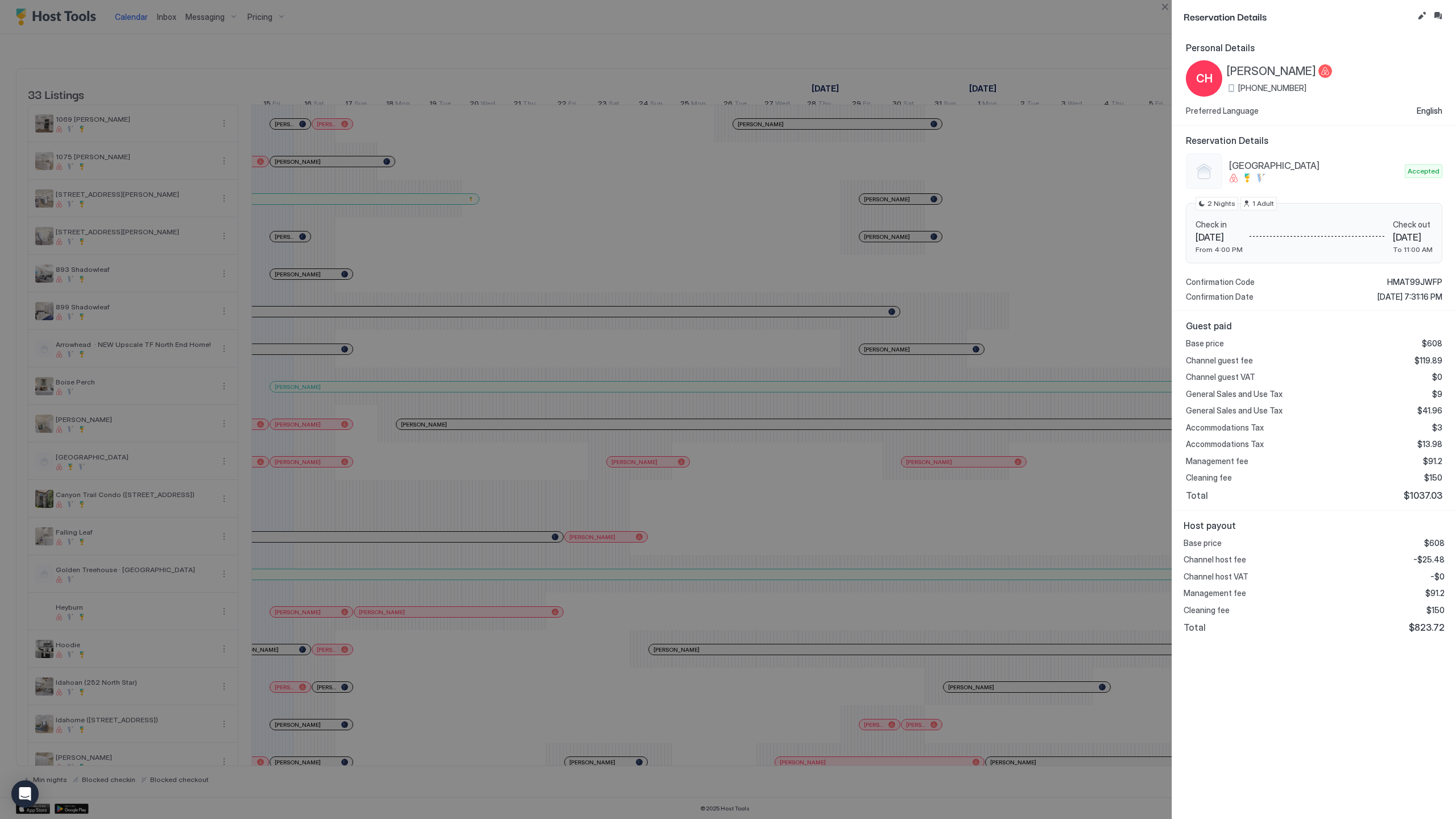
click at [1005, 249] on div at bounding box center [728, 409] width 1456 height 819
click at [1119, 15] on div at bounding box center [728, 409] width 1456 height 819
click at [1321, 166] on span "Canyon Park" at bounding box center [1314, 165] width 171 height 11
drag, startPoint x: 1166, startPoint y: 8, endPoint x: 1166, endPoint y: 753, distance: 745.0
click at [1166, 8] on button "Close" at bounding box center [1165, 7] width 14 height 14
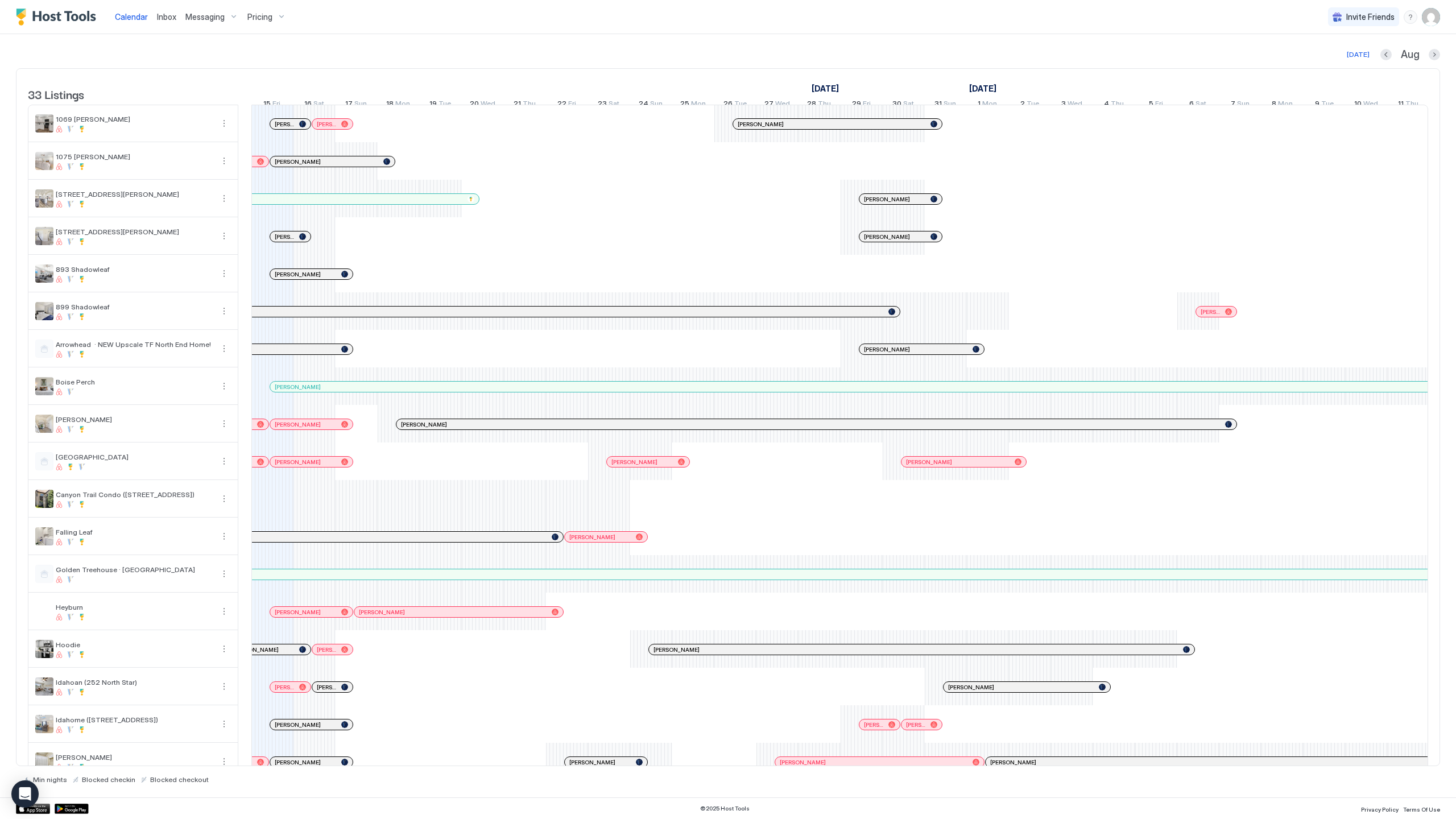
click at [1433, 17] on img "User profile" at bounding box center [1431, 17] width 18 height 18
click at [1379, 76] on div "Logout" at bounding box center [1368, 83] width 145 height 20
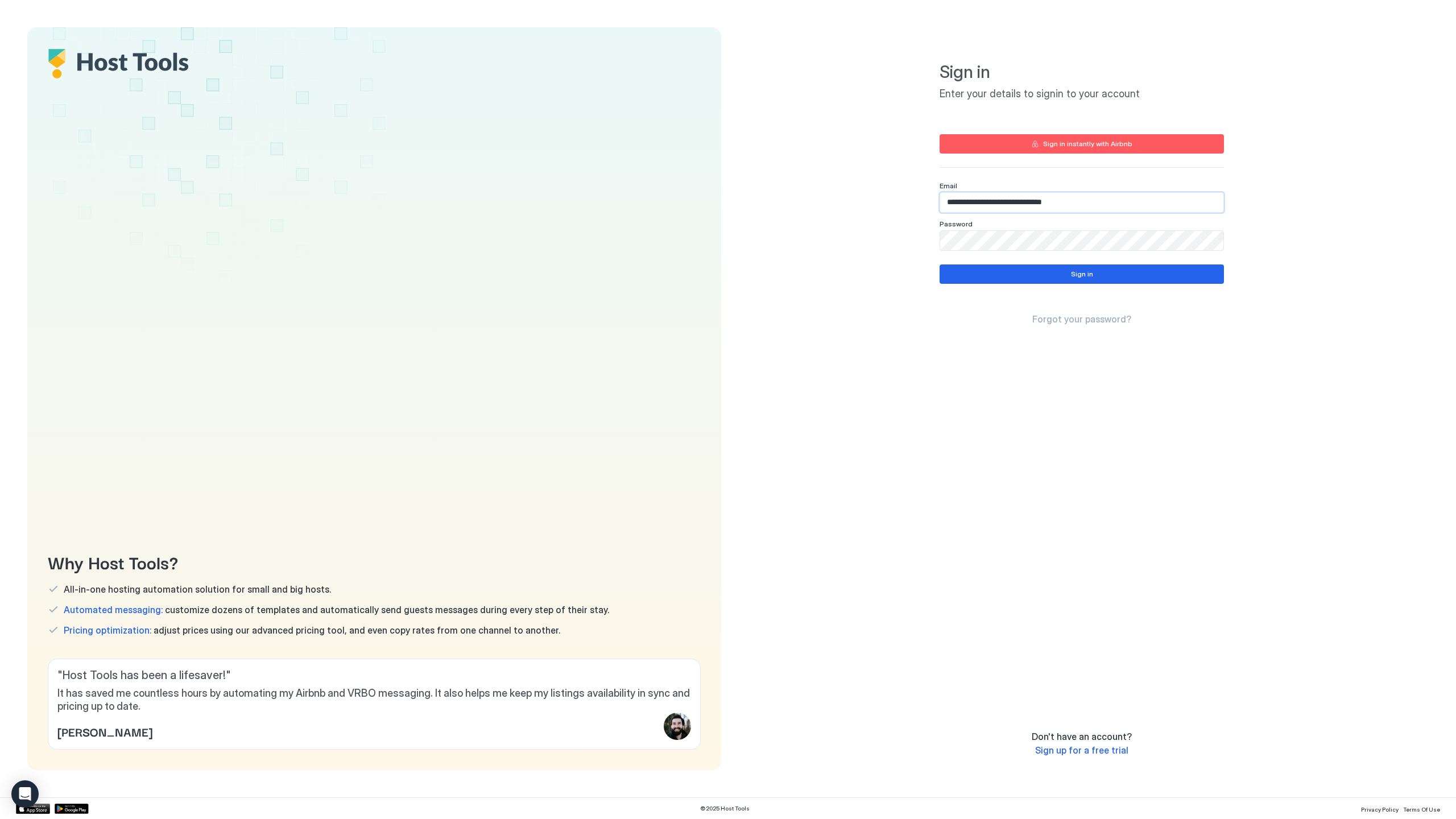
drag, startPoint x: 1124, startPoint y: 205, endPoint x: 811, endPoint y: 189, distance: 313.4
click at [811, 189] on div "**********" at bounding box center [1081, 399] width 694 height 743
type input "**********"
click at [892, 219] on div "**********" at bounding box center [1081, 399] width 694 height 743
click at [1012, 270] on button "Sign in" at bounding box center [1081, 274] width 284 height 20
